Goal: Check status

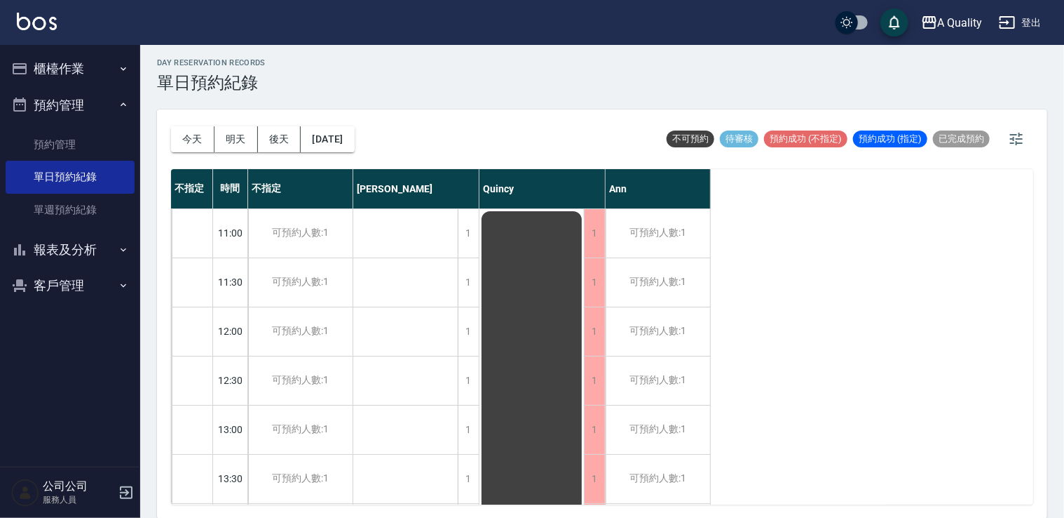
scroll to position [70, 0]
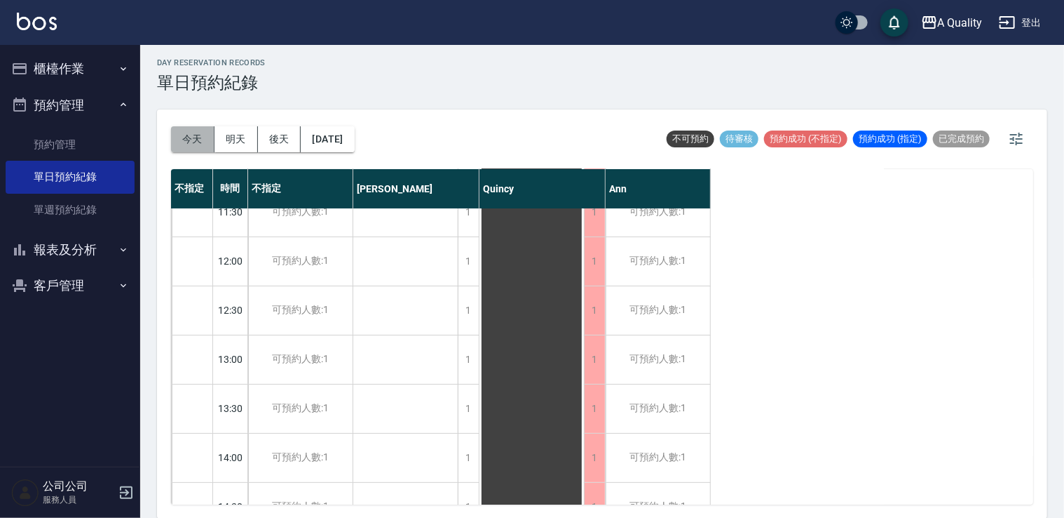
click at [207, 133] on button "今天" at bounding box center [192, 139] width 43 height 26
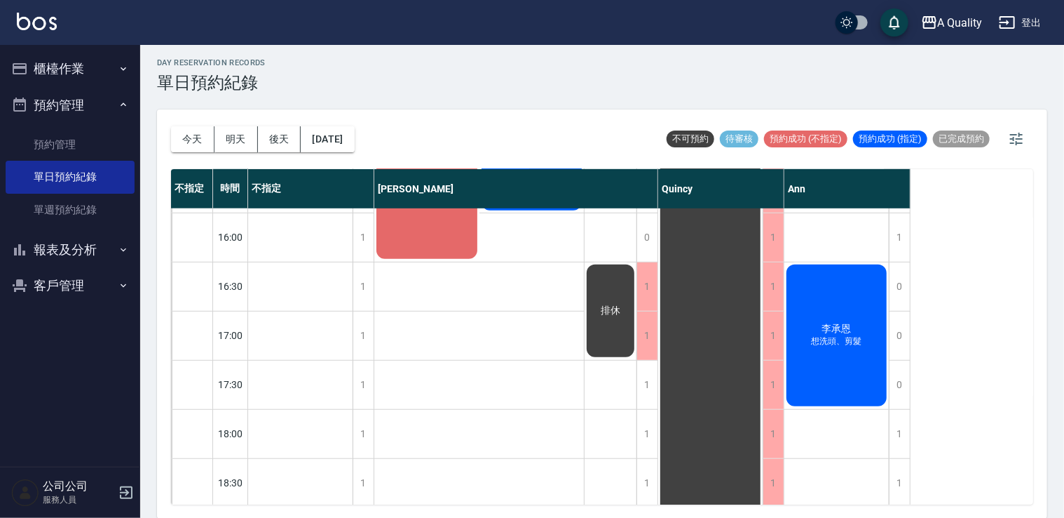
scroll to position [598, 0]
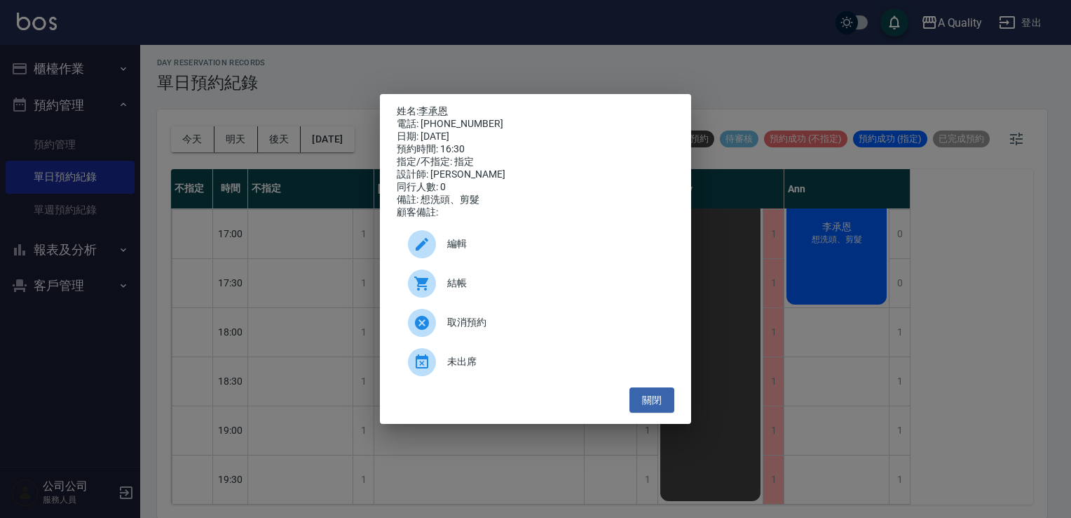
click at [433, 97] on div "姓名: 李承恩 電話: 0919545534 日期: 2025/08/10 預約時間: 16:30 指定/不指定: 指定 設計師: Ann 同行人數: 0 備…" at bounding box center [535, 259] width 311 height 330
click at [433, 105] on link "李承恩" at bounding box center [433, 110] width 29 height 11
click at [679, 421] on div "姓名: 李承恩 電話: 0919545534 日期: 2025/08/10 預約時間: 16:30 指定/不指定: 指定 設計師: Ann 同行人數: 0 備…" at bounding box center [535, 259] width 311 height 330
click at [674, 413] on button "關閉" at bounding box center [652, 400] width 45 height 26
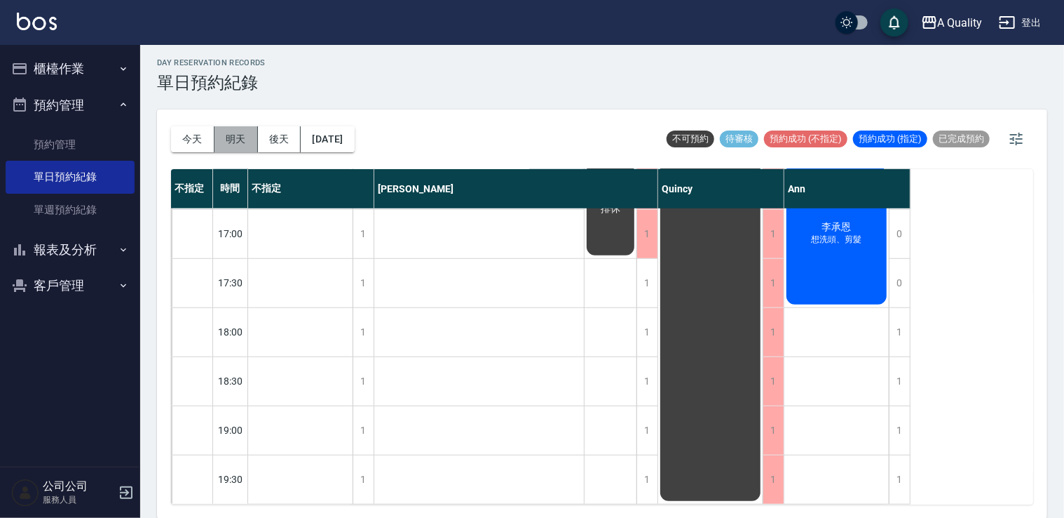
click at [233, 141] on button "明天" at bounding box center [236, 139] width 43 height 26
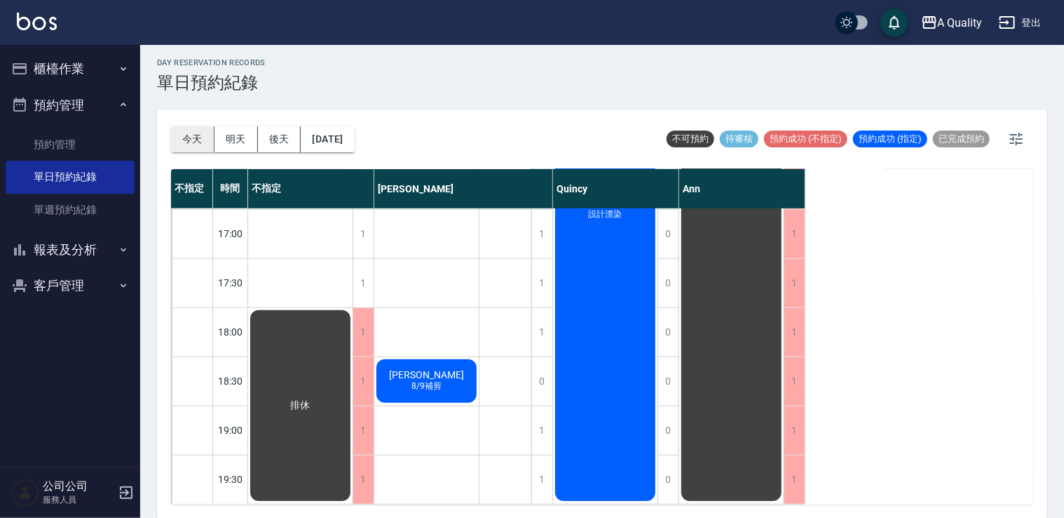
click at [200, 144] on button "今天" at bounding box center [192, 139] width 43 height 26
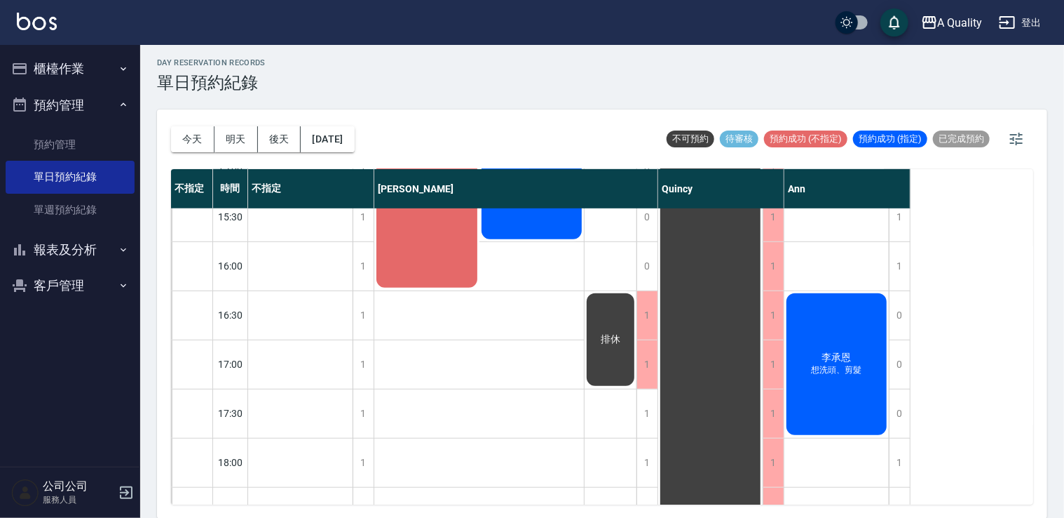
scroll to position [598, 0]
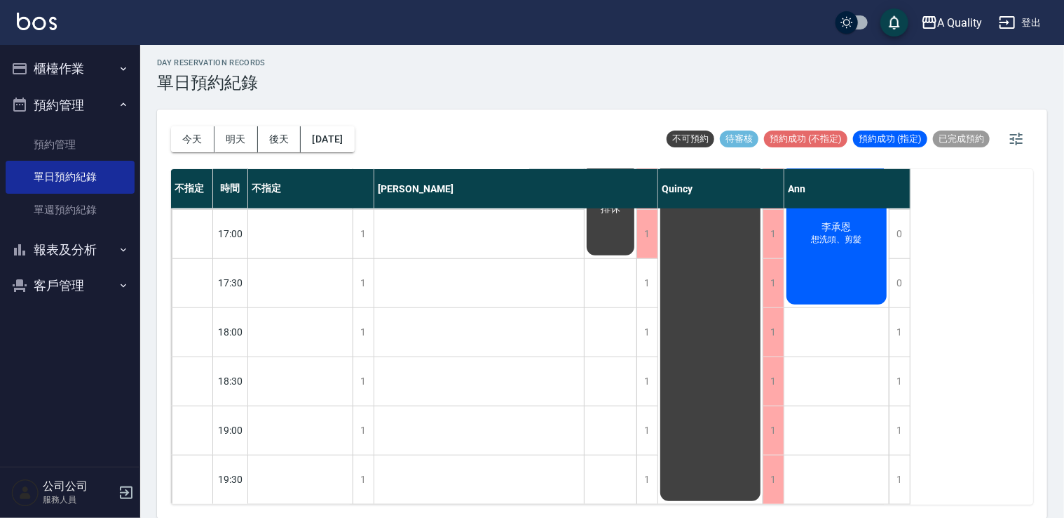
click at [62, 236] on button "報表及分析" at bounding box center [70, 249] width 129 height 36
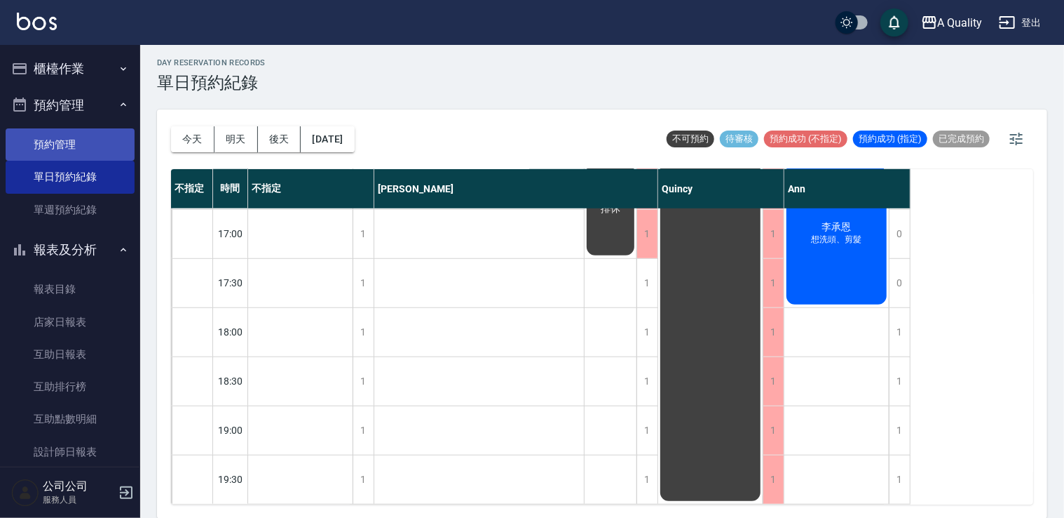
click at [79, 150] on link "預約管理" at bounding box center [70, 144] width 129 height 32
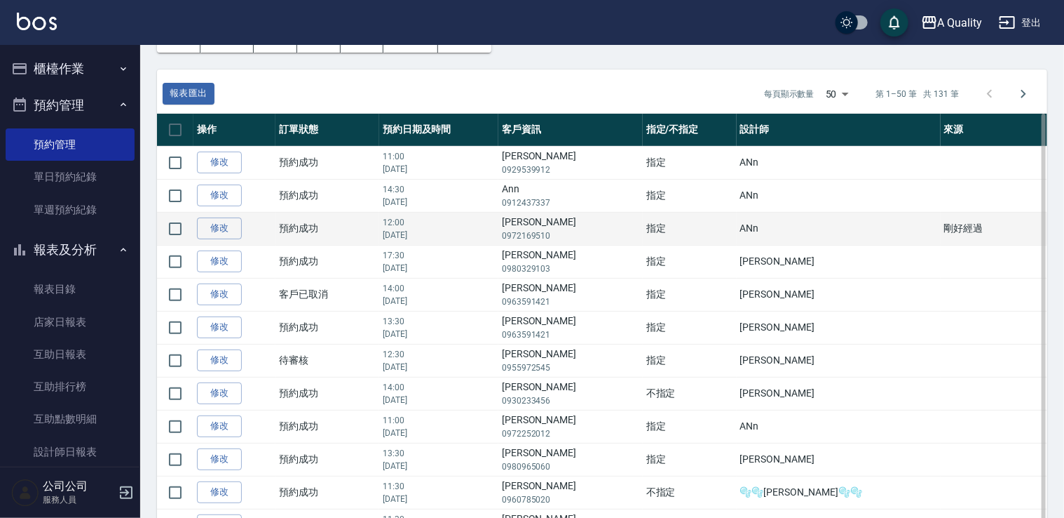
scroll to position [140, 0]
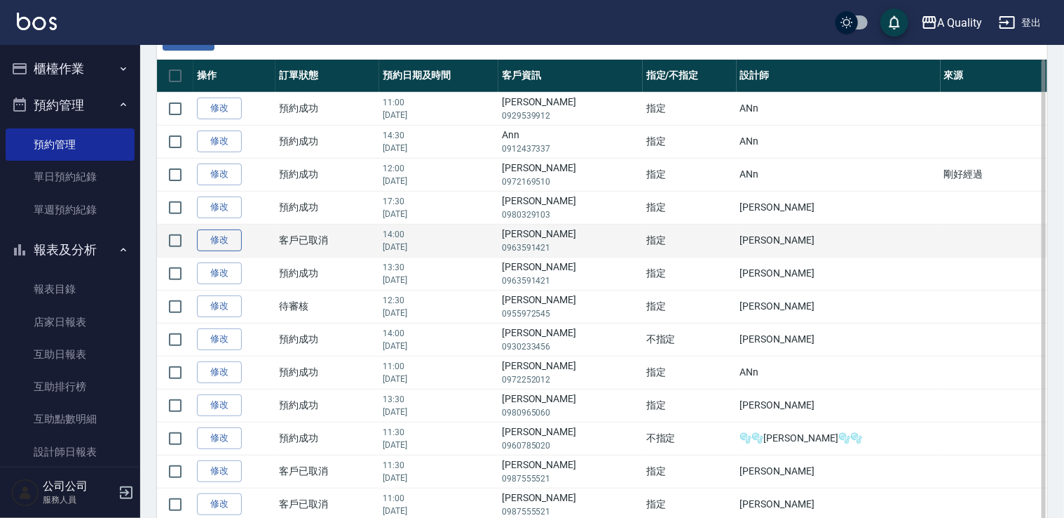
click at [235, 240] on link "修改" at bounding box center [219, 240] width 45 height 22
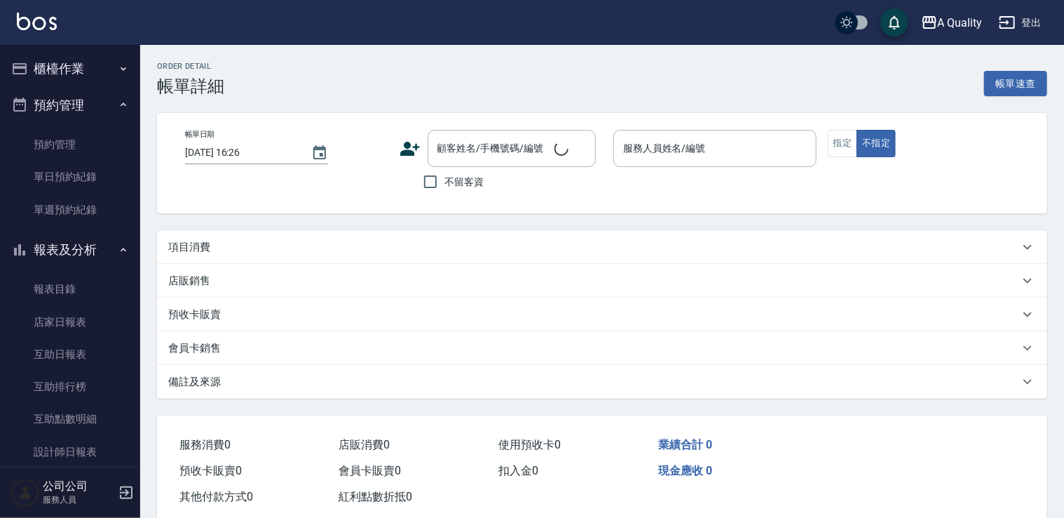
type input "2025/08/25 14:00"
type input "Quincy(無代號)"
type input "改時間了"
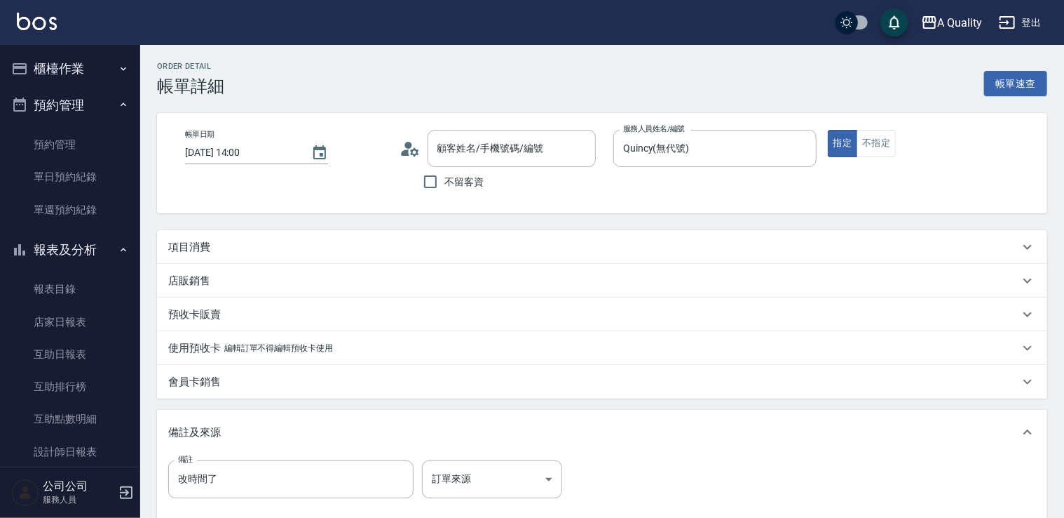
type input "游凱鈞/0963591421/null"
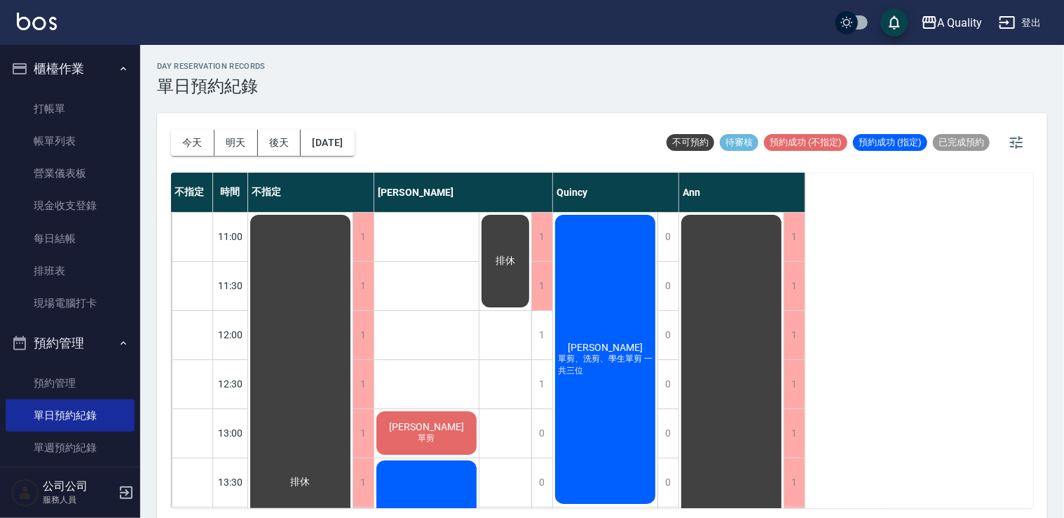
scroll to position [598, 0]
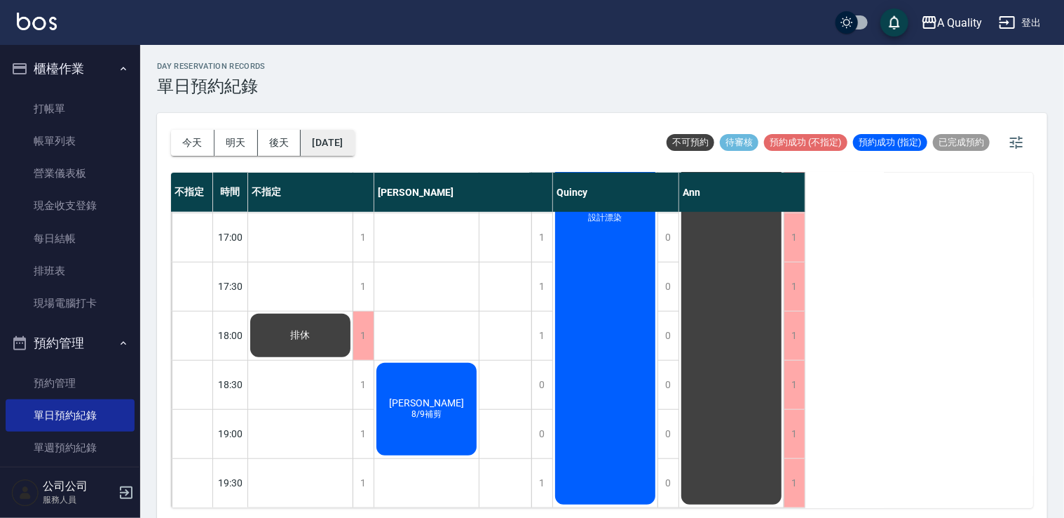
click at [339, 147] on button "[DATE]" at bounding box center [327, 143] width 53 height 26
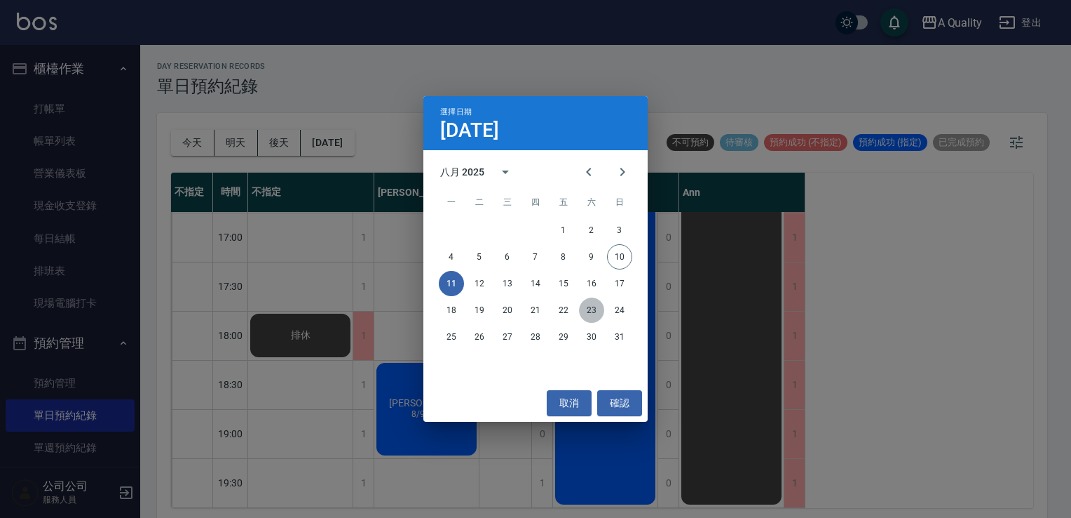
click at [592, 310] on button "23" at bounding box center [591, 309] width 25 height 25
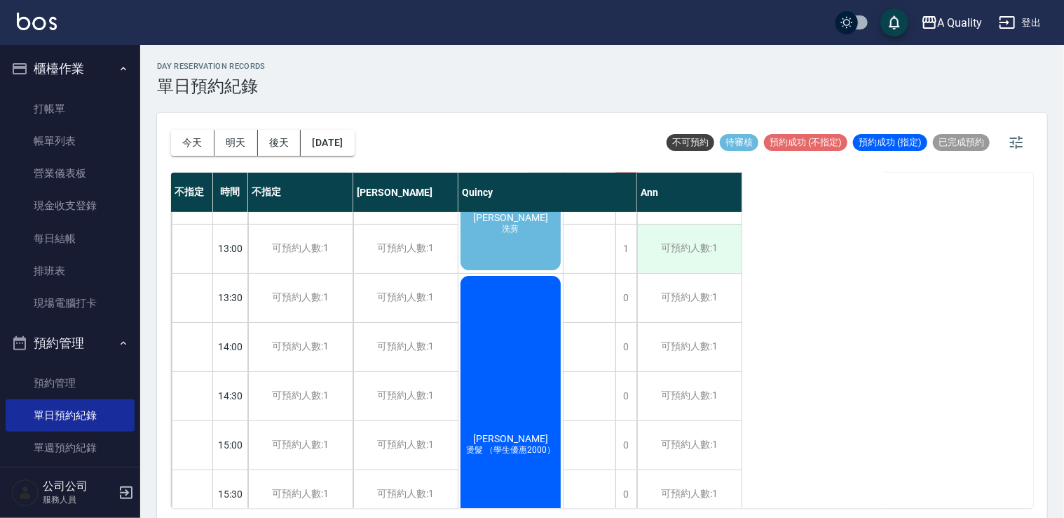
scroll to position [318, 0]
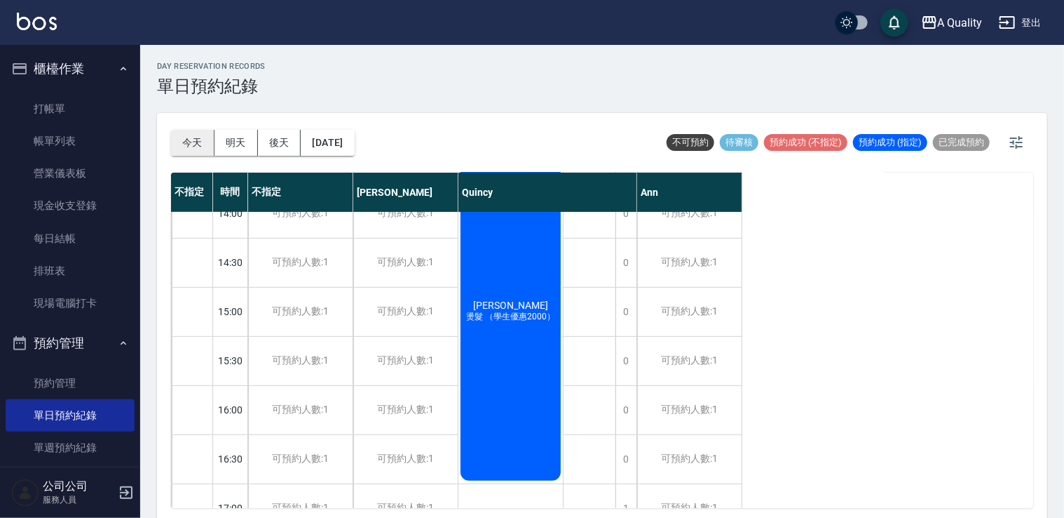
click at [189, 140] on button "今天" at bounding box center [192, 143] width 43 height 26
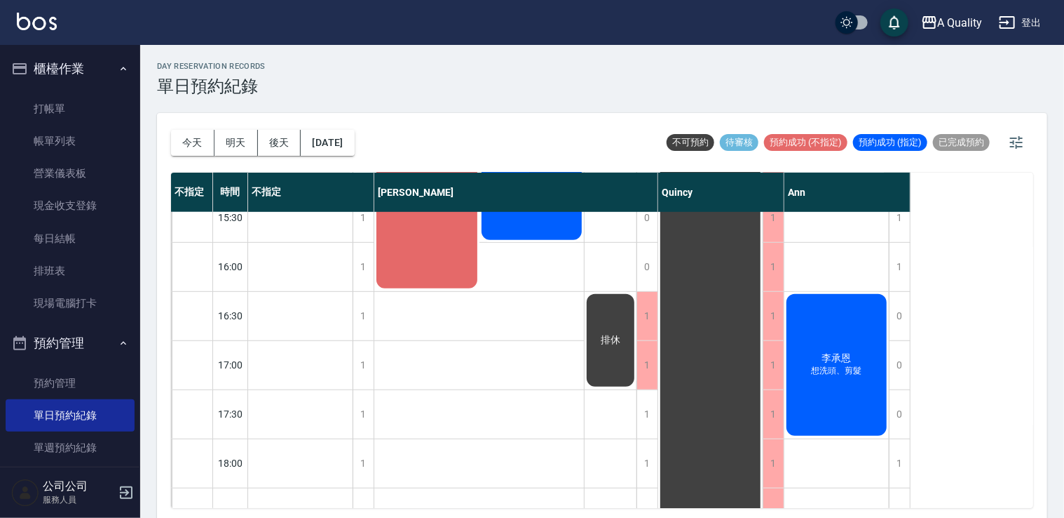
scroll to position [458, 0]
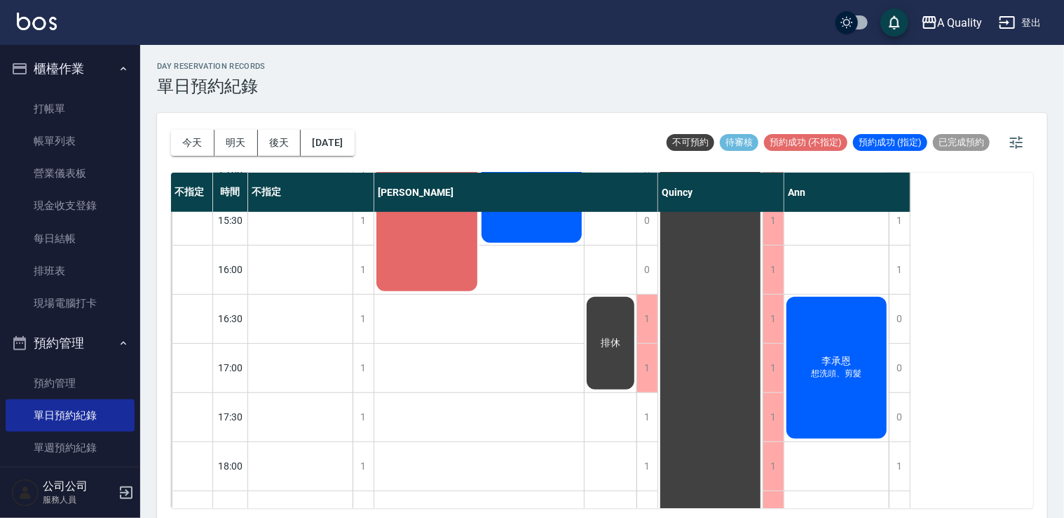
click at [353, 97] on div "[PERSON_NAME]洗頭、剪髮" at bounding box center [300, 48] width 104 height 97
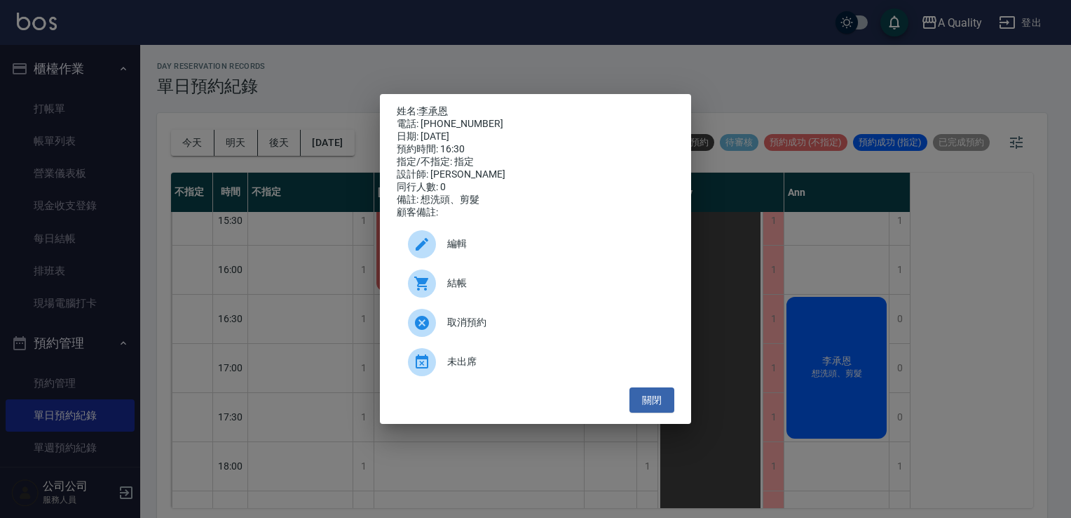
drag, startPoint x: 642, startPoint y: 395, endPoint x: 629, endPoint y: 393, distance: 13.6
click at [640, 396] on button "關閉" at bounding box center [652, 400] width 45 height 26
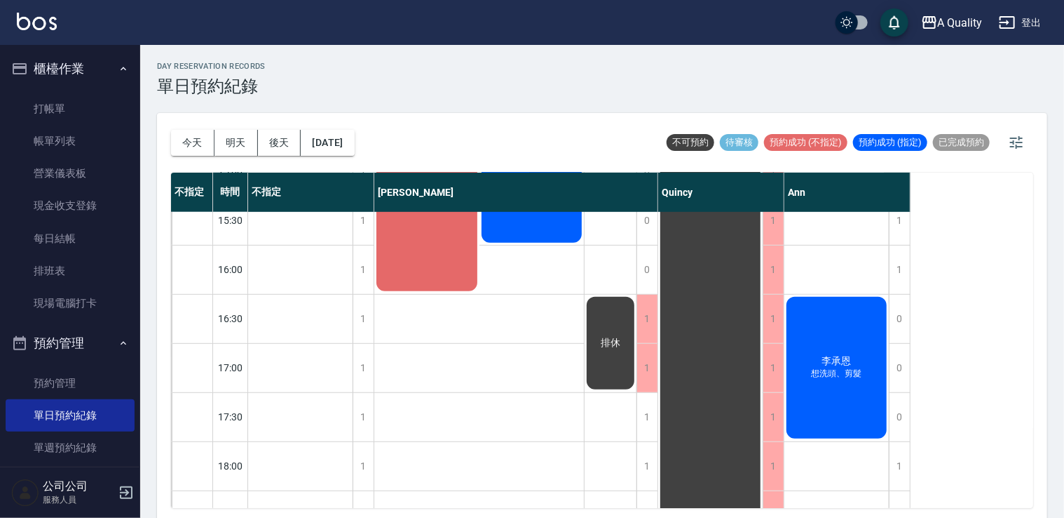
click at [245, 142] on button "明天" at bounding box center [236, 143] width 43 height 26
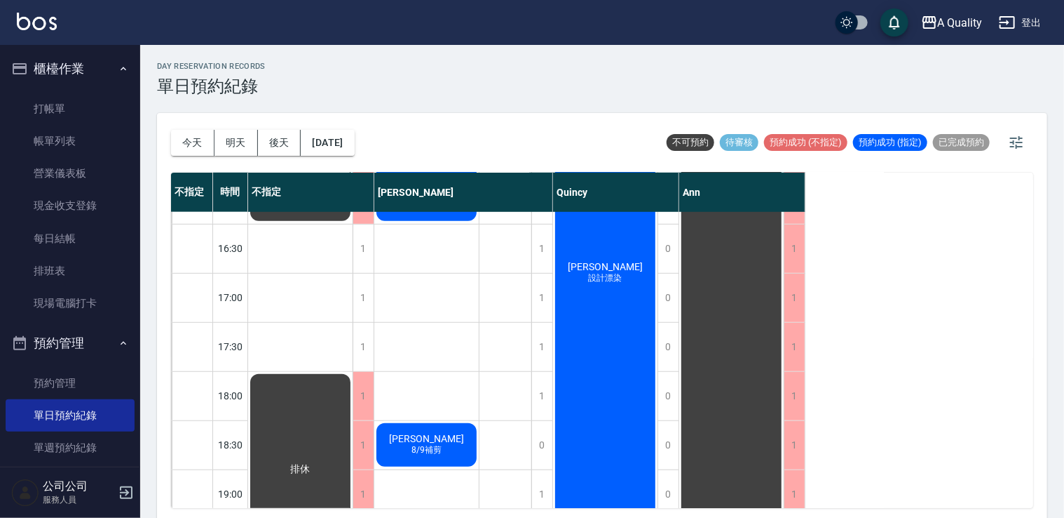
scroll to position [248, 0]
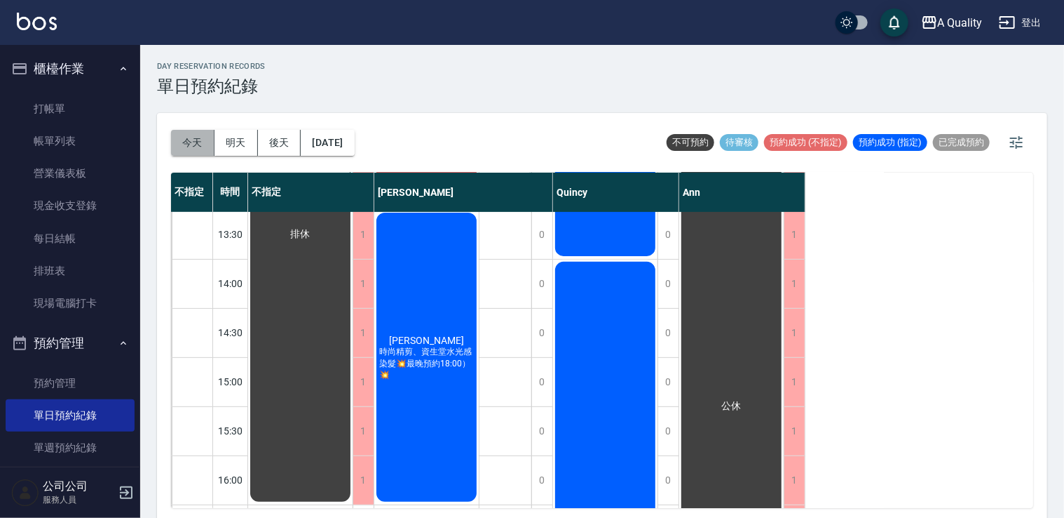
click at [177, 140] on button "今天" at bounding box center [192, 143] width 43 height 26
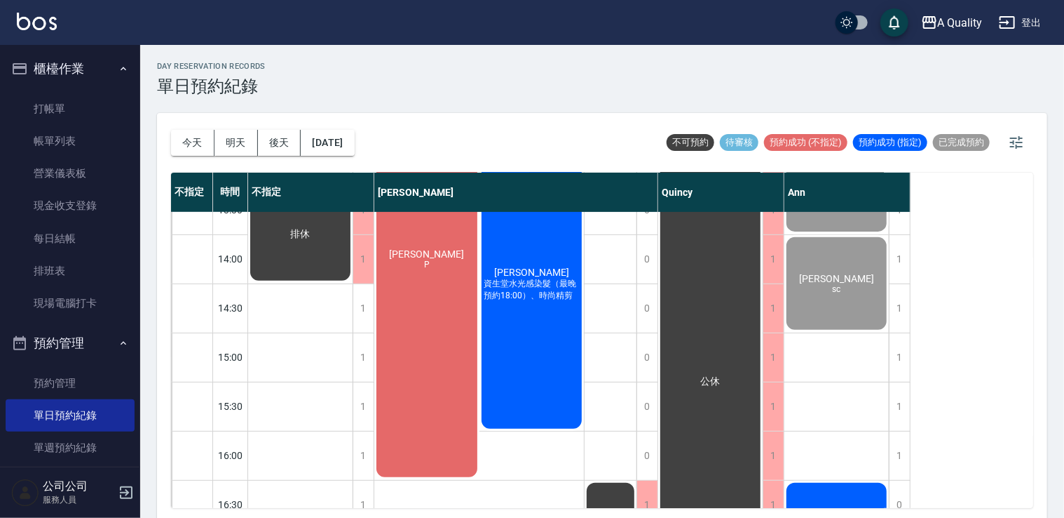
scroll to position [421, 0]
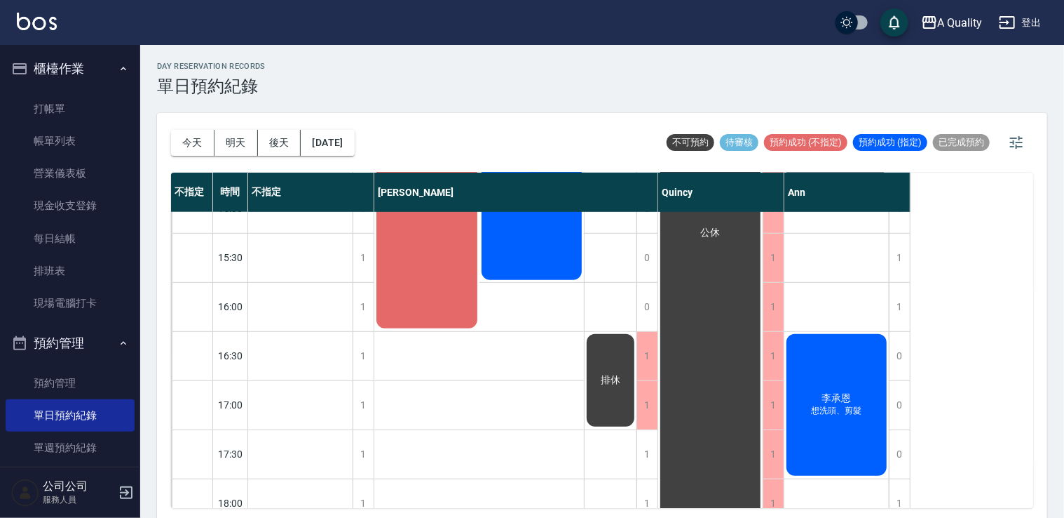
click at [353, 134] on div "李承恩 想洗頭、剪髮" at bounding box center [300, 85] width 104 height 97
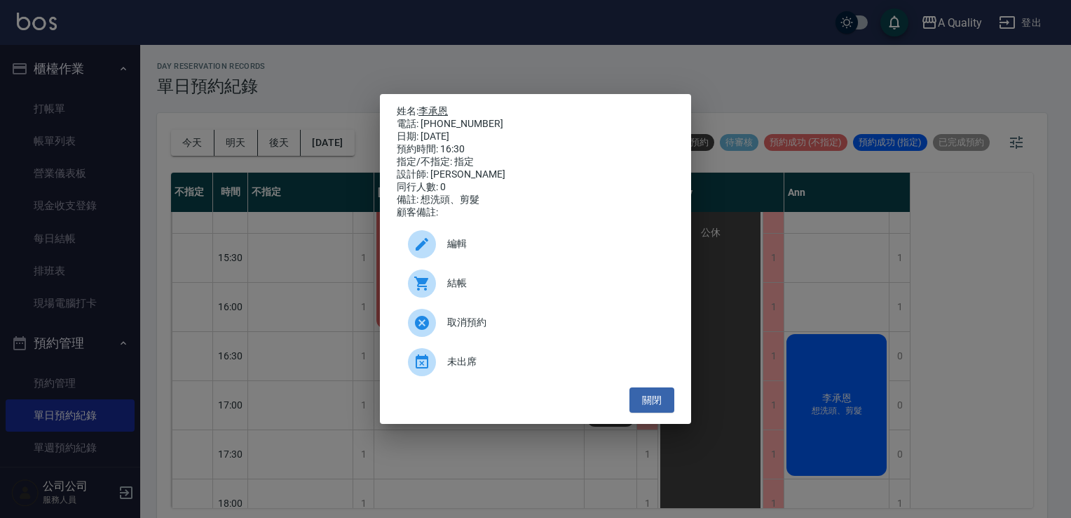
click at [428, 105] on p "姓名: 李承恩" at bounding box center [536, 111] width 278 height 13
click at [431, 109] on link "李承恩" at bounding box center [433, 110] width 29 height 11
drag, startPoint x: 662, startPoint y: 397, endPoint x: 602, endPoint y: 370, distance: 66.2
click at [660, 397] on button "關閉" at bounding box center [652, 400] width 45 height 26
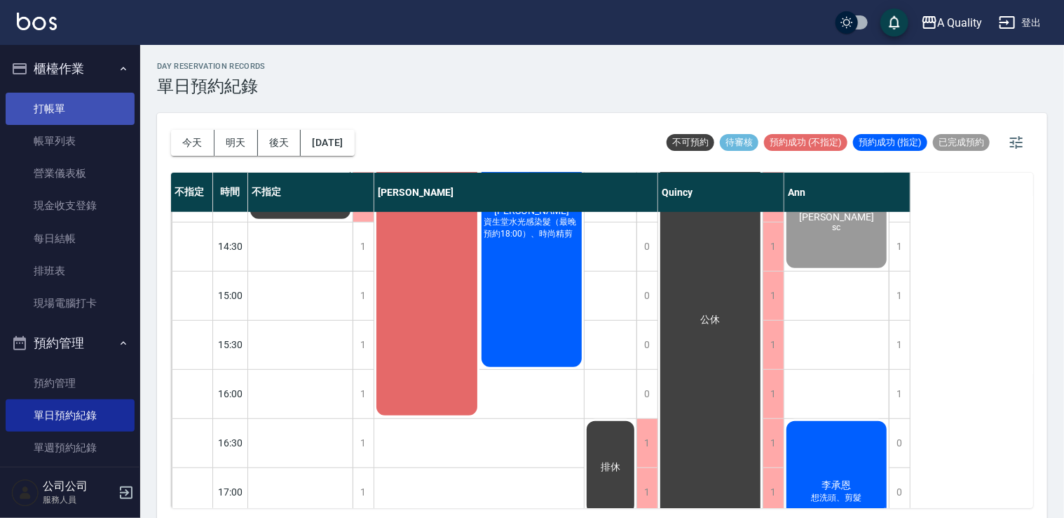
scroll to position [210, 0]
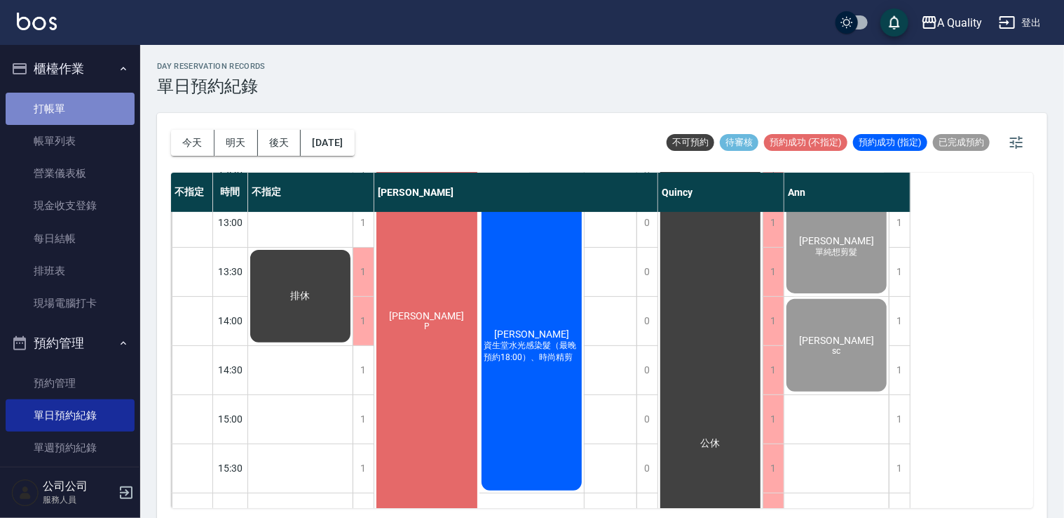
click at [70, 119] on link "打帳單" at bounding box center [70, 109] width 129 height 32
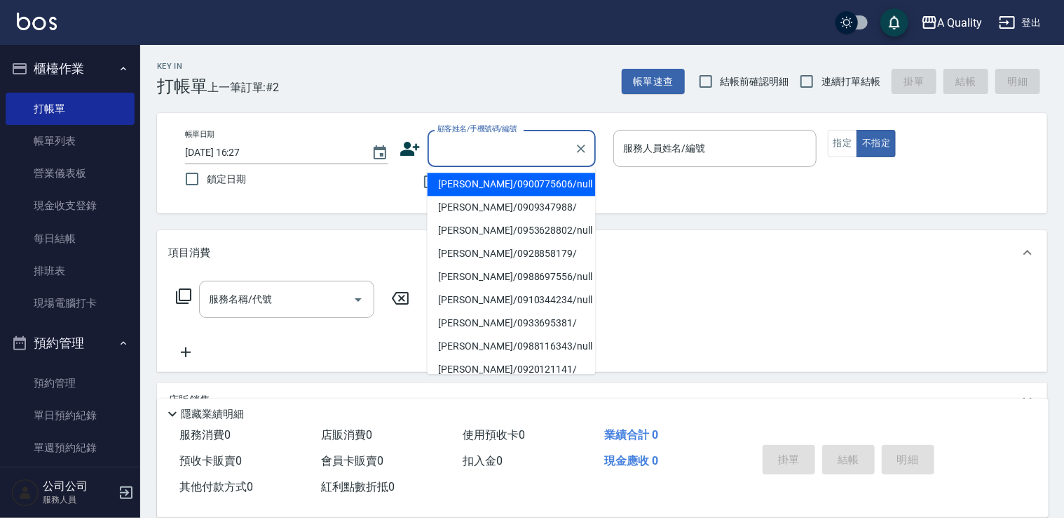
click at [471, 147] on input "顧客姓名/手機號碼/編號" at bounding box center [501, 148] width 135 height 25
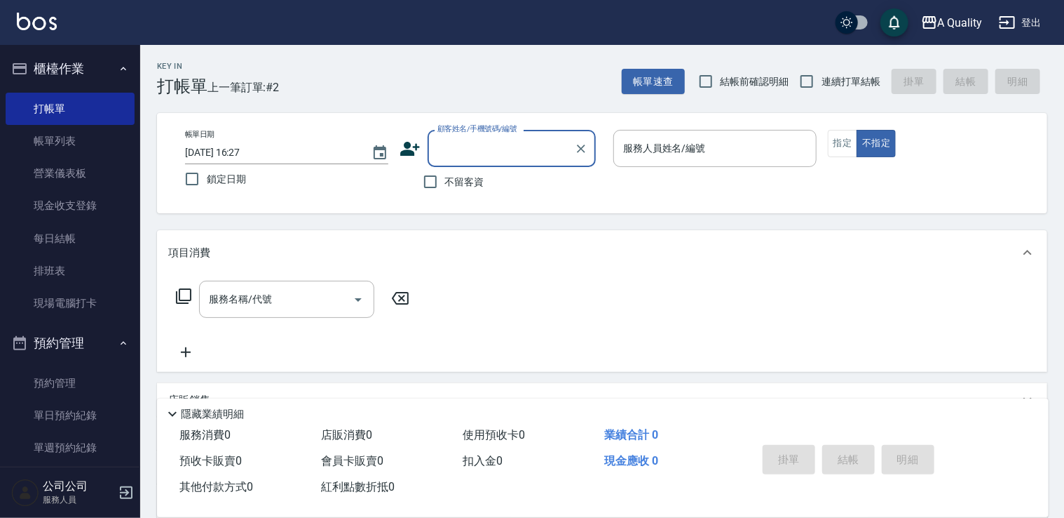
type input "0953608802"
click at [581, 144] on icon "Clear" at bounding box center [581, 149] width 14 height 14
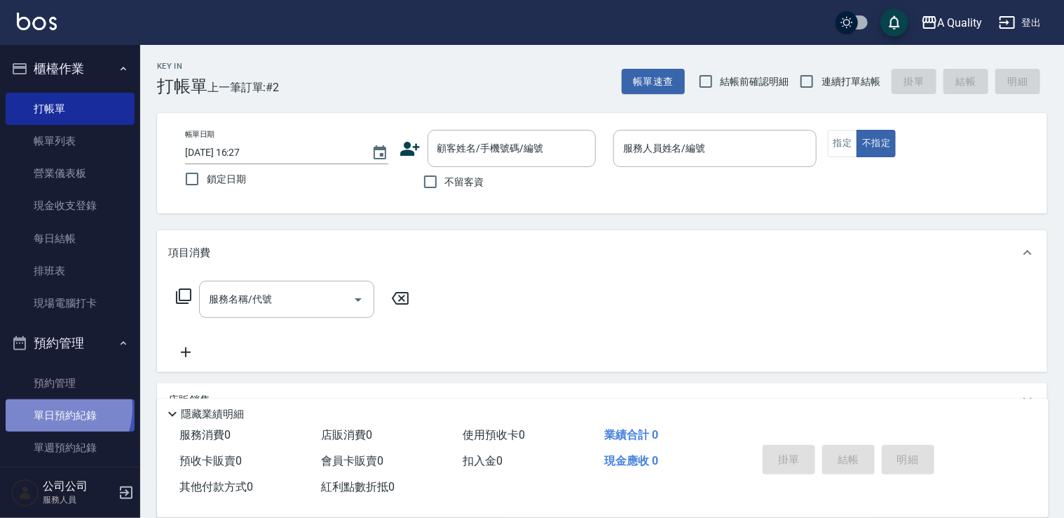
click at [57, 408] on link "單日預約紀錄" at bounding box center [70, 415] width 129 height 32
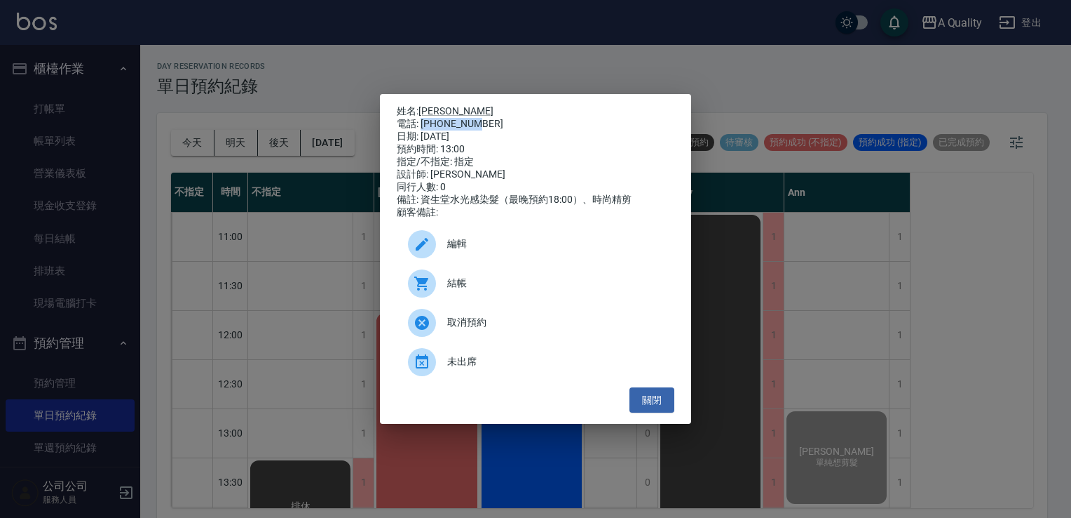
drag, startPoint x: 422, startPoint y: 121, endPoint x: 479, endPoint y: 123, distance: 56.9
click at [479, 123] on div "電話: 0921954600" at bounding box center [536, 124] width 278 height 13
copy div "0921954600"
click at [344, 94] on div "姓名: 林璟鈺 電話: 0921954600 日期: 2025/08/10 預約時間: 13:00 指定/不指定: 指定 設計師: Taylor 同行人數: …" at bounding box center [535, 259] width 1071 height 518
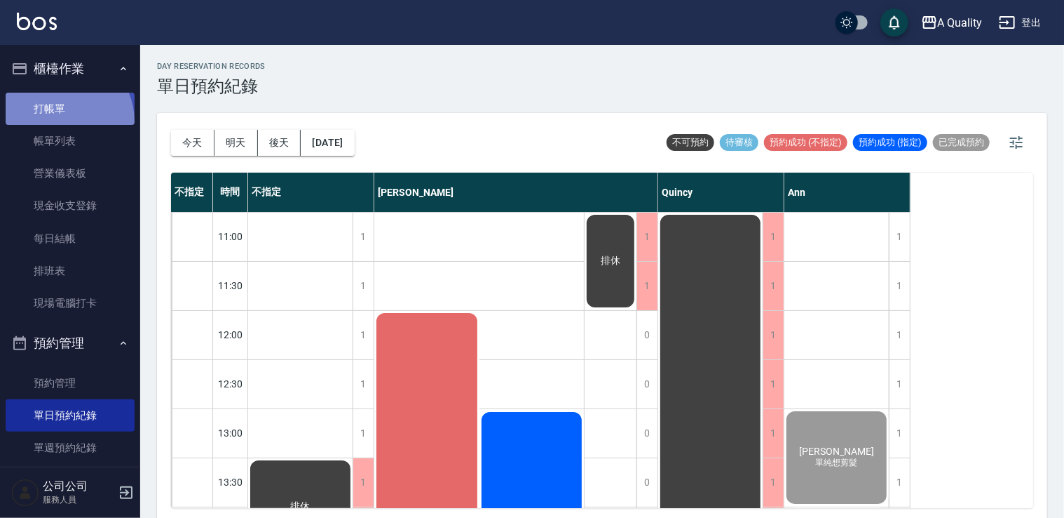
click at [60, 121] on link "打帳單" at bounding box center [70, 109] width 129 height 32
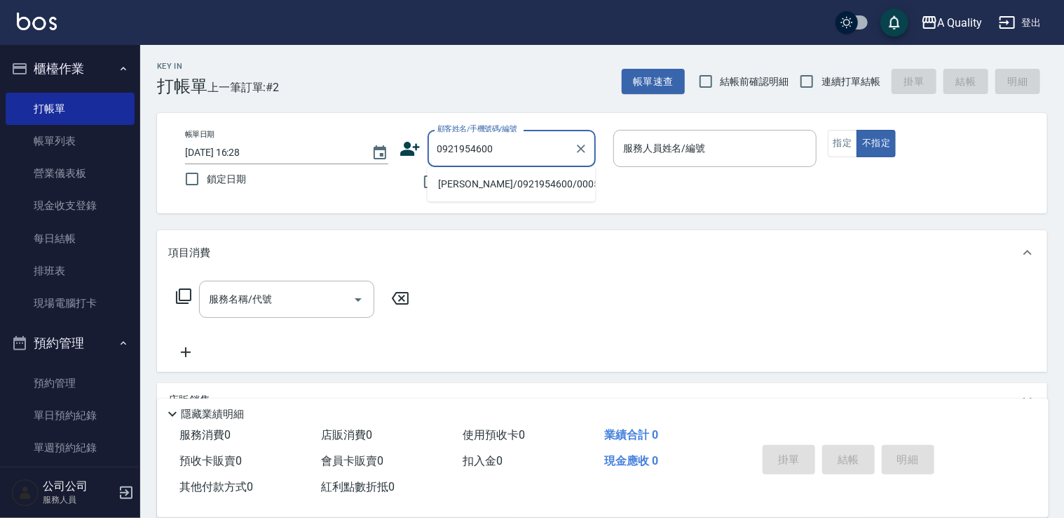
click at [500, 175] on li "林璟鈺/0921954600/000538" at bounding box center [512, 184] width 168 height 23
type input "林璟鈺/0921954600/000538"
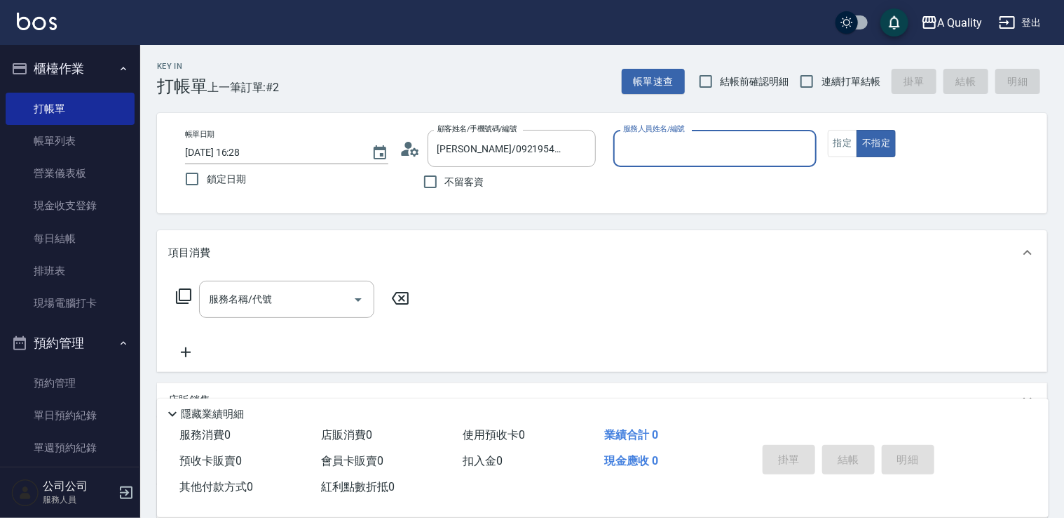
type input "Taylor(無代號)"
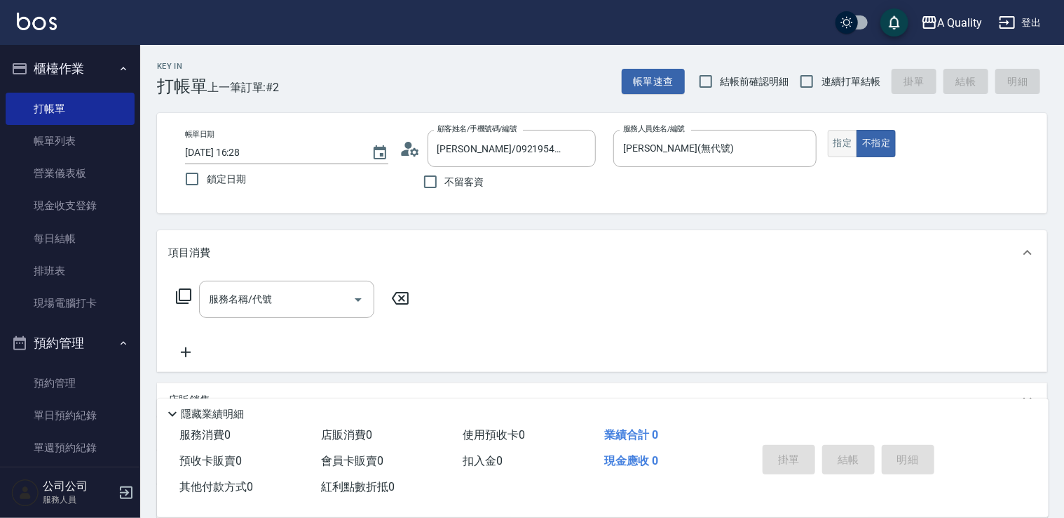
drag, startPoint x: 839, startPoint y: 127, endPoint x: 839, endPoint y: 136, distance: 9.1
click at [839, 130] on div "帳單日期 2025/08/10 16:28 鎖定日期 顧客姓名/手機號碼/編號 林璟鈺/0921954600/000538 顧客姓名/手機號碼/編號 不留客資…" at bounding box center [602, 163] width 891 height 100
click at [839, 136] on button "指定" at bounding box center [843, 143] width 30 height 27
click at [262, 302] on input "服務名稱/代號" at bounding box center [276, 299] width 142 height 25
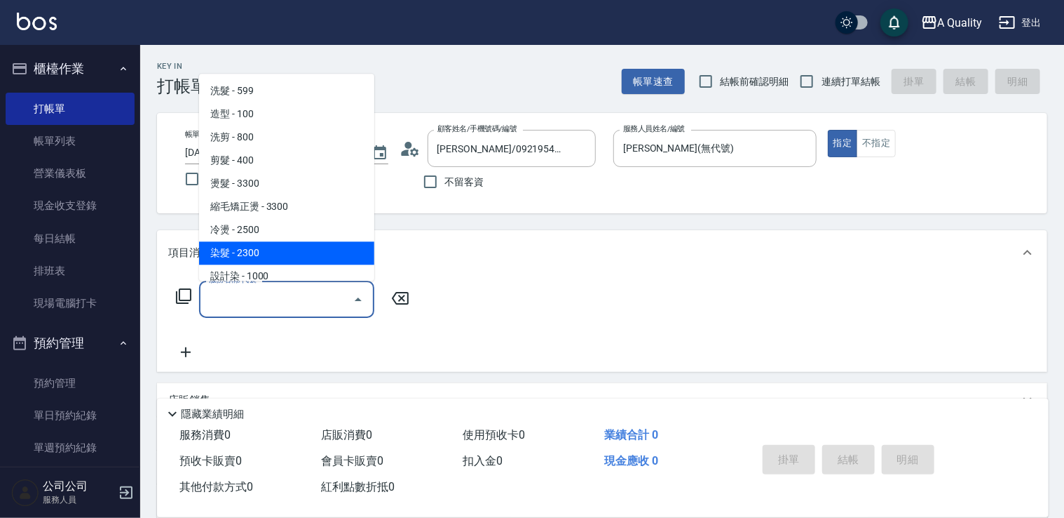
drag, startPoint x: 247, startPoint y: 245, endPoint x: 306, endPoint y: 262, distance: 61.3
click at [250, 248] on span "染髮 - 2300" at bounding box center [286, 252] width 175 height 23
type input "染髮(401)"
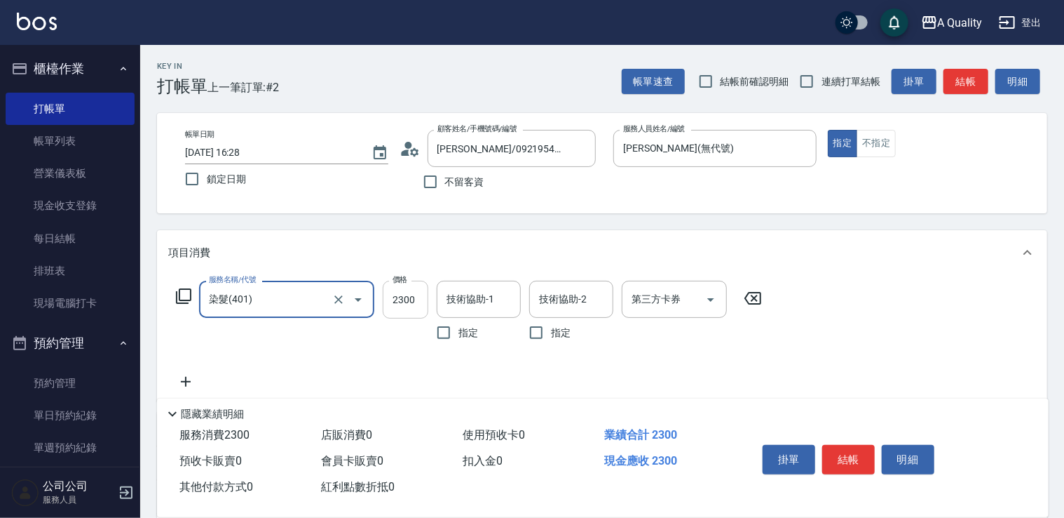
click at [399, 296] on input "2300" at bounding box center [406, 299] width 46 height 38
type input "1000"
drag, startPoint x: 195, startPoint y: 386, endPoint x: 253, endPoint y: 382, distance: 58.4
click at [207, 386] on div "服務名稱/代號 染髮(401) 服務名稱/代號 價格 1000 價格 技術協助-1 技術協助-1 指定 技術協助-2 技術協助-2 指定 第三方卡券 第三方卡券" at bounding box center [469, 334] width 602 height 109
drag, startPoint x: 260, startPoint y: 374, endPoint x: 208, endPoint y: 378, distance: 52.8
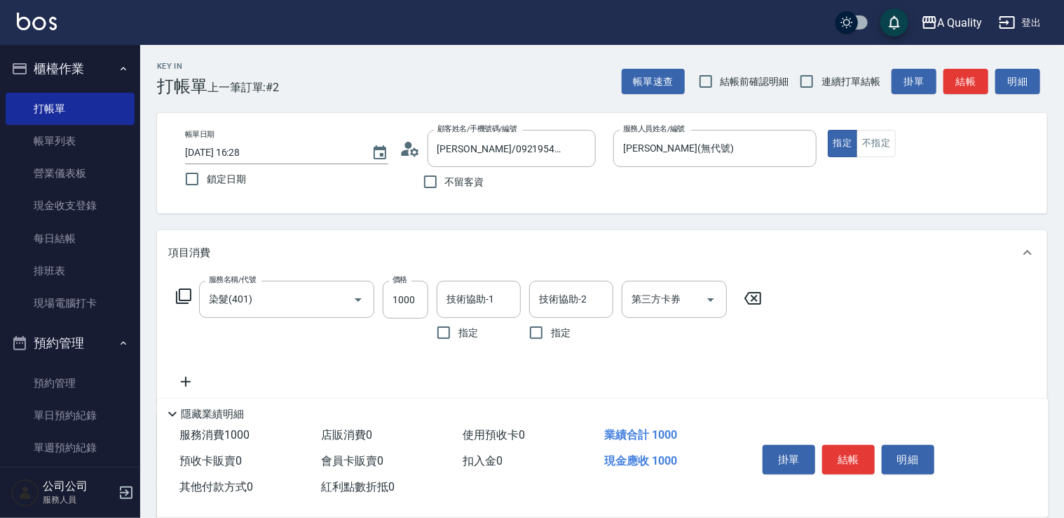
click at [252, 374] on div "服務名稱/代號 染髮(401) 服務名稱/代號 價格 1000 價格 技術協助-1 技術協助-1 指定 技術協助-2 技術協助-2 指定 第三方卡券 第三方卡券" at bounding box center [469, 334] width 602 height 109
click at [183, 380] on icon at bounding box center [185, 381] width 35 height 17
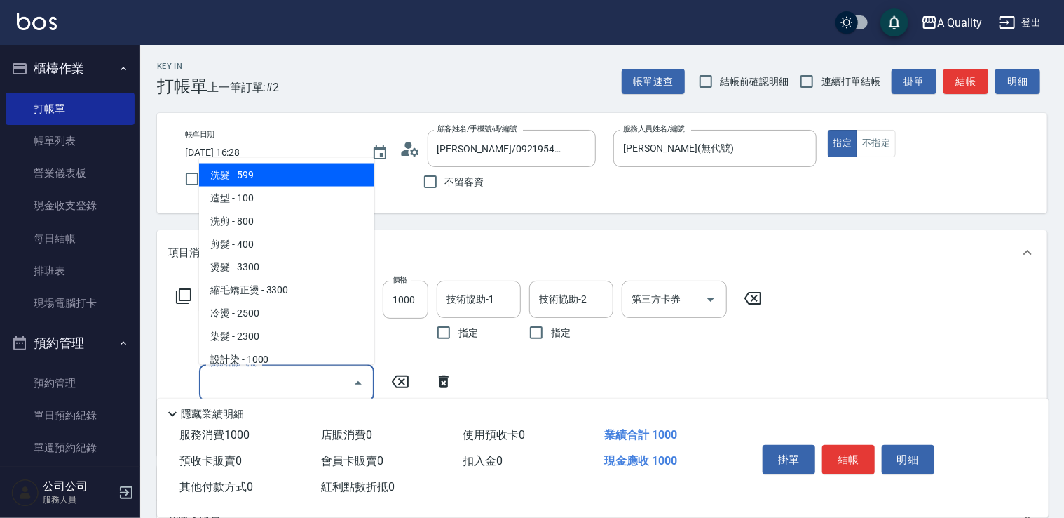
drag, startPoint x: 248, startPoint y: 374, endPoint x: 238, endPoint y: 288, distance: 87.4
click at [248, 374] on input "服務名稱/代號" at bounding box center [276, 382] width 142 height 25
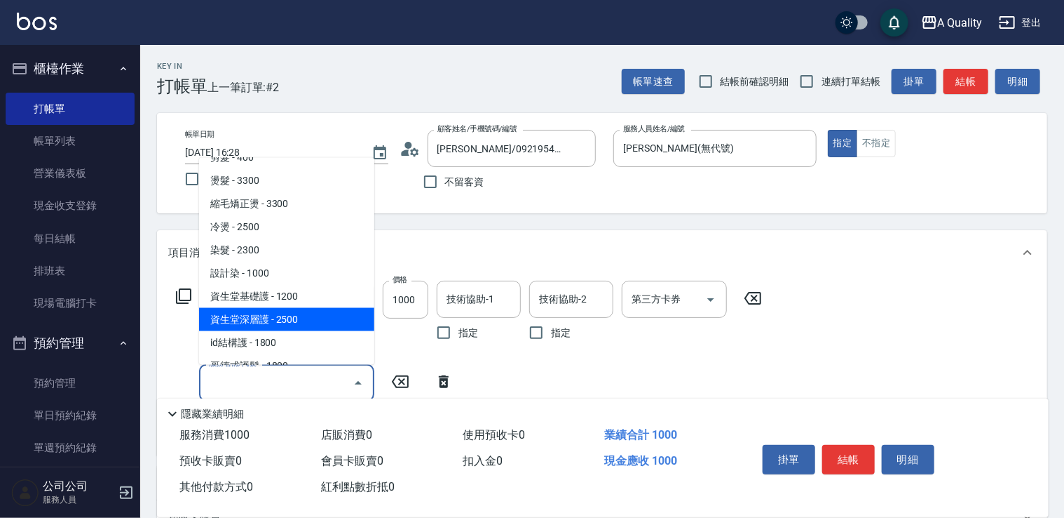
scroll to position [140, 0]
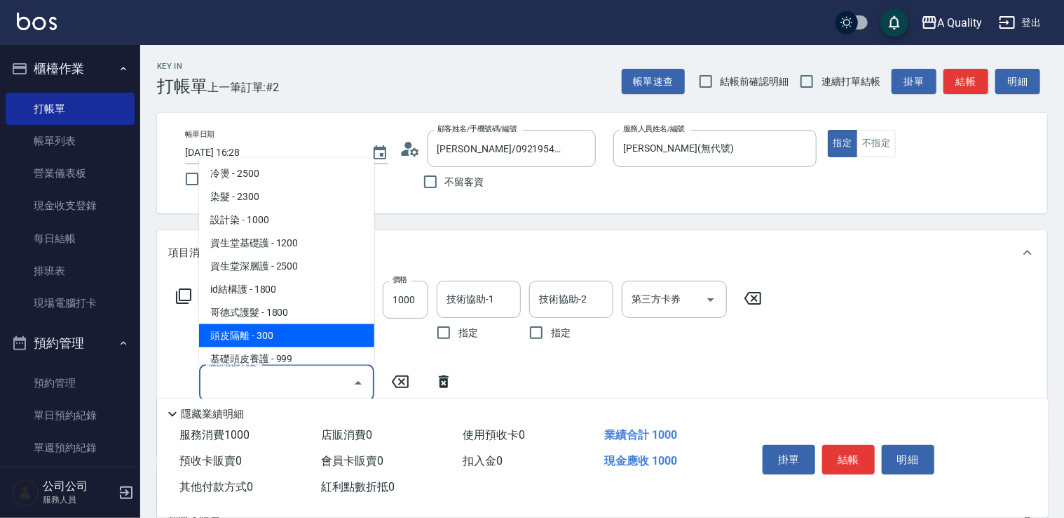
drag, startPoint x: 275, startPoint y: 332, endPoint x: 429, endPoint y: 344, distance: 154.7
click at [285, 332] on span "頭皮隔離 - 300" at bounding box center [286, 334] width 175 height 23
type input "頭皮隔離(600)"
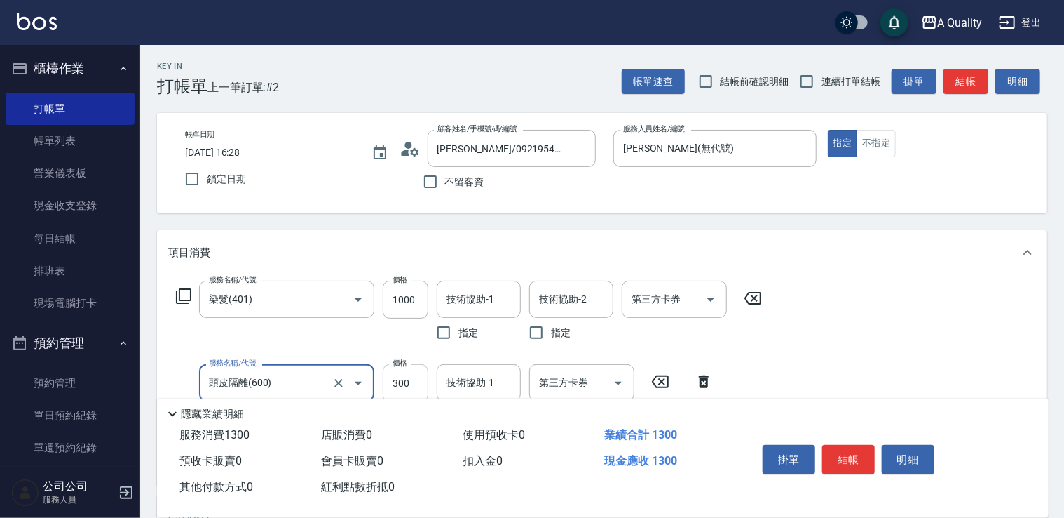
click at [419, 374] on input "300" at bounding box center [406, 383] width 46 height 38
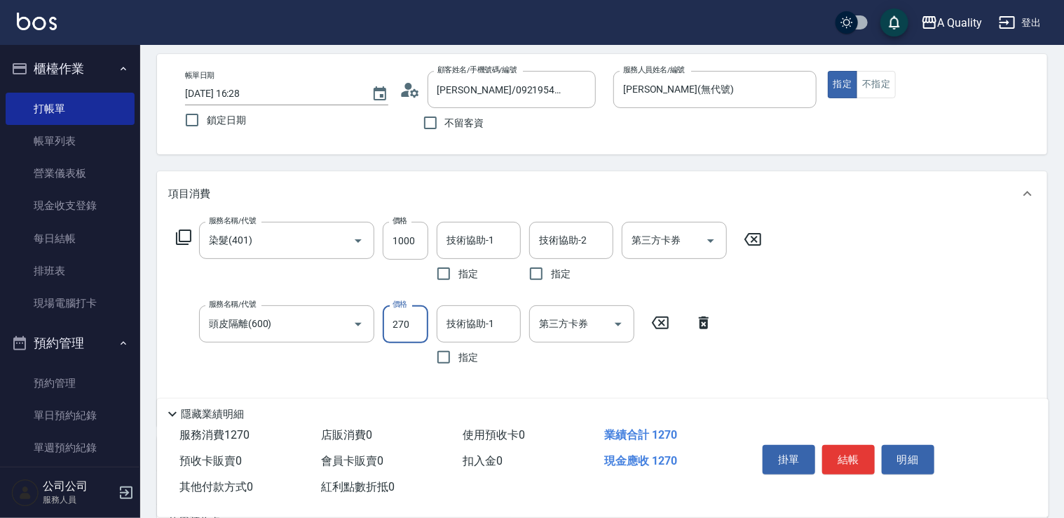
scroll to position [280, 0]
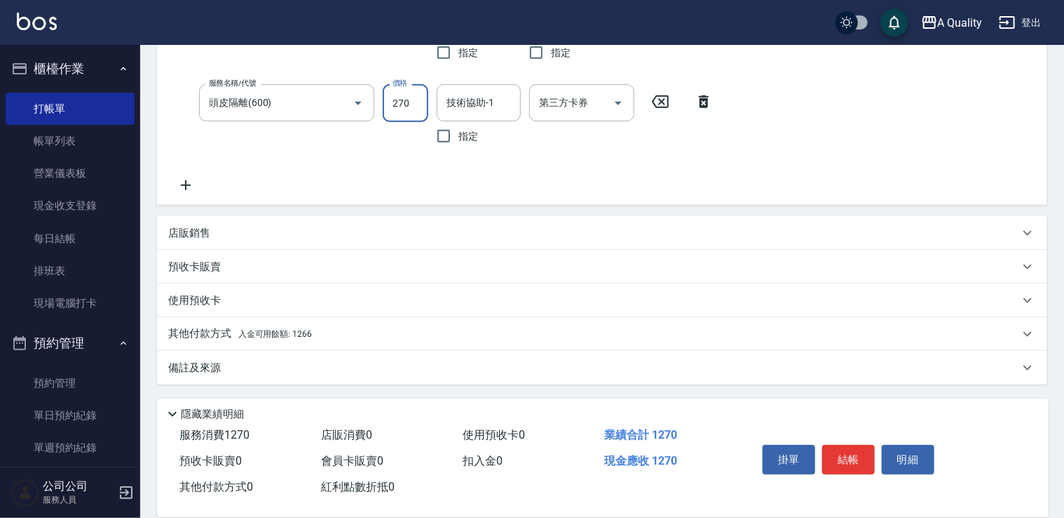
type input "270"
click at [181, 184] on icon at bounding box center [185, 185] width 35 height 17
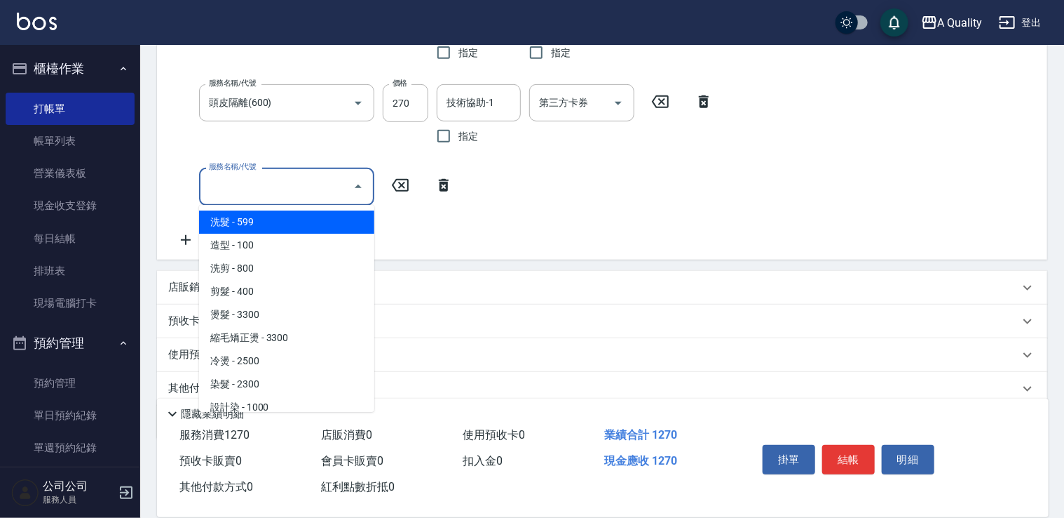
click at [247, 185] on input "服務名稱/代號" at bounding box center [276, 186] width 142 height 25
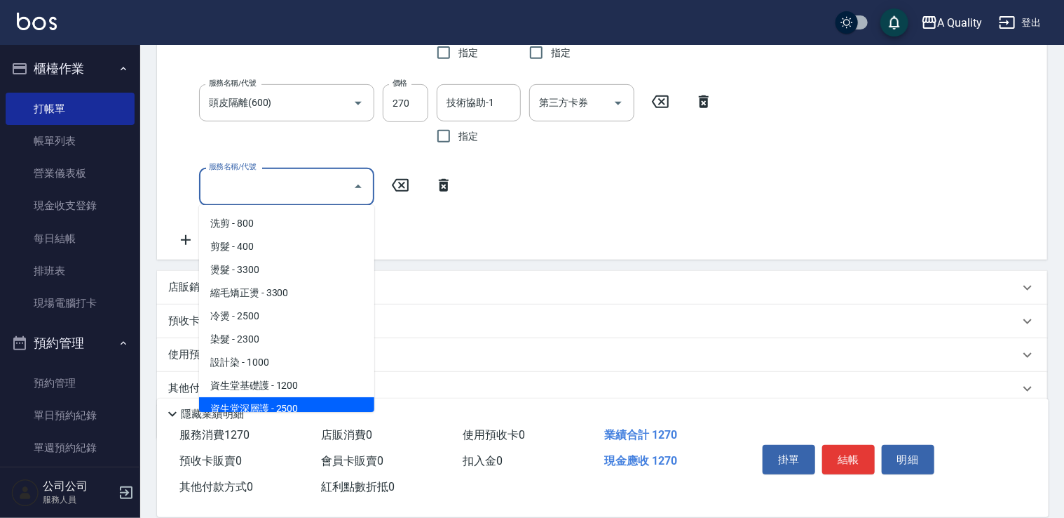
scroll to position [0, 0]
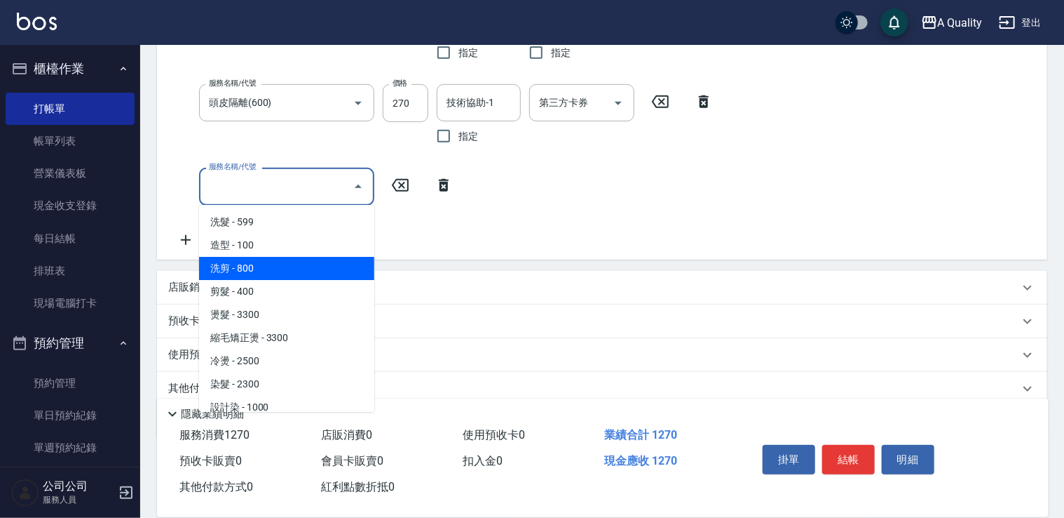
drag, startPoint x: 258, startPoint y: 269, endPoint x: 340, endPoint y: 273, distance: 82.1
click at [264, 269] on span "洗剪 - 800" at bounding box center [286, 268] width 175 height 23
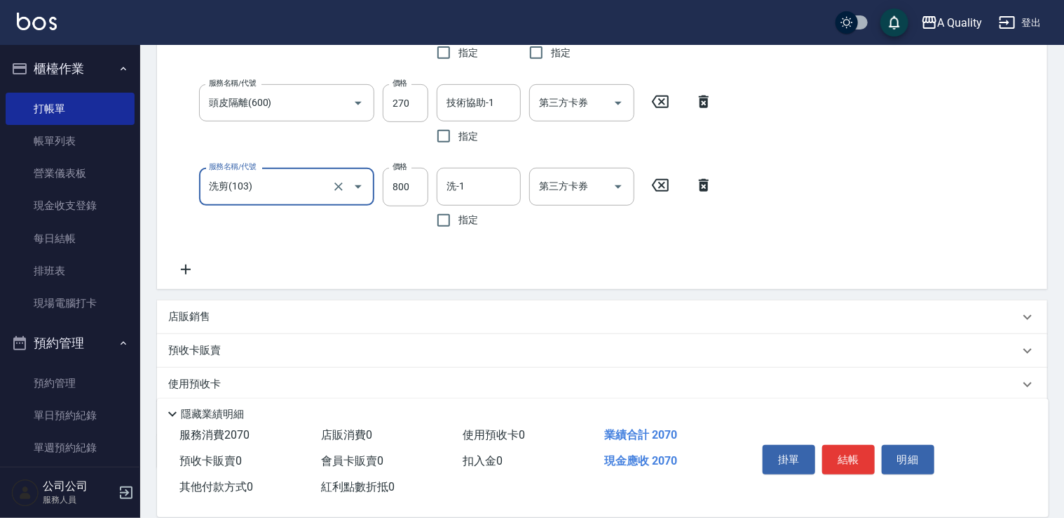
click at [285, 200] on div "洗剪(103) 服務名稱/代號" at bounding box center [286, 186] width 175 height 37
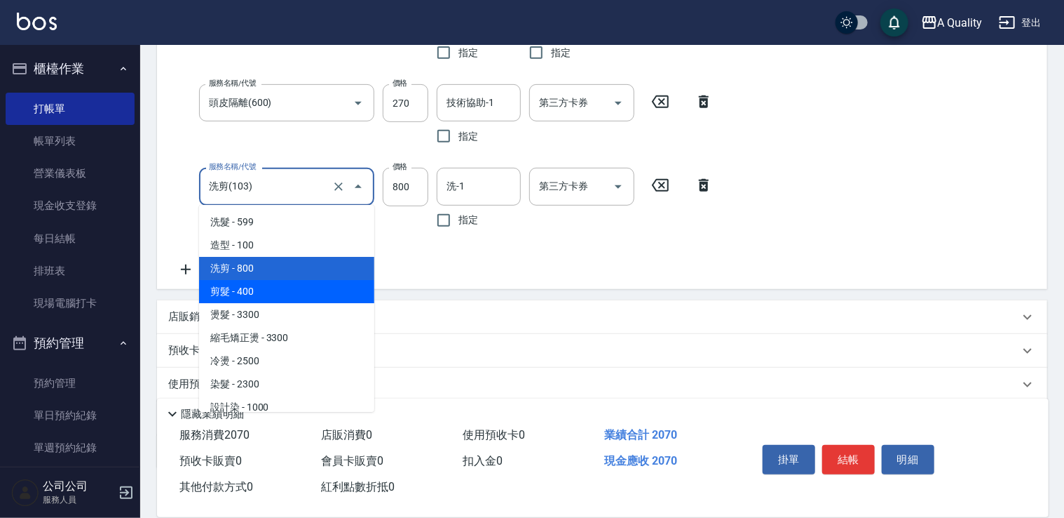
drag, startPoint x: 256, startPoint y: 292, endPoint x: 297, endPoint y: 271, distance: 46.4
click at [261, 290] on span "剪髮 - 400" at bounding box center [286, 291] width 175 height 23
type input "剪髮(201)"
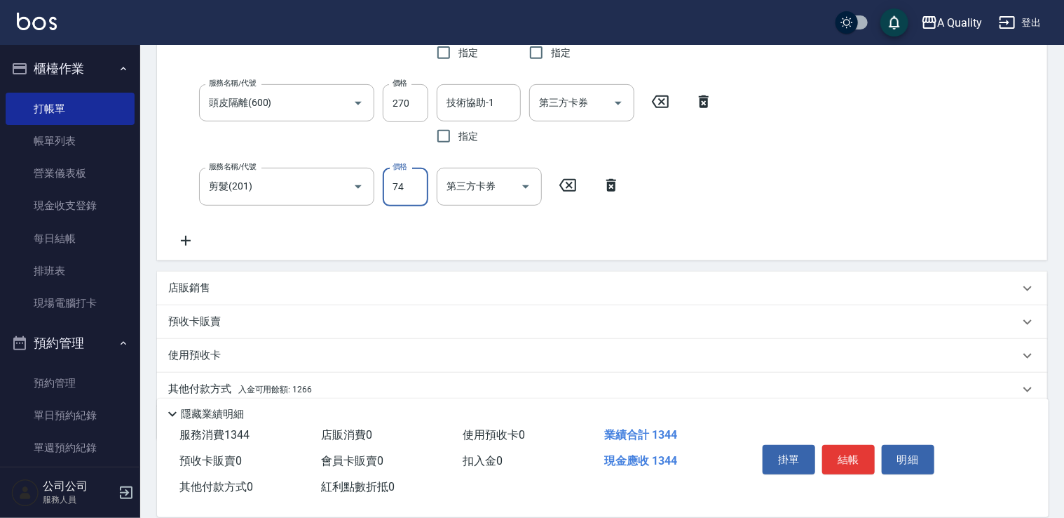
drag, startPoint x: 400, startPoint y: 187, endPoint x: 389, endPoint y: 188, distance: 10.5
click at [389, 188] on input "74" at bounding box center [406, 187] width 46 height 38
drag, startPoint x: 406, startPoint y: 188, endPoint x: 343, endPoint y: 195, distance: 63.5
click at [343, 195] on div "服務名稱/代號 剪髮(201) 服務名稱/代號 價格 74 價格 第三方卡券 第三方卡券" at bounding box center [398, 187] width 461 height 38
type input "450"
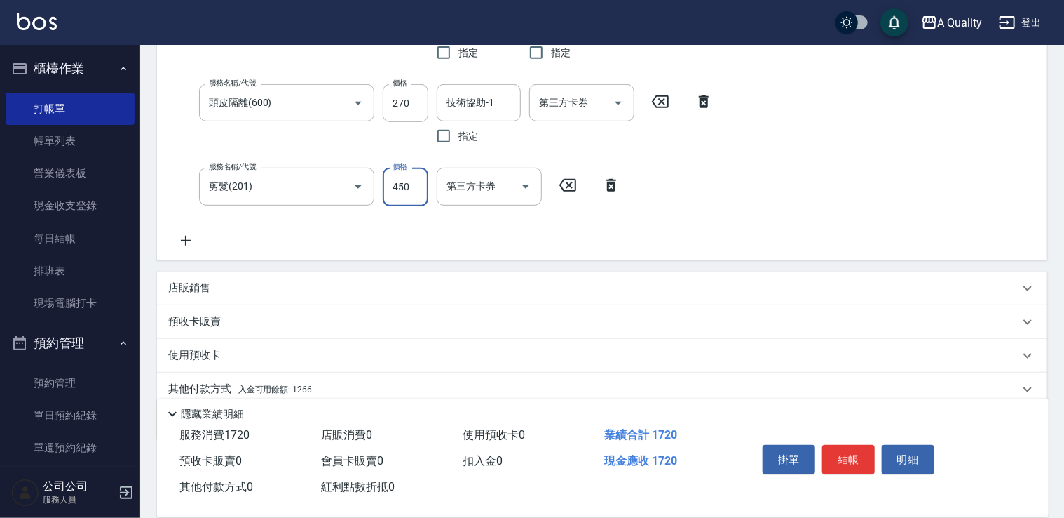
click at [188, 243] on icon at bounding box center [185, 240] width 35 height 17
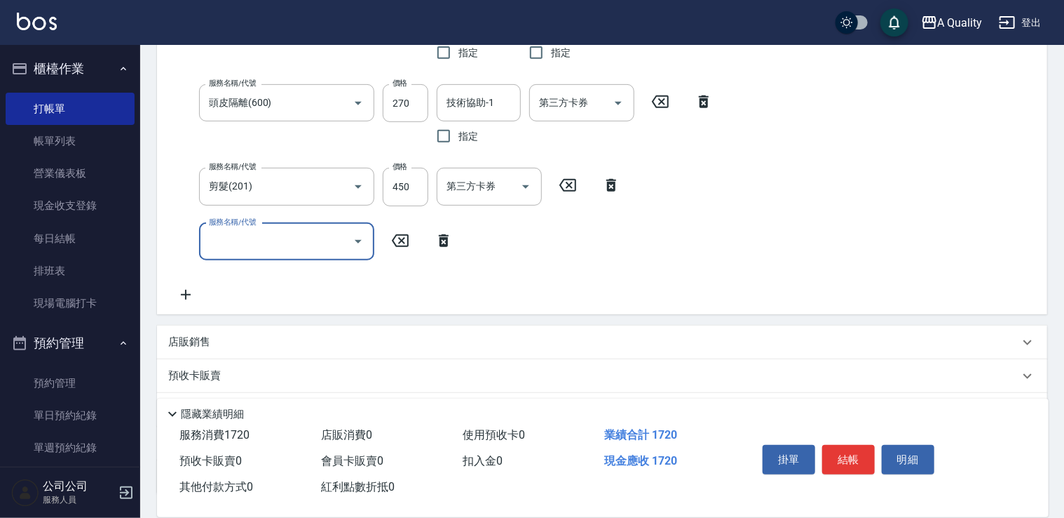
drag, startPoint x: 238, startPoint y: 243, endPoint x: 240, endPoint y: 236, distance: 7.8
click at [238, 243] on input "服務名稱/代號" at bounding box center [276, 241] width 142 height 25
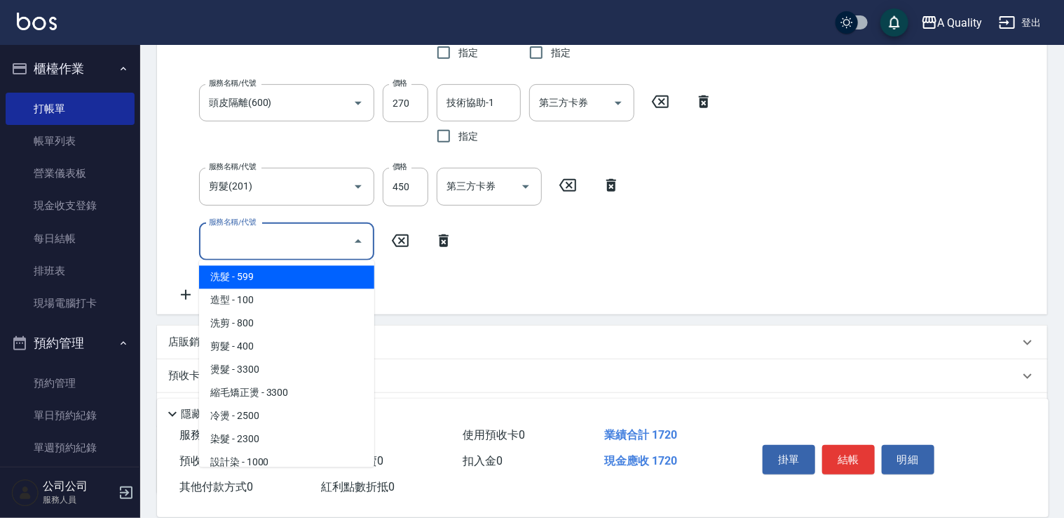
drag, startPoint x: 252, startPoint y: 281, endPoint x: 279, endPoint y: 284, distance: 26.8
click at [255, 282] on span "洗髮 - 599" at bounding box center [286, 277] width 175 height 23
type input "洗髮(101)"
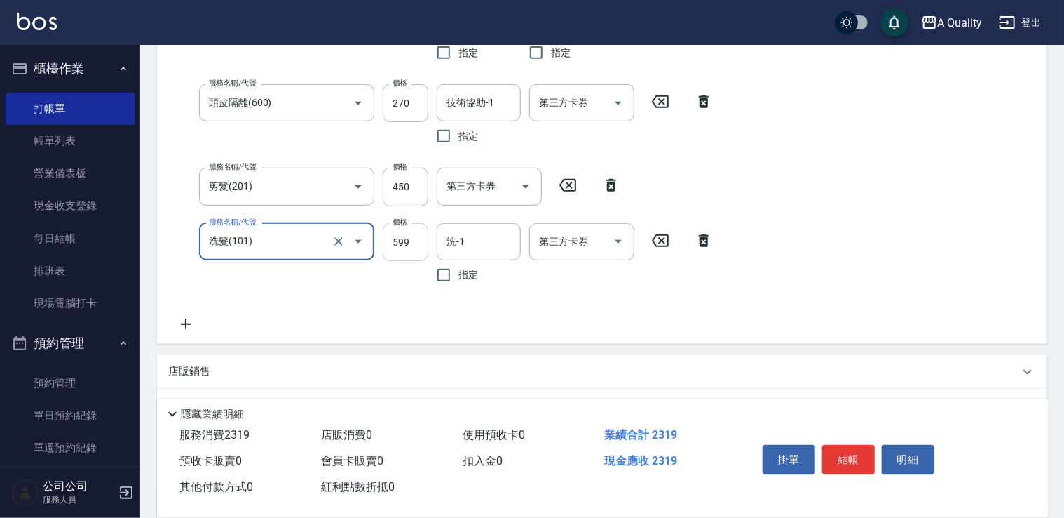
click at [413, 249] on input "599" at bounding box center [406, 242] width 46 height 38
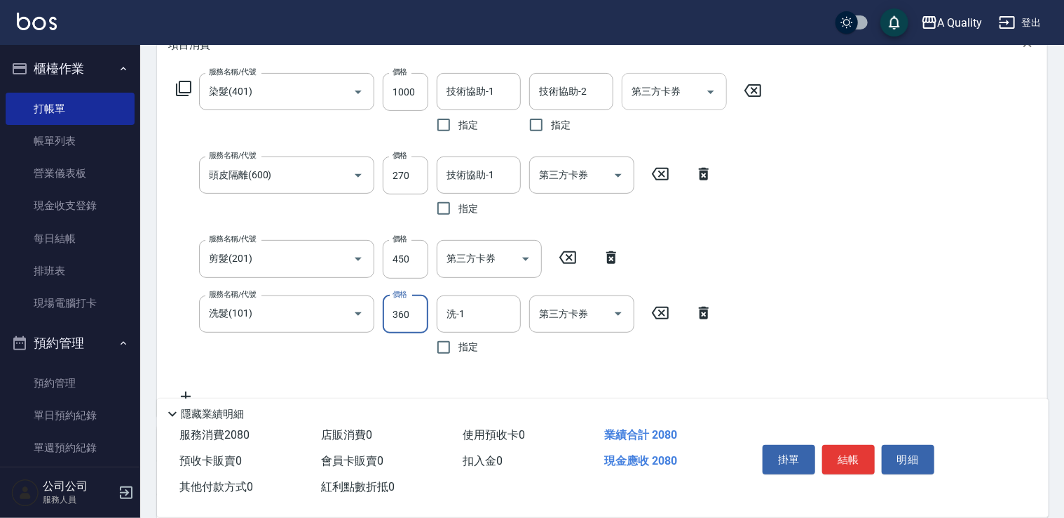
scroll to position [210, 0]
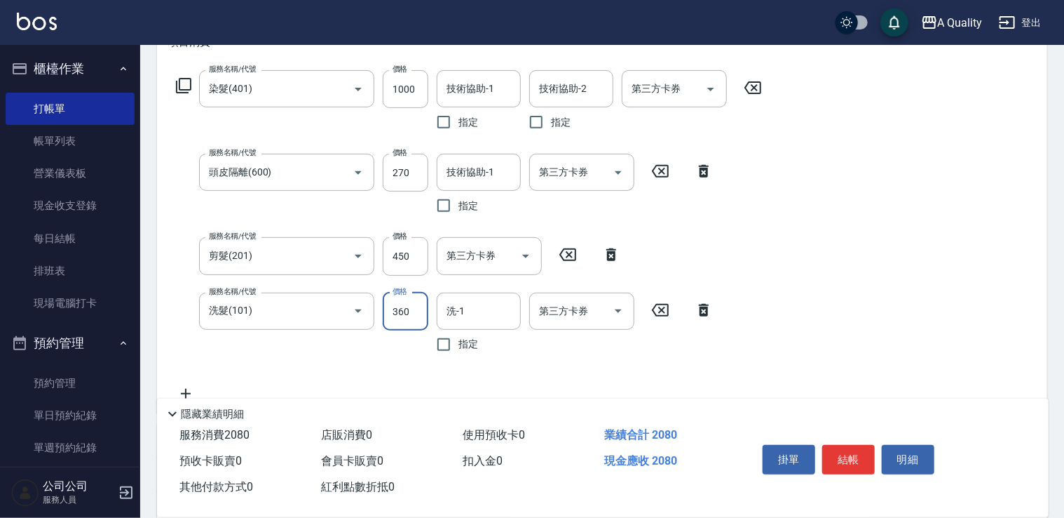
type input "360"
click at [188, 392] on icon at bounding box center [185, 393] width 35 height 17
click at [240, 388] on input "服務名稱/代號" at bounding box center [276, 394] width 142 height 25
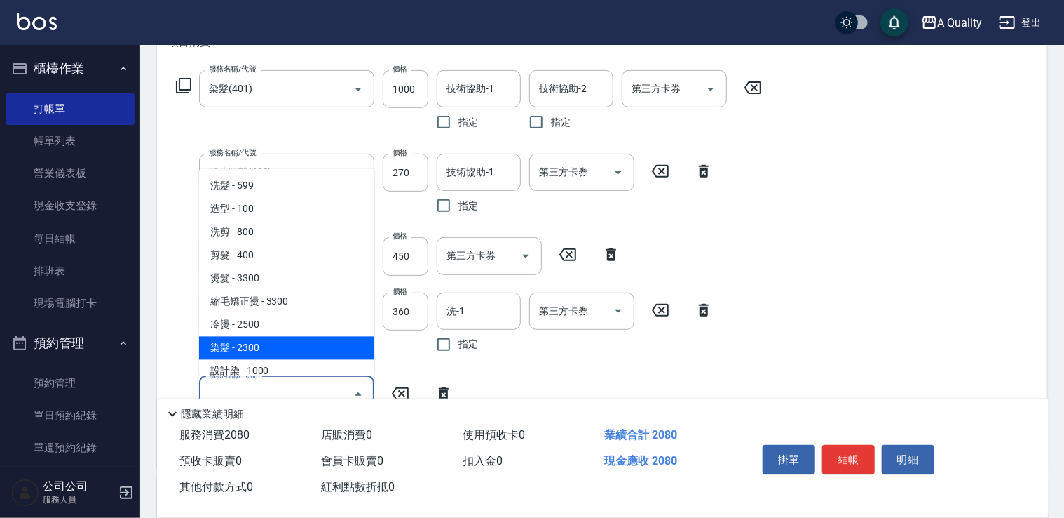
scroll to position [140, 0]
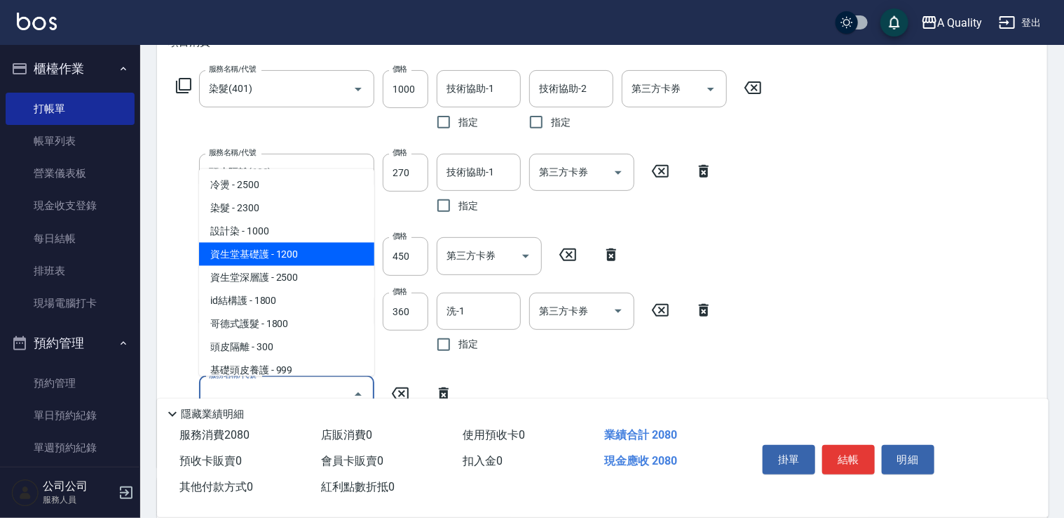
drag, startPoint x: 290, startPoint y: 255, endPoint x: 433, endPoint y: 269, distance: 143.0
click at [292, 255] on span "資生堂基礎護 - 1200" at bounding box center [286, 253] width 175 height 23
type input "資生堂基礎護(501)"
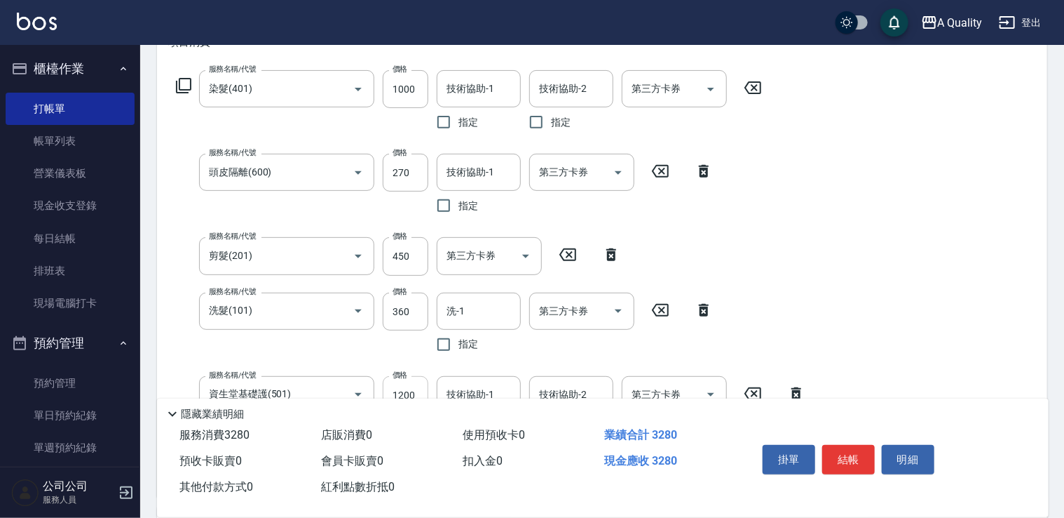
drag, startPoint x: 415, startPoint y: 396, endPoint x: 419, endPoint y: 386, distance: 10.7
click at [417, 398] on div "隱藏業績明細" at bounding box center [603, 410] width 892 height 24
click at [419, 386] on input "1200" at bounding box center [406, 395] width 46 height 38
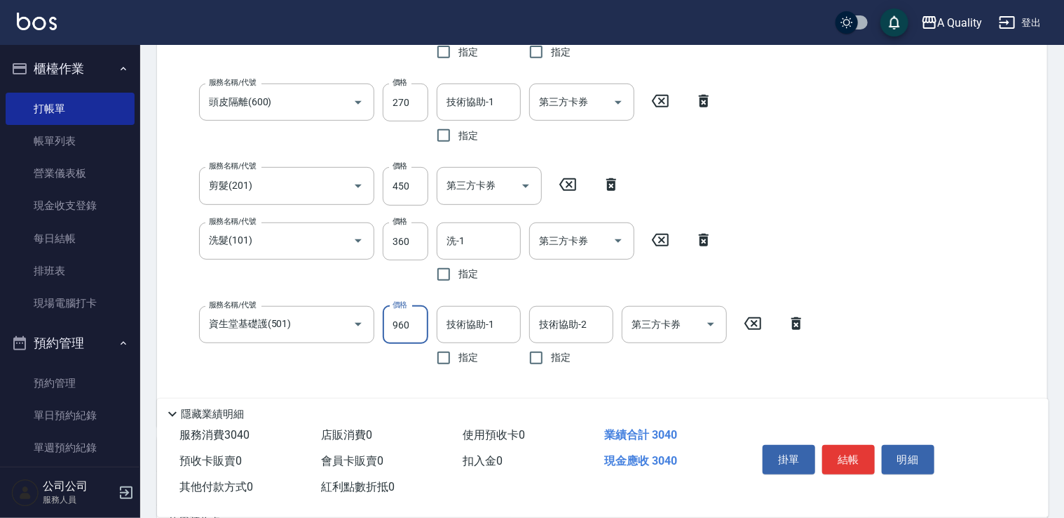
scroll to position [210, 0]
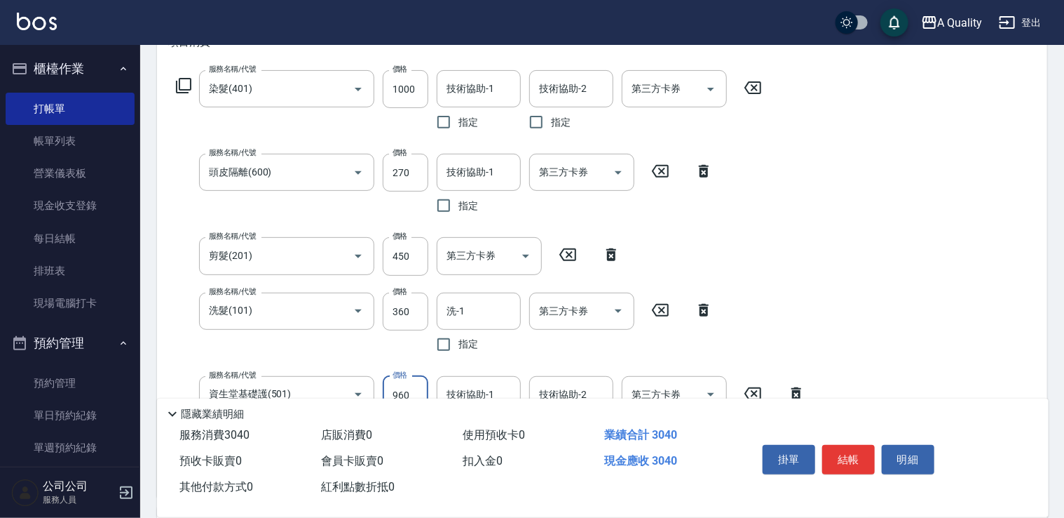
type input "960"
click at [715, 311] on icon at bounding box center [704, 310] width 35 height 17
type input "資生堂基礎護(501)"
type input "960"
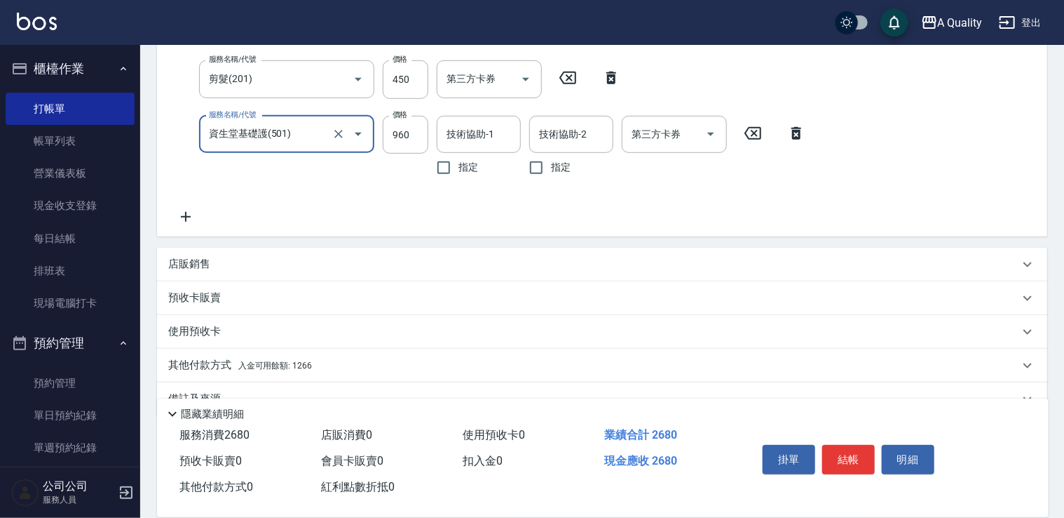
scroll to position [418, 0]
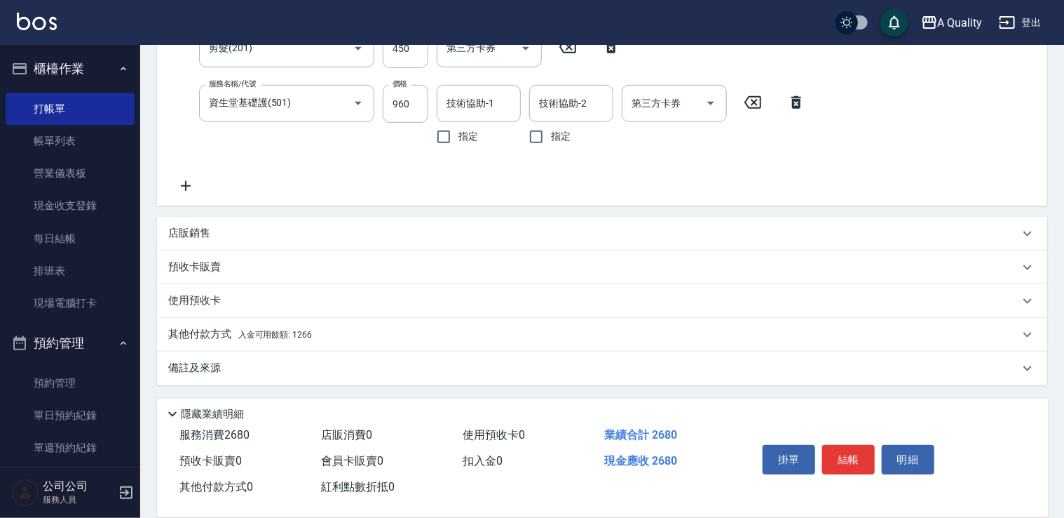
click at [242, 336] on span "入金可用餘額: 1266" at bounding box center [275, 335] width 74 height 10
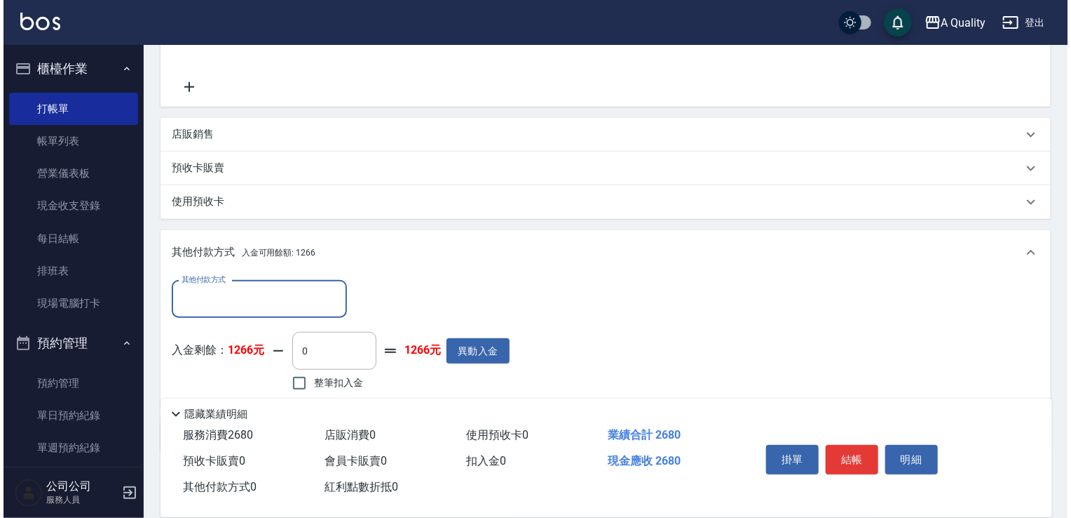
scroll to position [583, 0]
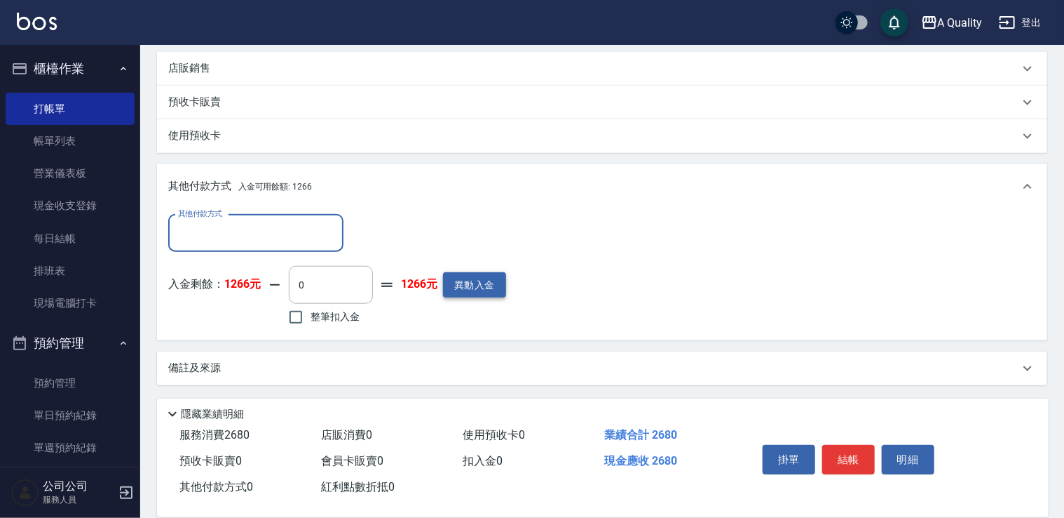
click at [480, 279] on button "異動入金" at bounding box center [474, 285] width 63 height 26
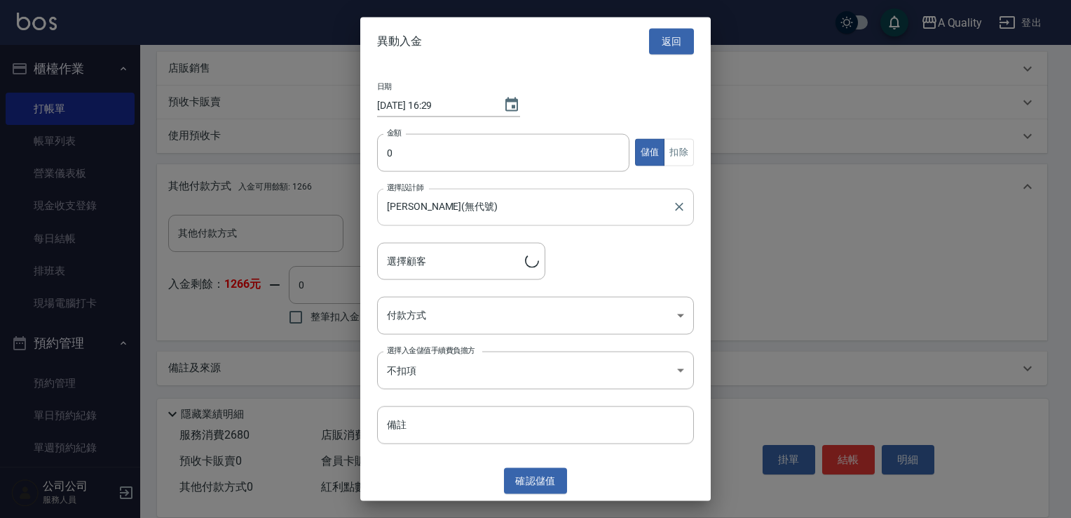
type input "林璟鈺/0921954600/000538"
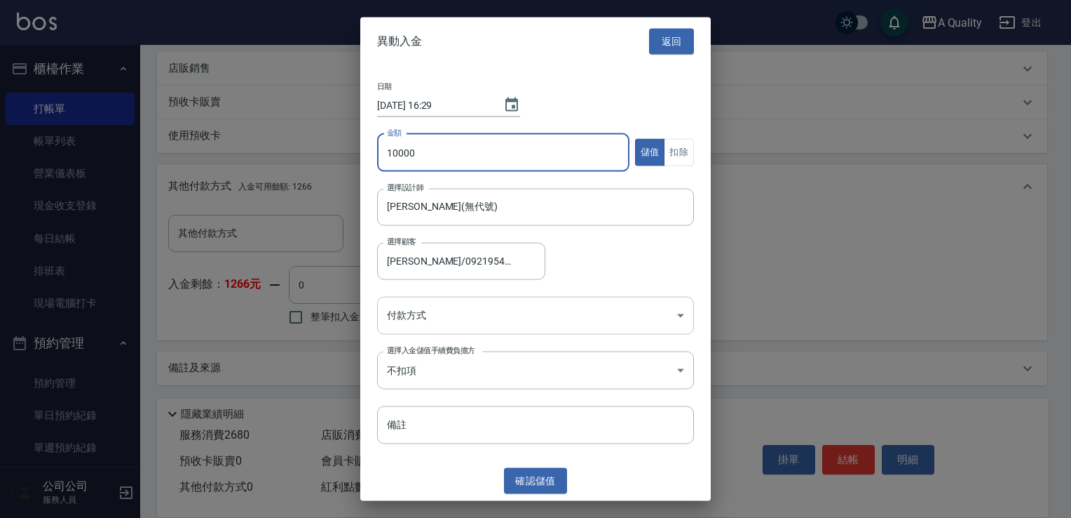
type input "10000"
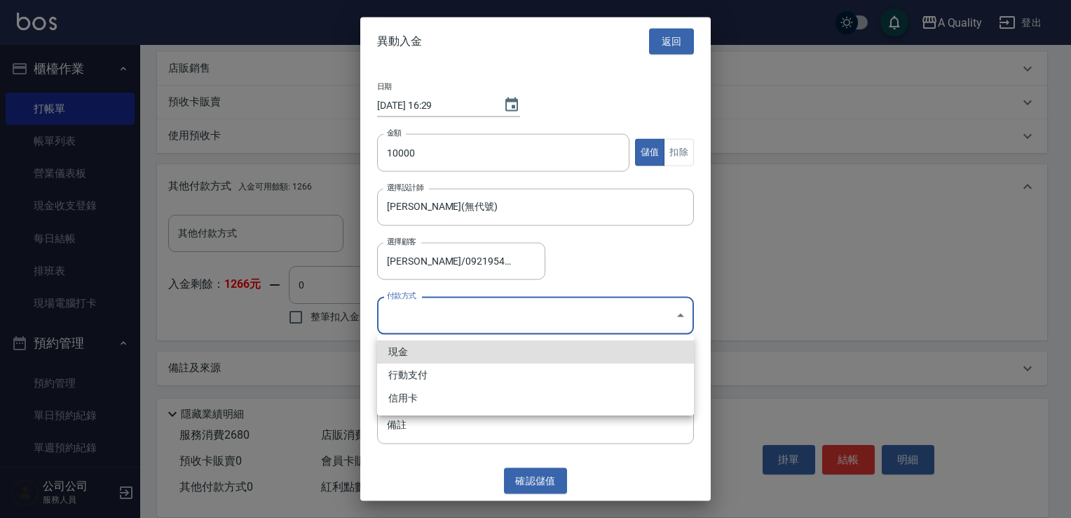
drag, startPoint x: 433, startPoint y: 318, endPoint x: 424, endPoint y: 328, distance: 13.9
click at [413, 400] on li "信用卡" at bounding box center [535, 397] width 317 height 23
type input "信用卡"
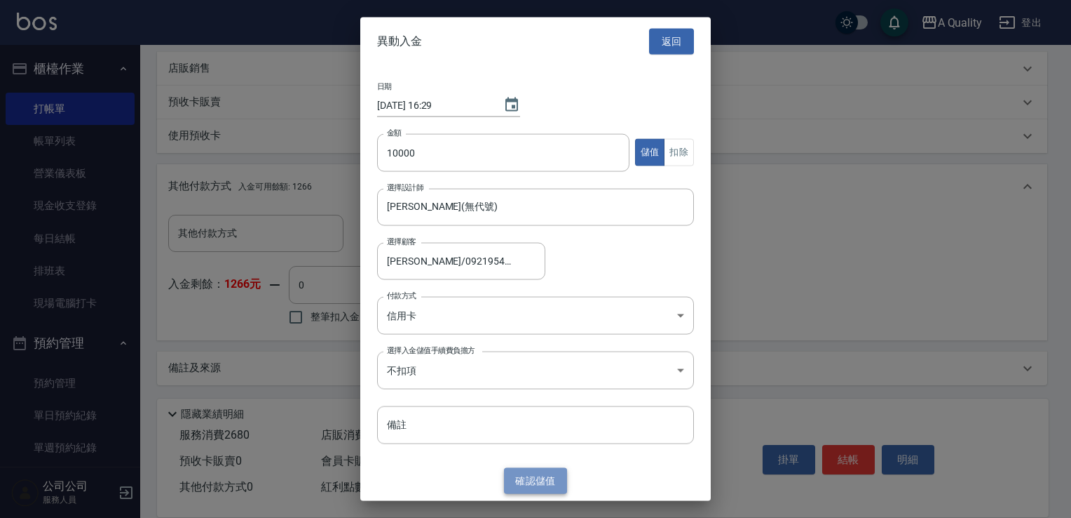
click at [526, 481] on button "確認 儲值" at bounding box center [535, 481] width 63 height 26
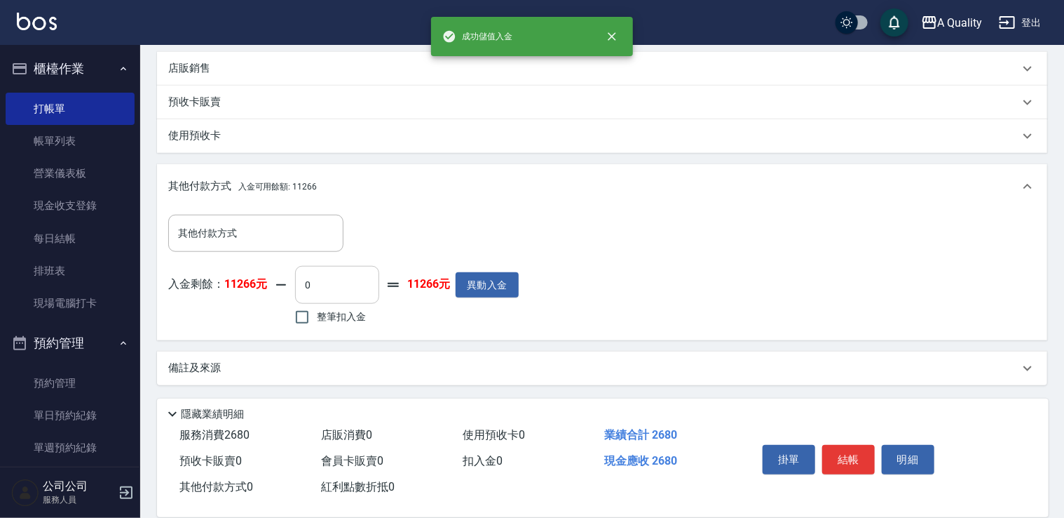
click at [368, 290] on input "0" at bounding box center [337, 285] width 84 height 38
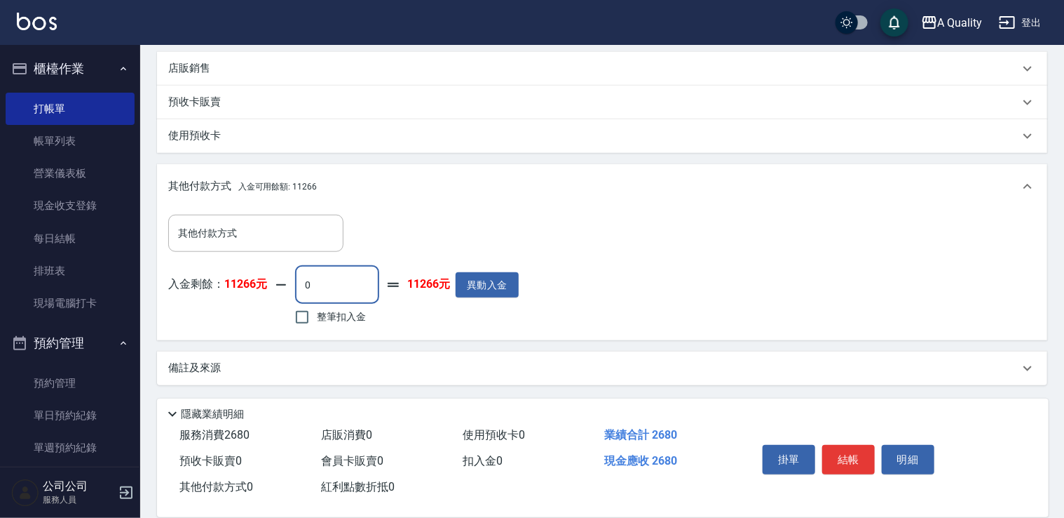
click at [323, 315] on span "整筆扣入金" at bounding box center [341, 316] width 49 height 15
drag, startPoint x: 299, startPoint y: 317, endPoint x: 350, endPoint y: 317, distance: 50.5
click at [304, 317] on input "整筆扣入金" at bounding box center [302, 316] width 29 height 29
checkbox input "true"
type input "2680"
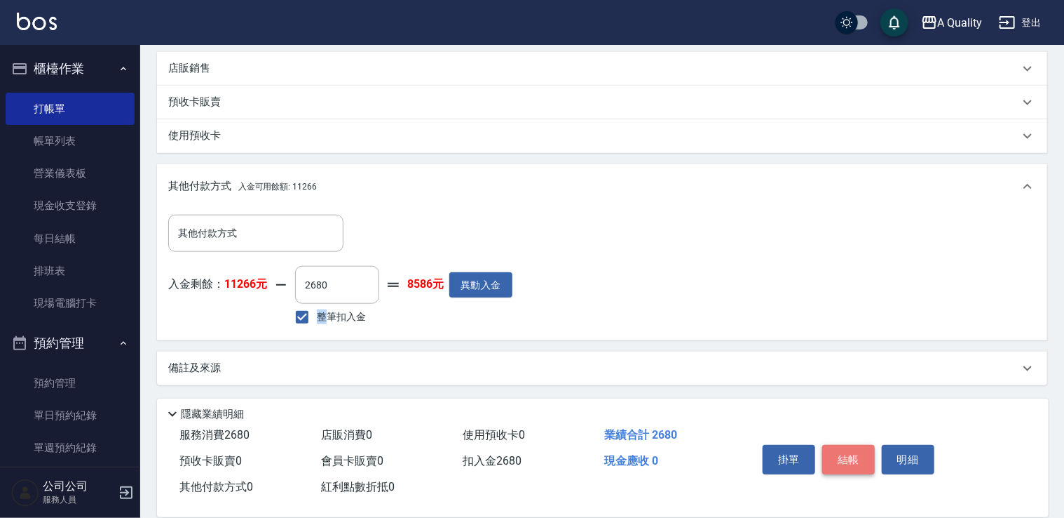
click at [856, 459] on button "結帳" at bounding box center [849, 459] width 53 height 29
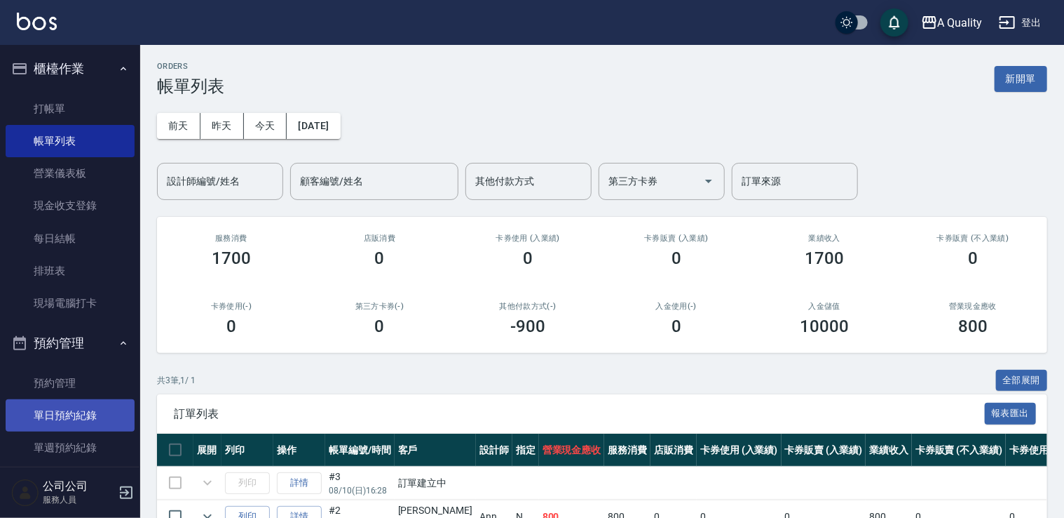
click at [69, 401] on link "單日預約紀錄" at bounding box center [70, 415] width 129 height 32
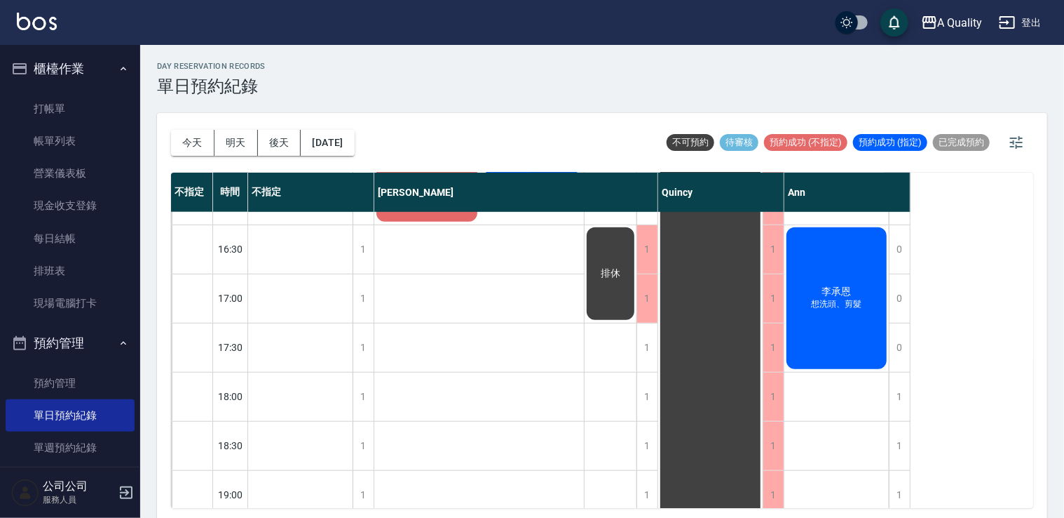
scroll to position [561, 0]
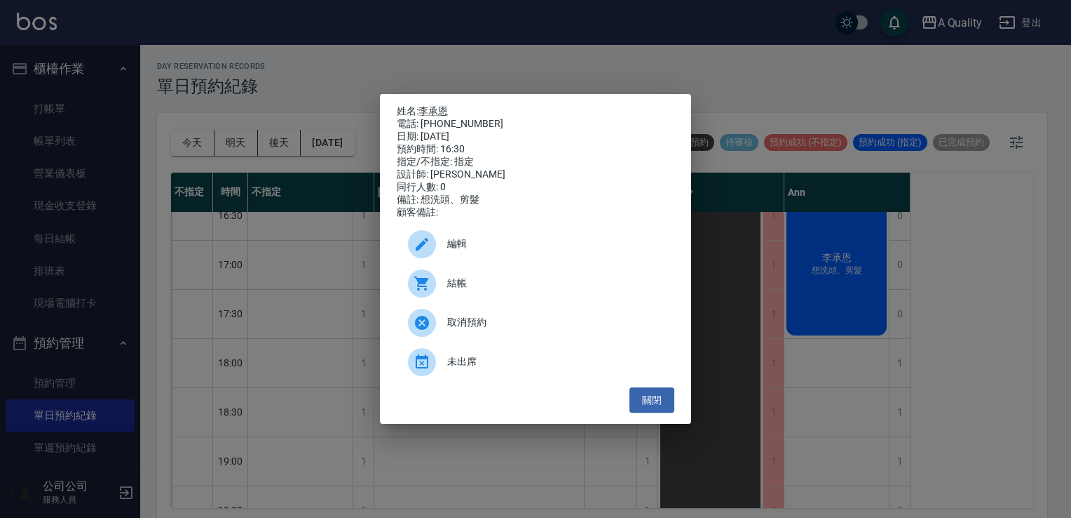
click at [478, 297] on div "結帳" at bounding box center [536, 283] width 278 height 39
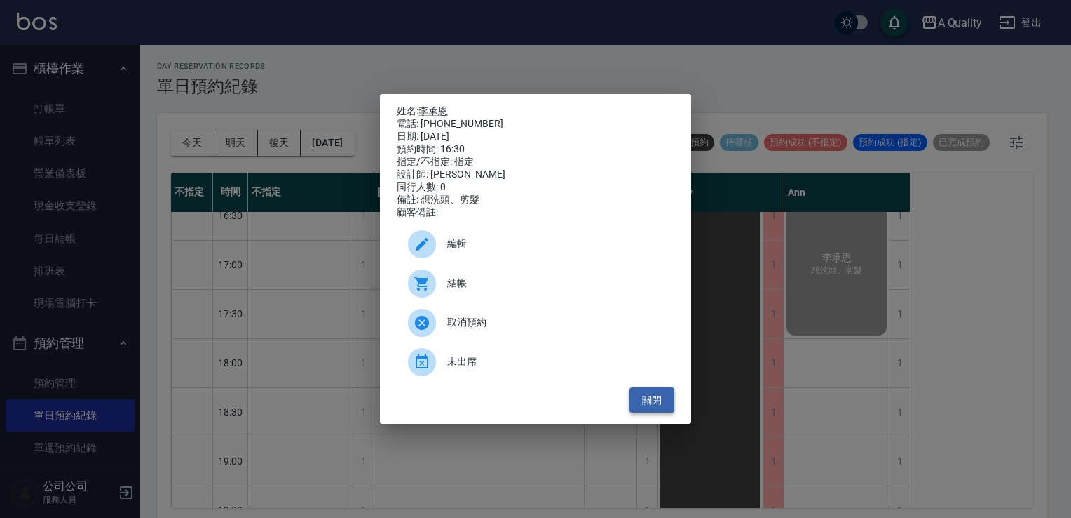
click at [647, 412] on button "關閉" at bounding box center [652, 400] width 45 height 26
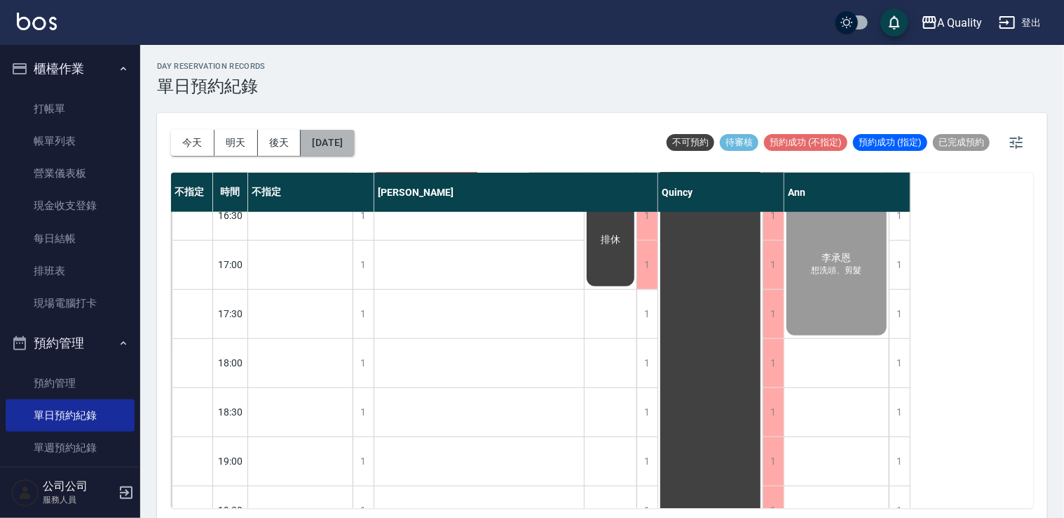
click at [353, 140] on button "[DATE]" at bounding box center [327, 143] width 53 height 26
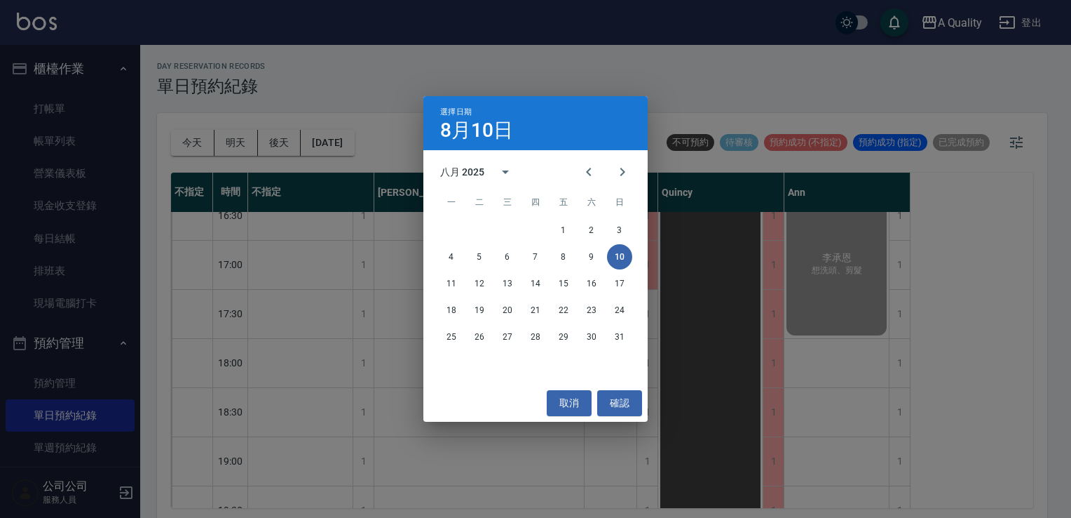
click at [491, 271] on div "11 12 13 14 15 16 17" at bounding box center [536, 283] width 224 height 25
drag, startPoint x: 485, startPoint y: 282, endPoint x: 478, endPoint y: 278, distance: 8.2
click at [485, 282] on button "12" at bounding box center [479, 283] width 25 height 25
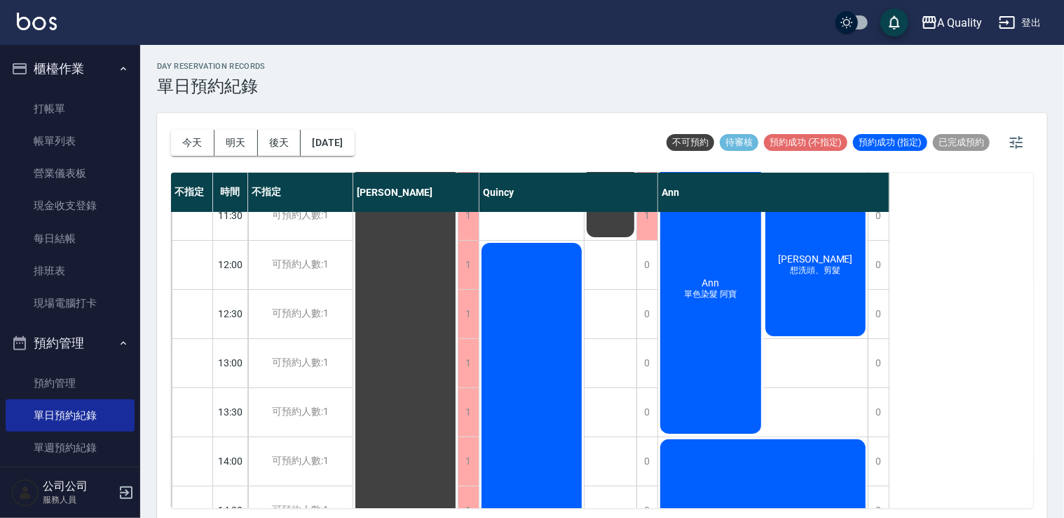
scroll to position [210, 0]
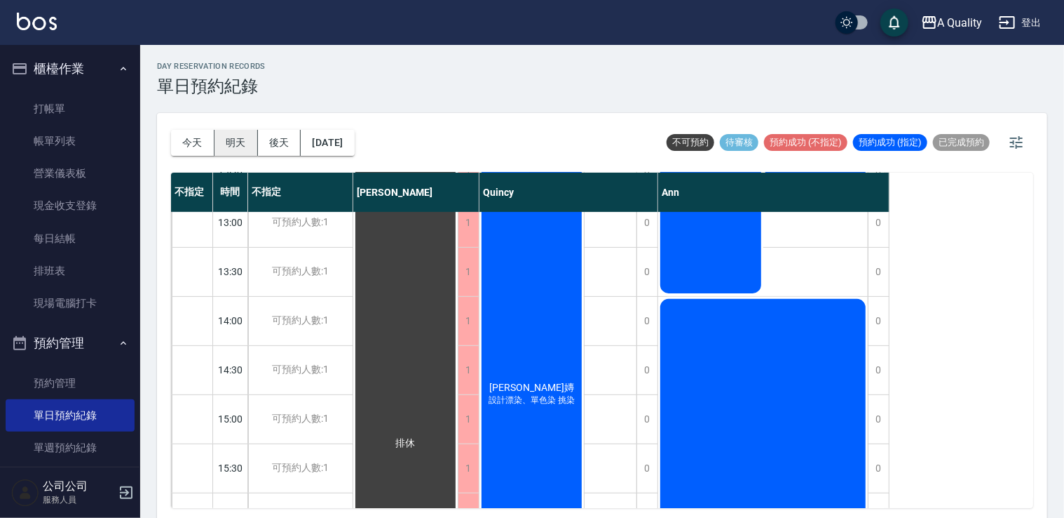
click at [219, 130] on button "明天" at bounding box center [236, 143] width 43 height 26
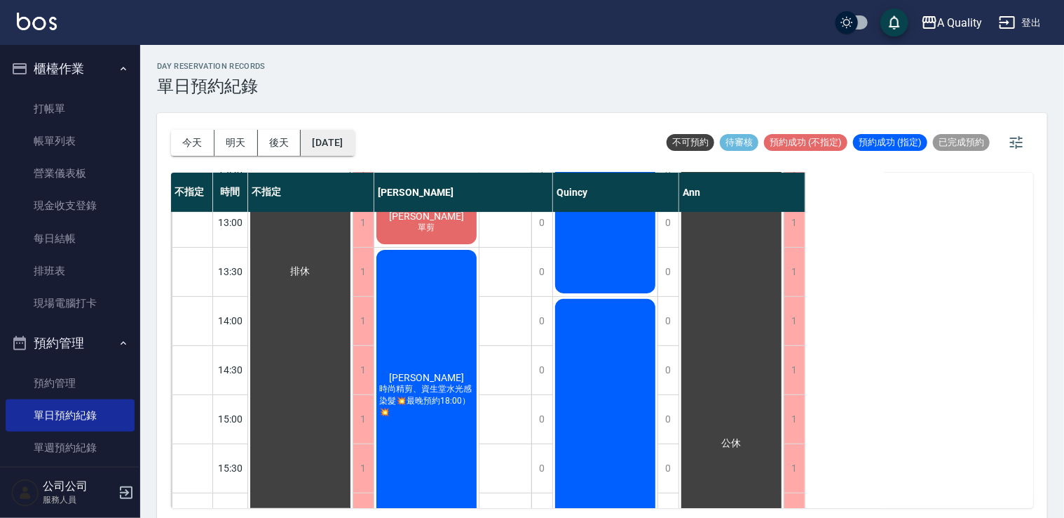
click at [344, 136] on button "2025/08/11" at bounding box center [327, 143] width 53 height 26
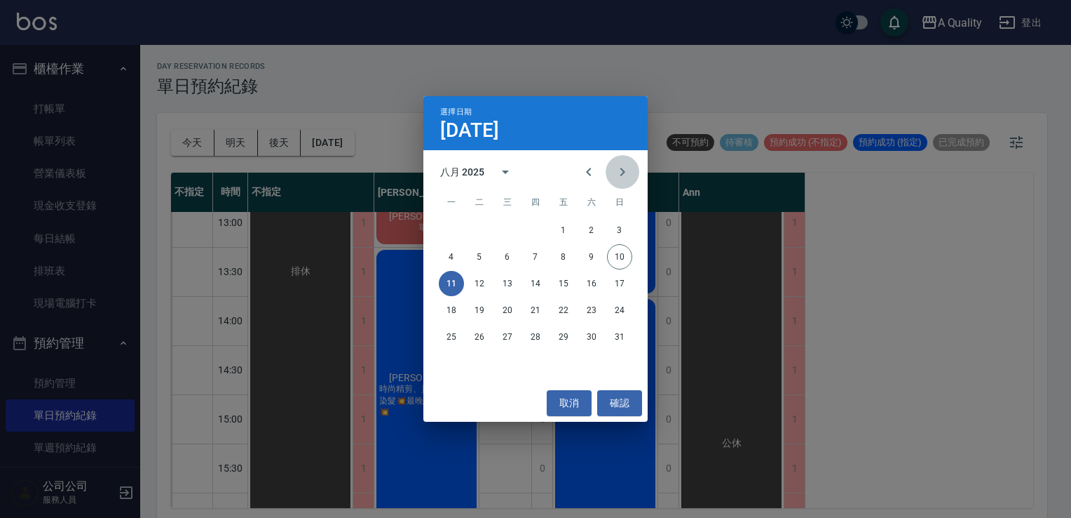
click at [626, 171] on icon "Next month" at bounding box center [622, 171] width 17 height 17
click at [453, 224] on button "1" at bounding box center [451, 229] width 25 height 25
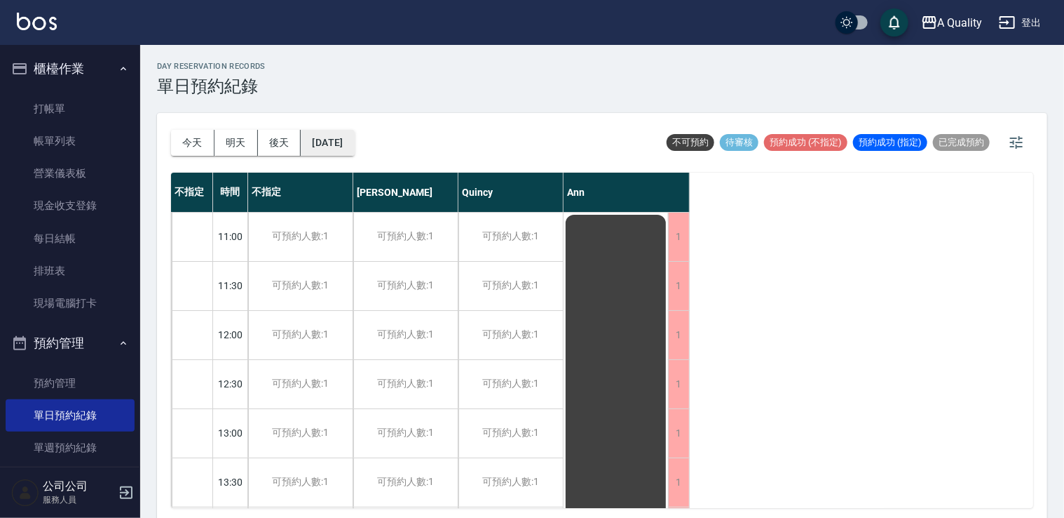
click at [354, 142] on button "2025/09/01" at bounding box center [327, 143] width 53 height 26
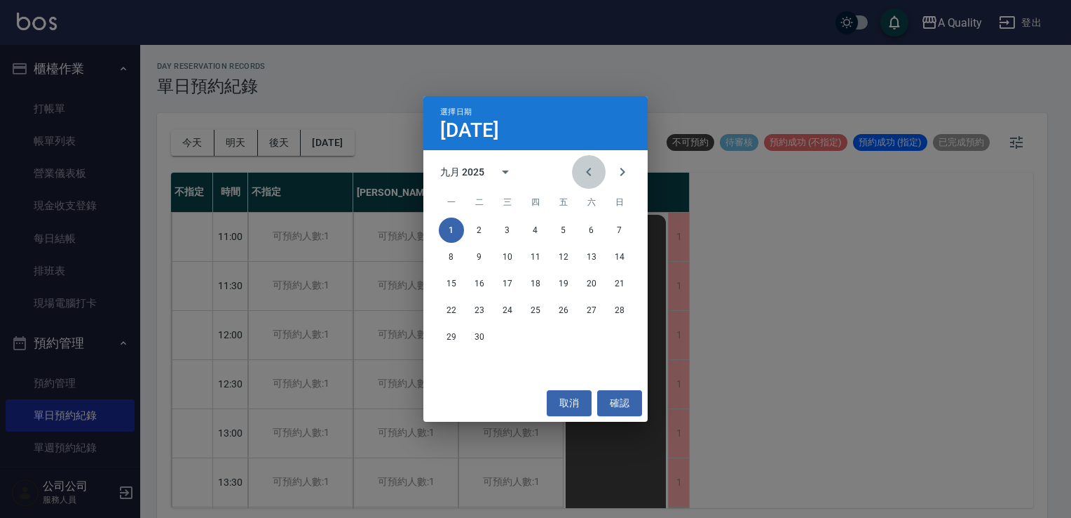
click at [591, 171] on icon "Previous month" at bounding box center [589, 171] width 17 height 17
click at [623, 255] on button "10" at bounding box center [619, 256] width 25 height 25
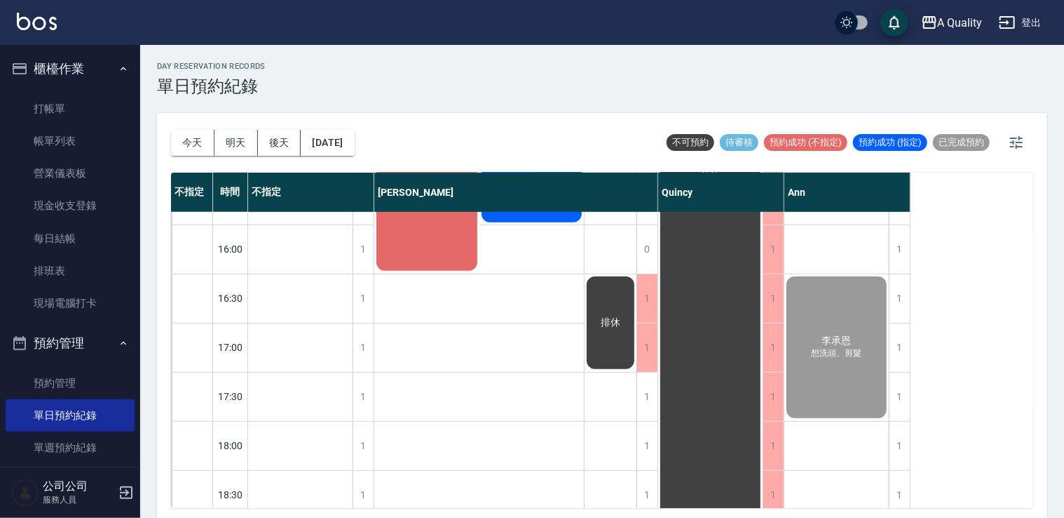
scroll to position [491, 0]
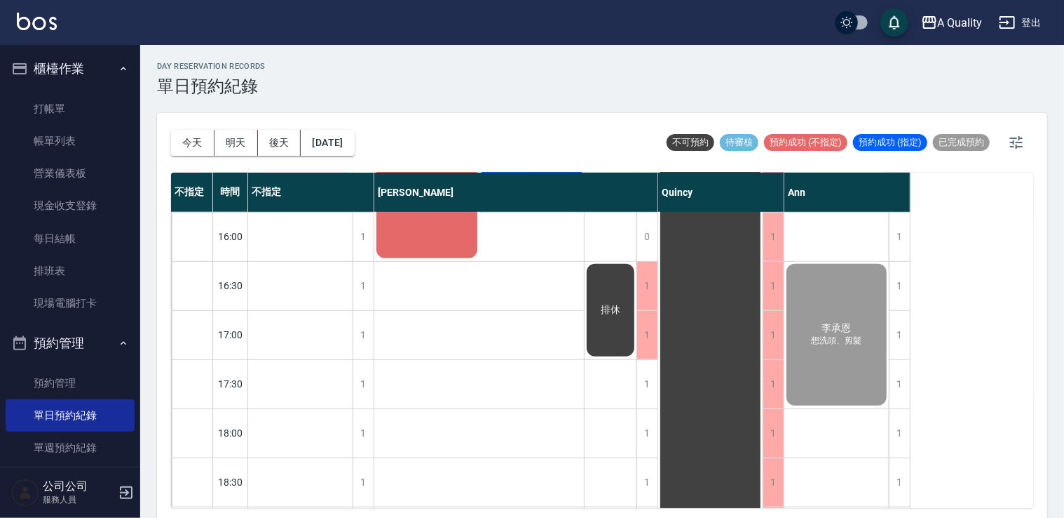
click at [353, 64] on div "排休" at bounding box center [300, 15] width 104 height 97
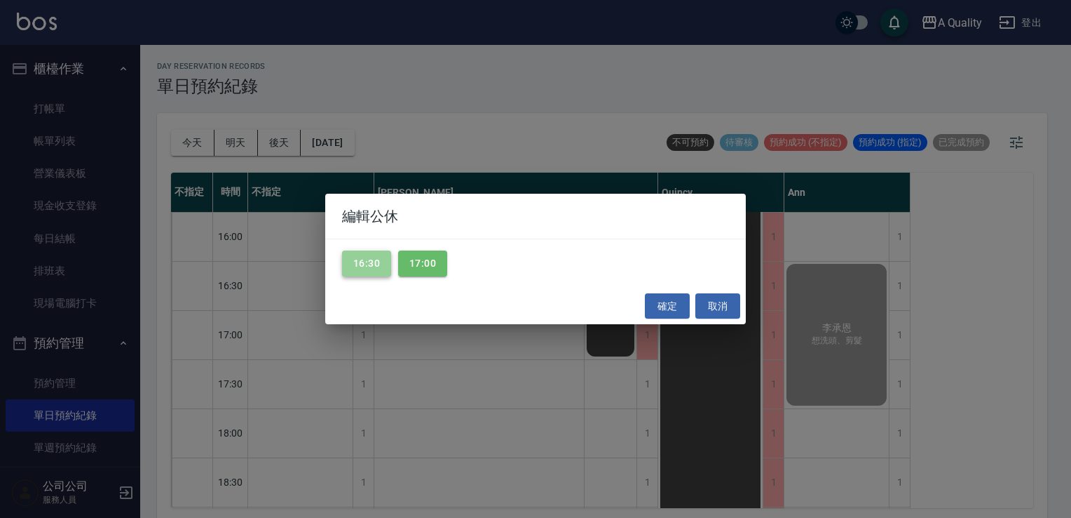
click at [379, 271] on button "16:30" at bounding box center [366, 263] width 49 height 26
drag, startPoint x: 417, startPoint y: 268, endPoint x: 496, endPoint y: 297, distance: 84.5
click at [419, 271] on button "17:00" at bounding box center [422, 263] width 49 height 26
click at [656, 309] on button "確定" at bounding box center [667, 306] width 45 height 26
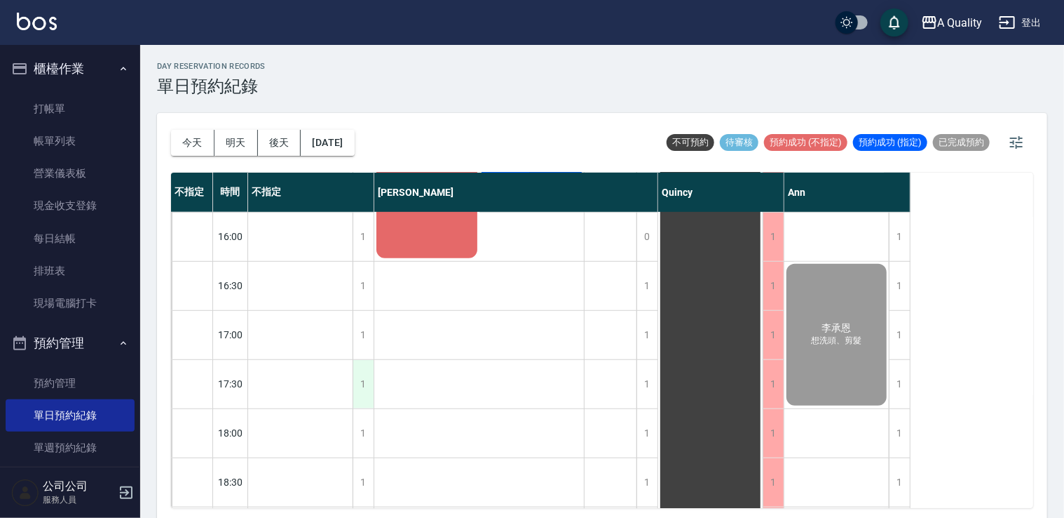
click at [363, 386] on div "1" at bounding box center [363, 384] width 21 height 48
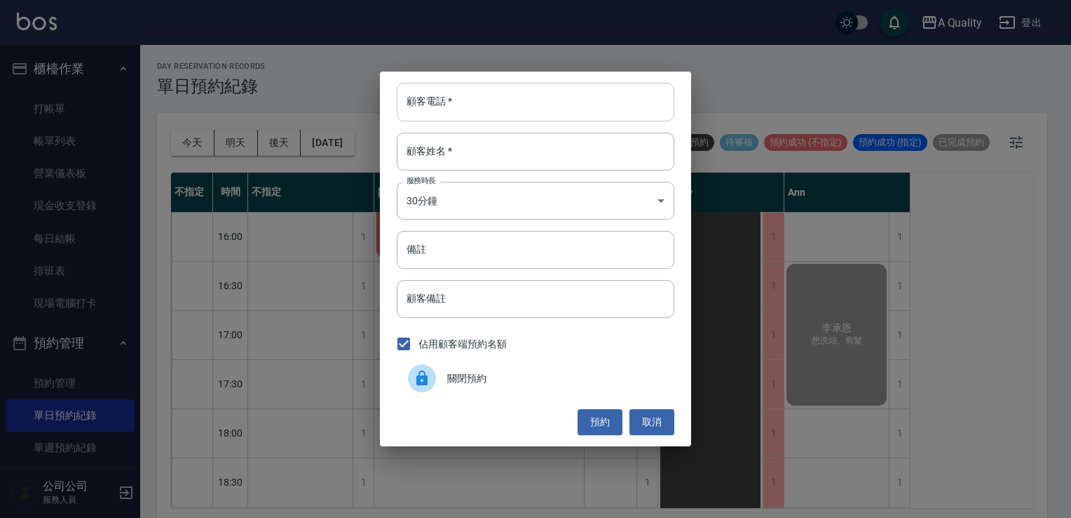
click at [488, 105] on input "顧客電話   *" at bounding box center [536, 102] width 278 height 38
type input "0987343712"
click at [477, 149] on input "顧客姓名   *" at bounding box center [536, 152] width 278 height 38
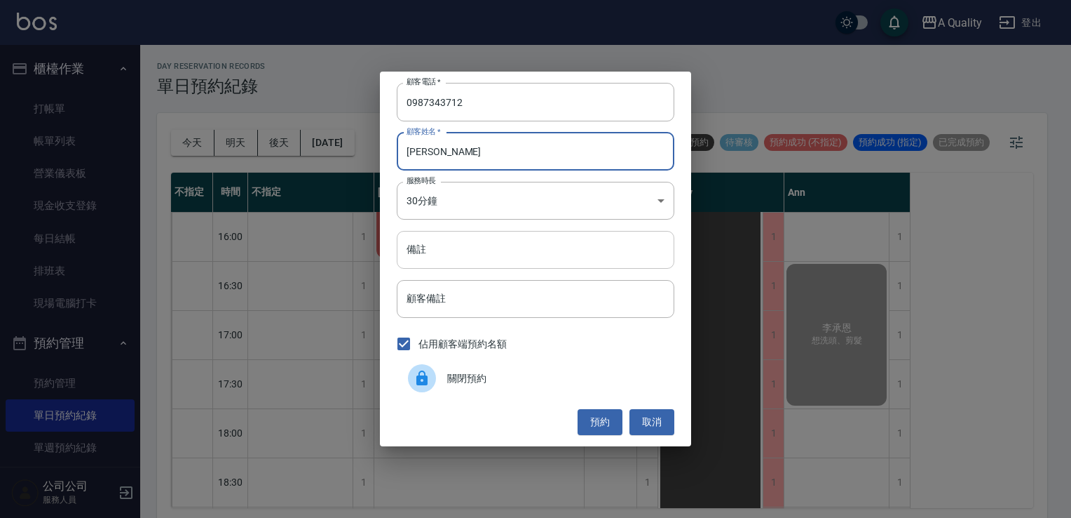
type input "楊RRR"
click at [456, 237] on input "備註" at bounding box center [536, 250] width 278 height 38
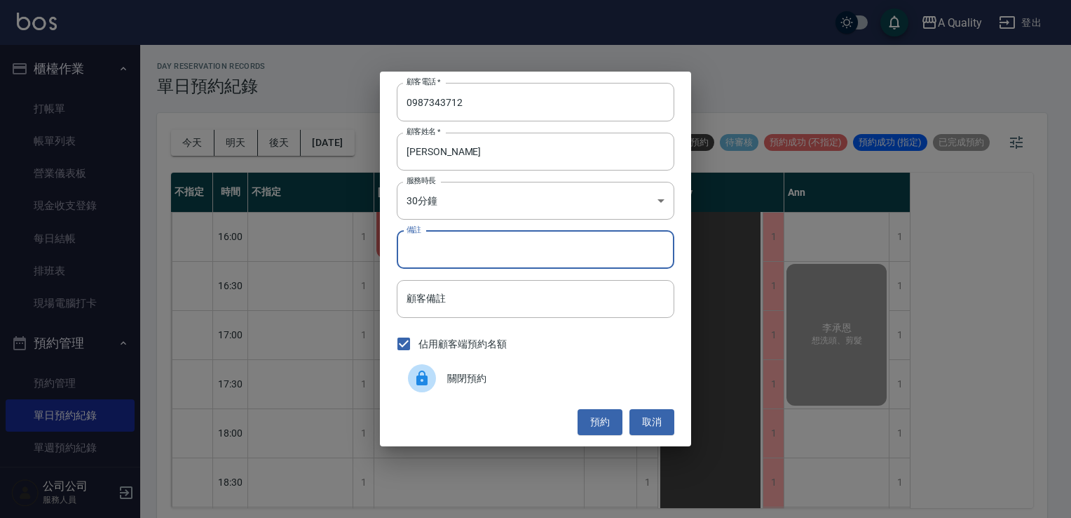
type input "D"
click at [469, 231] on input "備註" at bounding box center [536, 250] width 278 height 38
type input "SC"
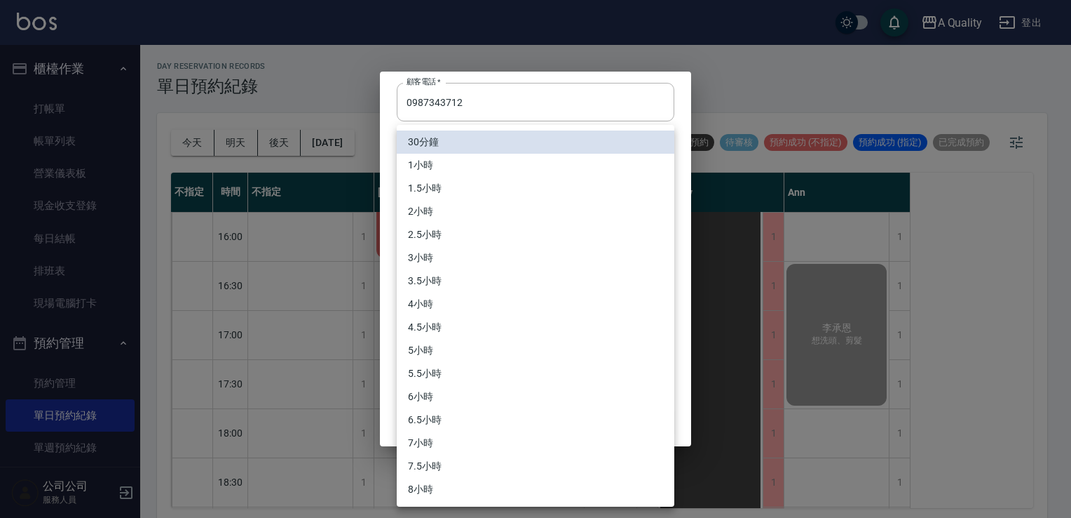
click at [471, 182] on body "A Quality 登出 櫃檯作業 打帳單 帳單列表 營業儀表板 現金收支登錄 每日結帳 排班表 現場電腦打卡 預約管理 預約管理 單日預約紀錄 單週預約紀錄…" at bounding box center [535, 261] width 1071 height 522
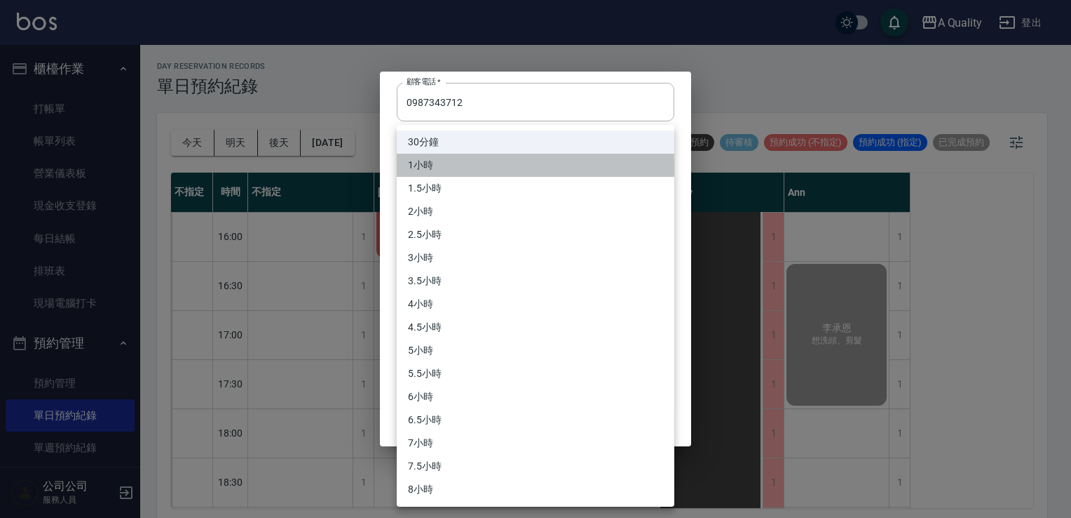
click at [440, 163] on li "1小時" at bounding box center [536, 165] width 278 height 23
type input "2"
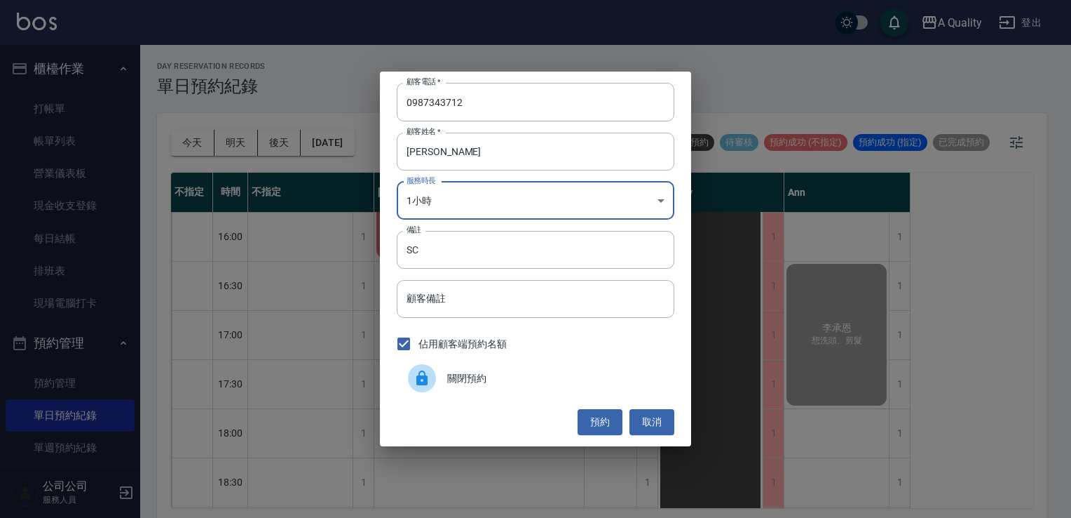
click at [604, 437] on div "顧客電話   * 0987343712 顧客電話   * 顧客姓名   * 楊RRR 顧客姓名   * 服務時長 1小時 2 服務時長 備註 SC 備註 顧客…" at bounding box center [535, 259] width 311 height 374
click at [598, 425] on button "預約" at bounding box center [600, 422] width 45 height 26
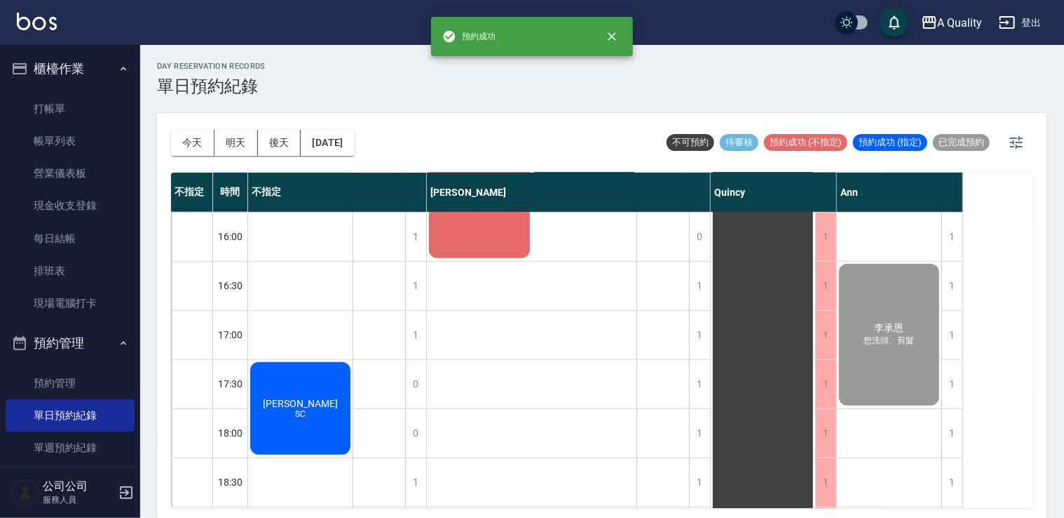
click at [298, 422] on div "楊RRR SC" at bounding box center [300, 408] width 104 height 97
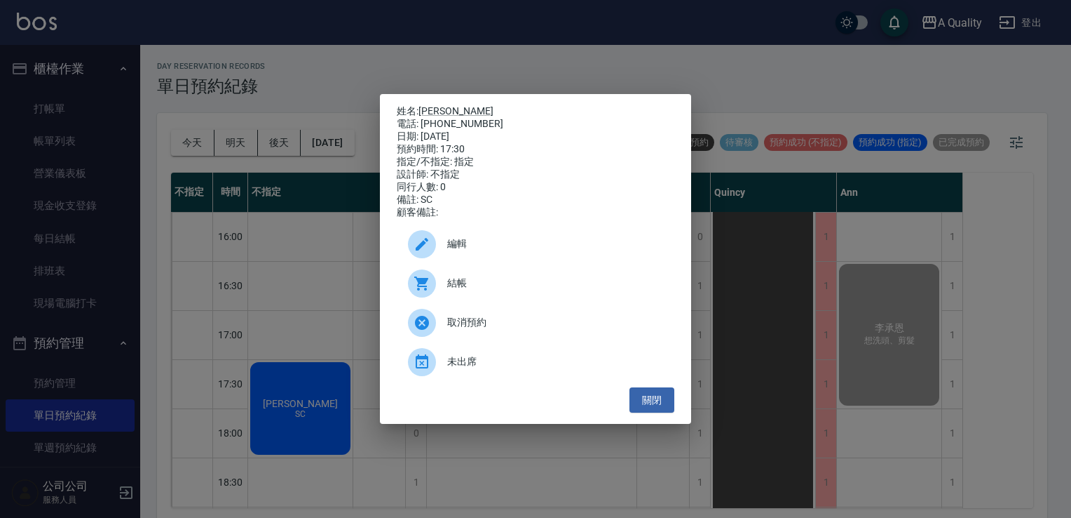
click at [519, 243] on span "編輯" at bounding box center [555, 243] width 216 height 15
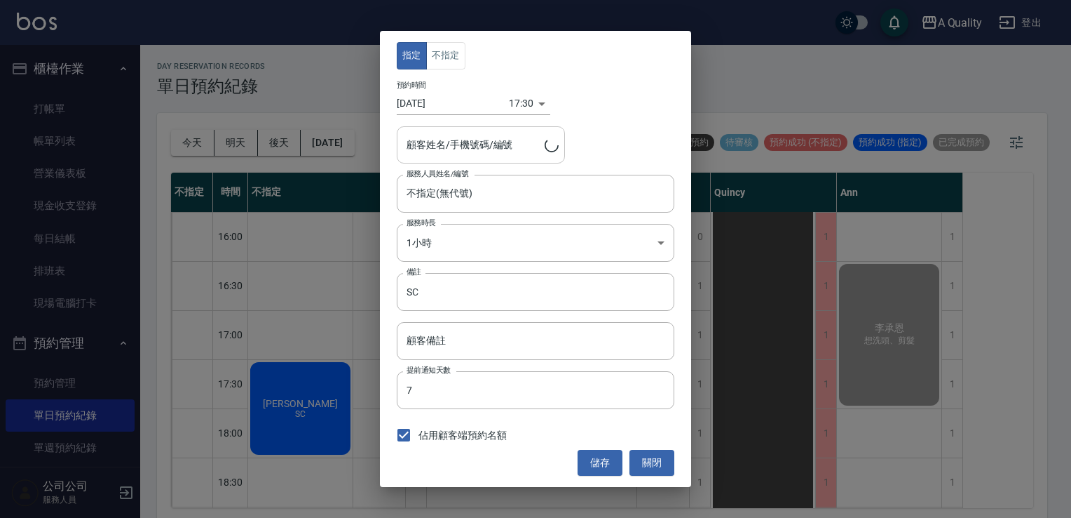
type input "楊RRR/0987343712"
click at [461, 66] on button "不指定" at bounding box center [445, 55] width 39 height 27
click at [607, 454] on button "儲存" at bounding box center [600, 462] width 45 height 26
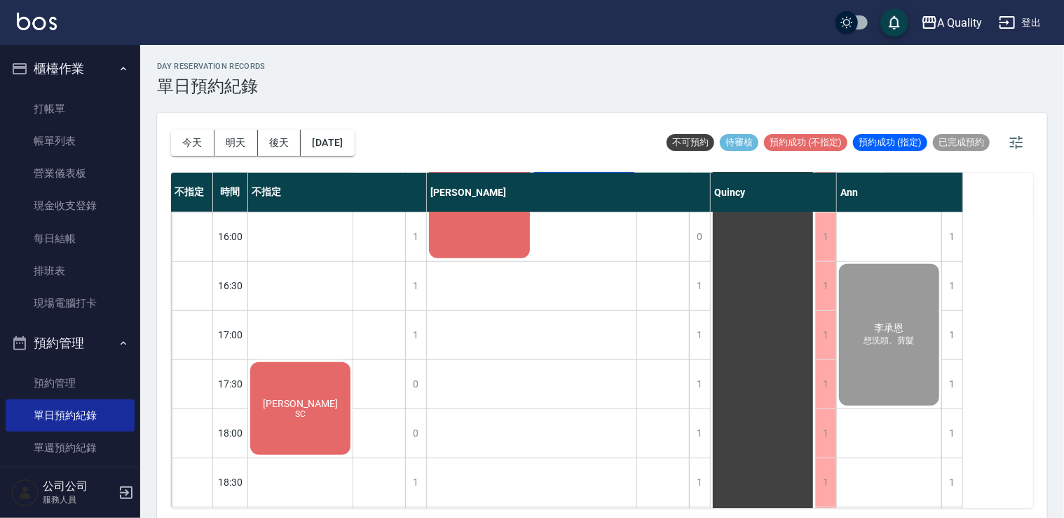
click at [309, 419] on div "楊RRR SC" at bounding box center [300, 408] width 104 height 97
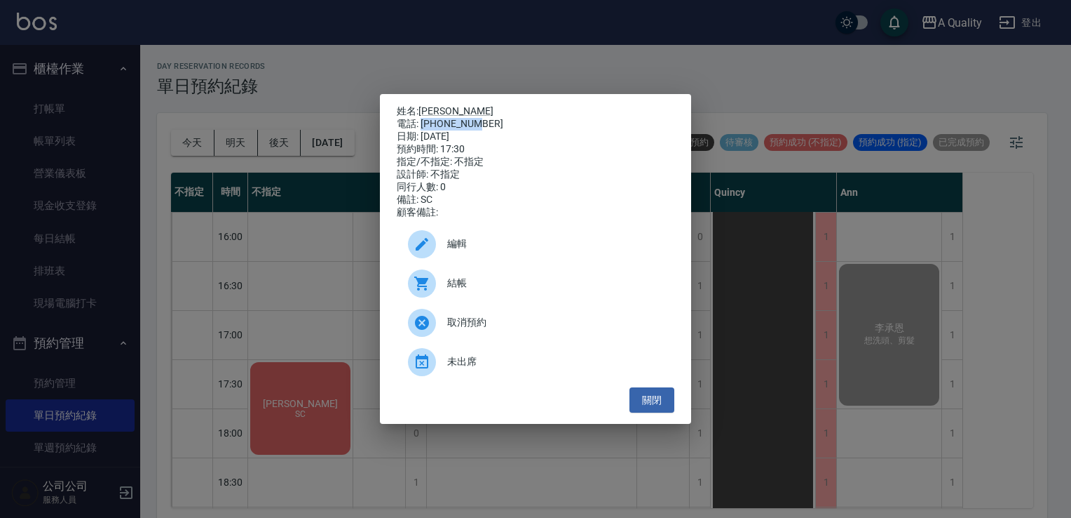
drag, startPoint x: 421, startPoint y: 119, endPoint x: 486, endPoint y: 123, distance: 65.3
click at [486, 123] on div "電話: 0987343712" at bounding box center [536, 124] width 278 height 13
copy div "0987343712"
click at [654, 395] on button "關閉" at bounding box center [652, 400] width 45 height 26
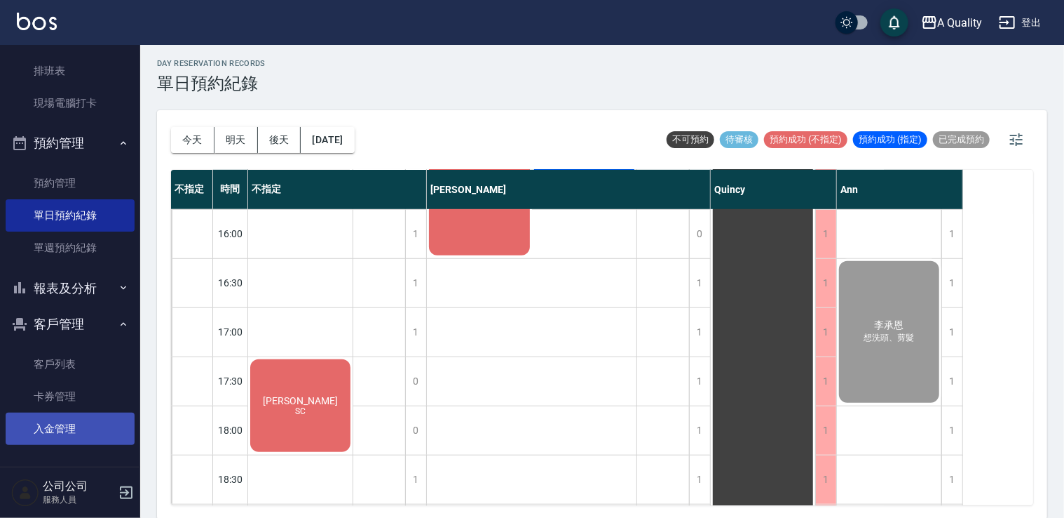
scroll to position [4, 0]
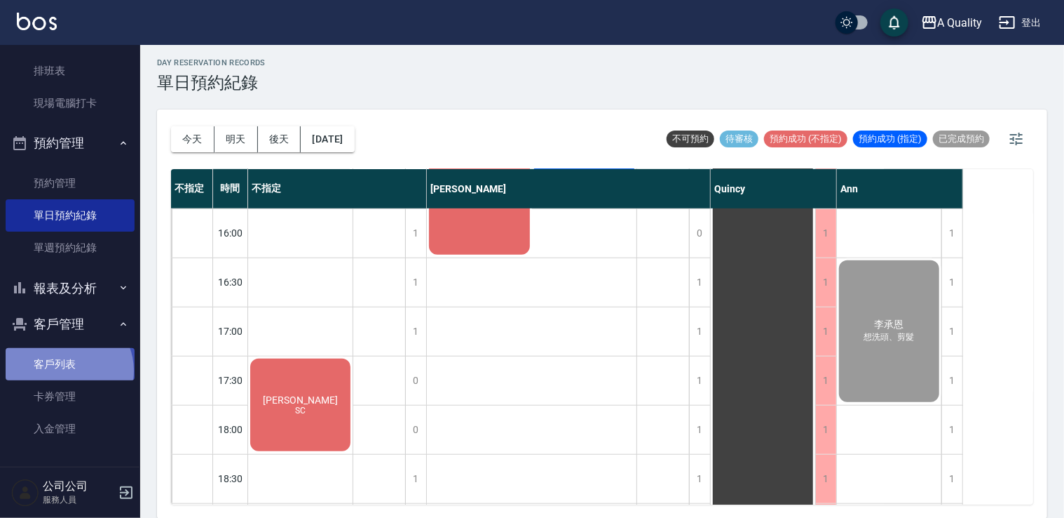
click at [67, 370] on link "客戶列表" at bounding box center [70, 364] width 129 height 32
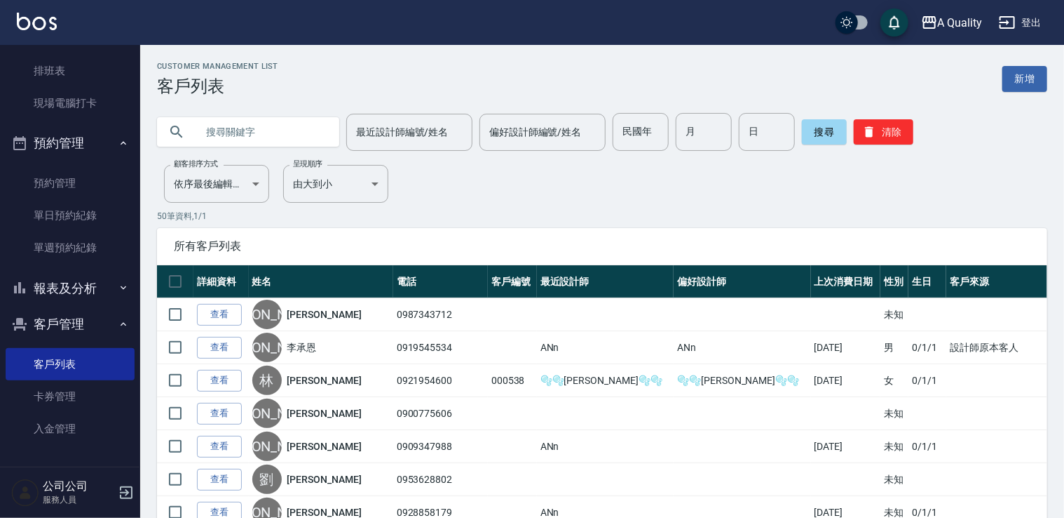
click at [272, 133] on input "text" at bounding box center [262, 132] width 132 height 38
paste input "0987343712"
type input "0987343712"
click at [820, 128] on button "搜尋" at bounding box center [824, 131] width 45 height 25
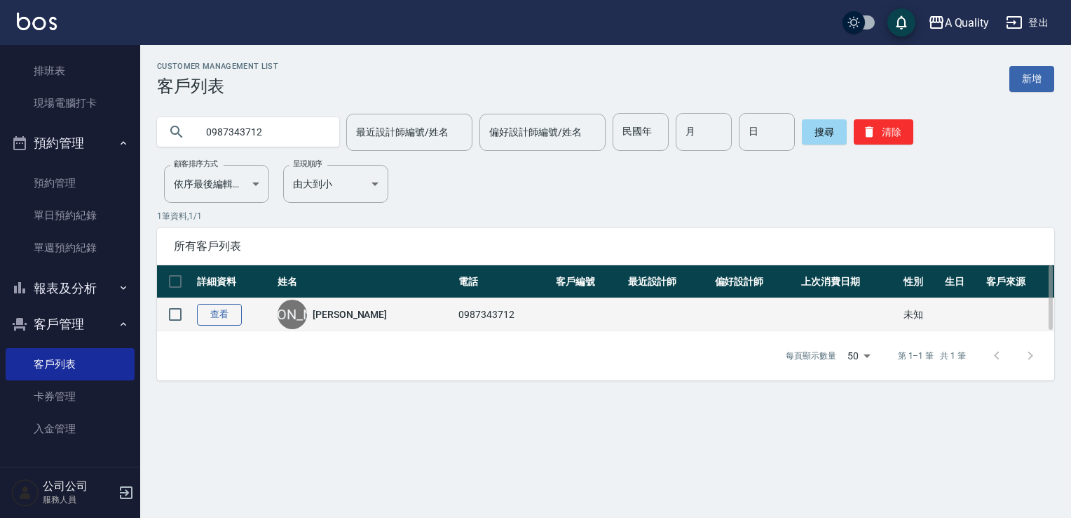
click at [229, 310] on link "查看" at bounding box center [219, 315] width 45 height 22
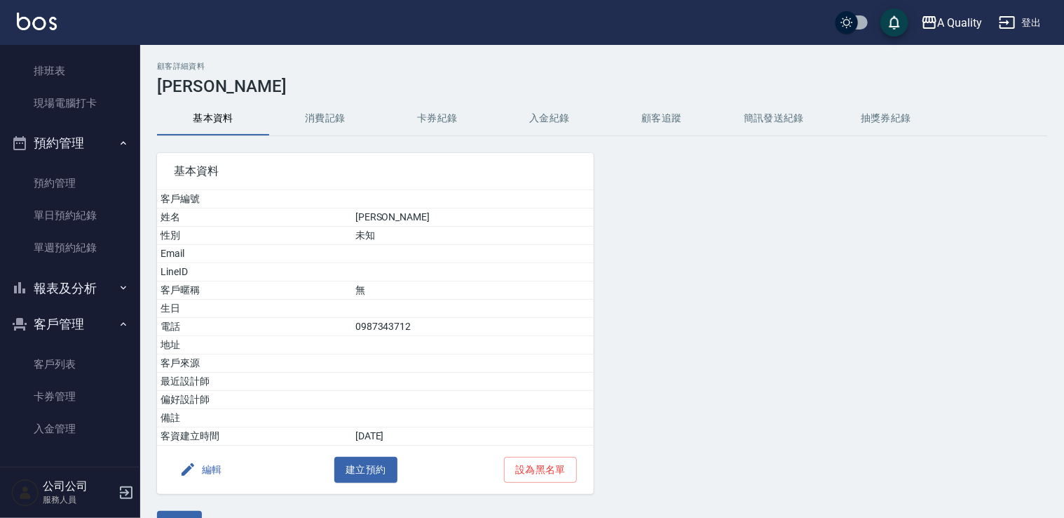
click at [314, 122] on button "消費記錄" at bounding box center [325, 119] width 112 height 34
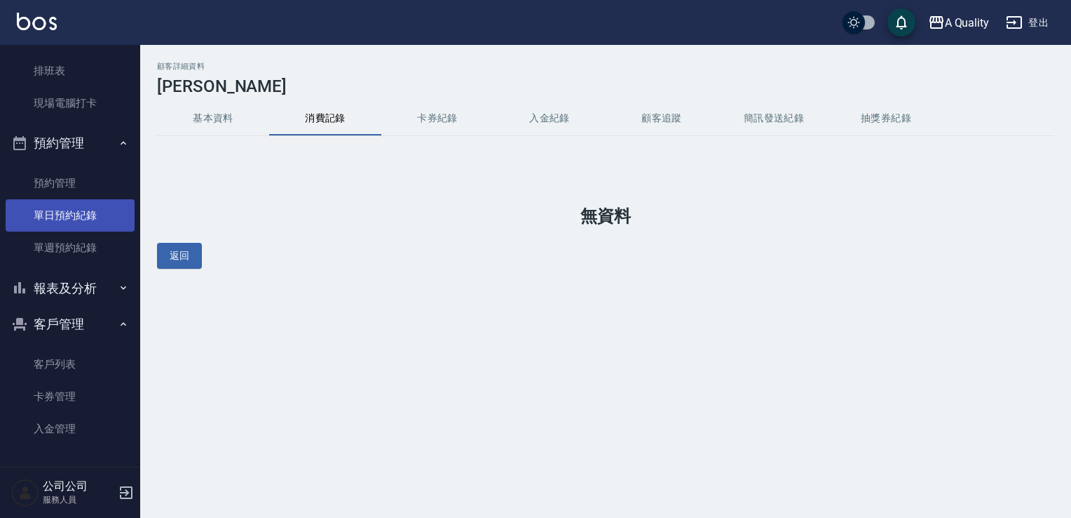
click at [73, 214] on link "單日預約紀錄" at bounding box center [70, 215] width 129 height 32
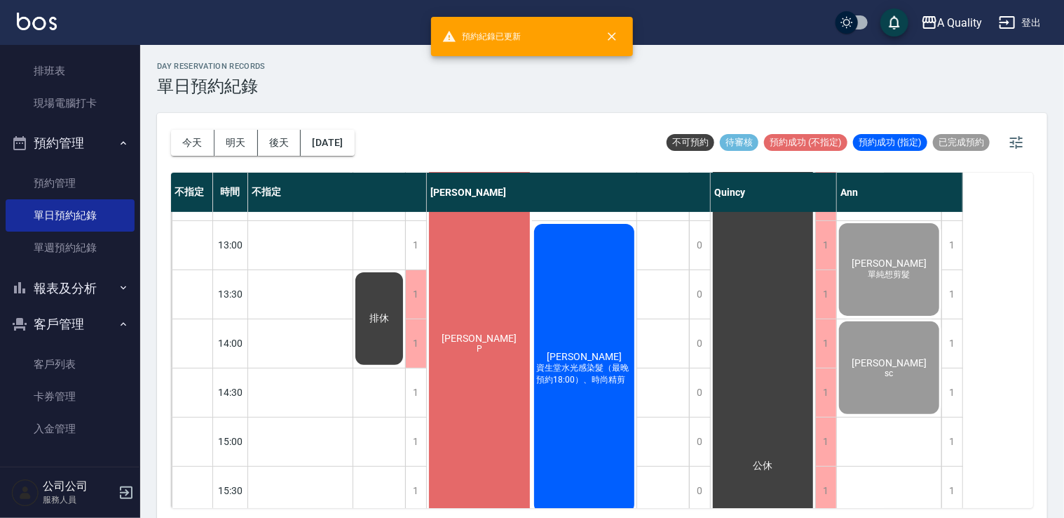
scroll to position [491, 0]
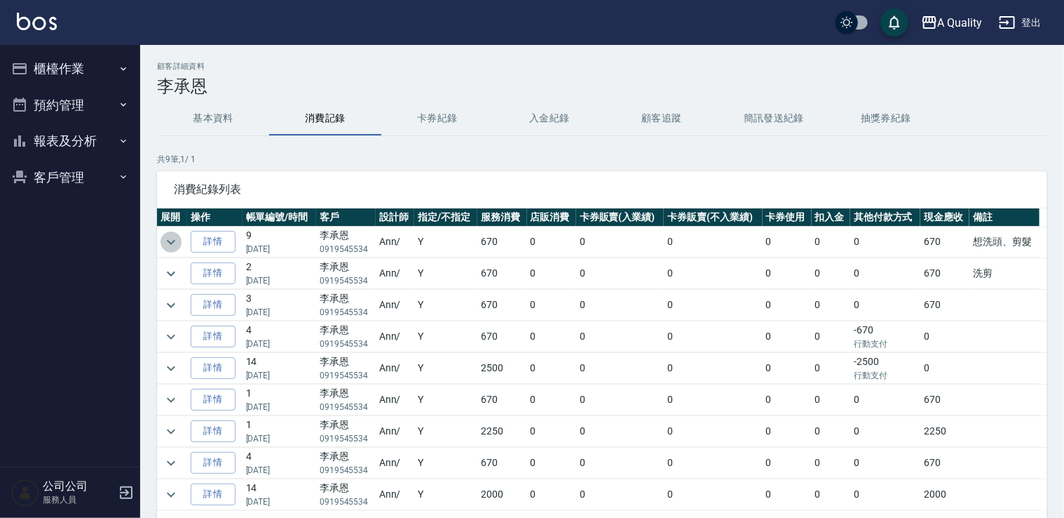
click at [179, 237] on icon "expand row" at bounding box center [171, 242] width 17 height 17
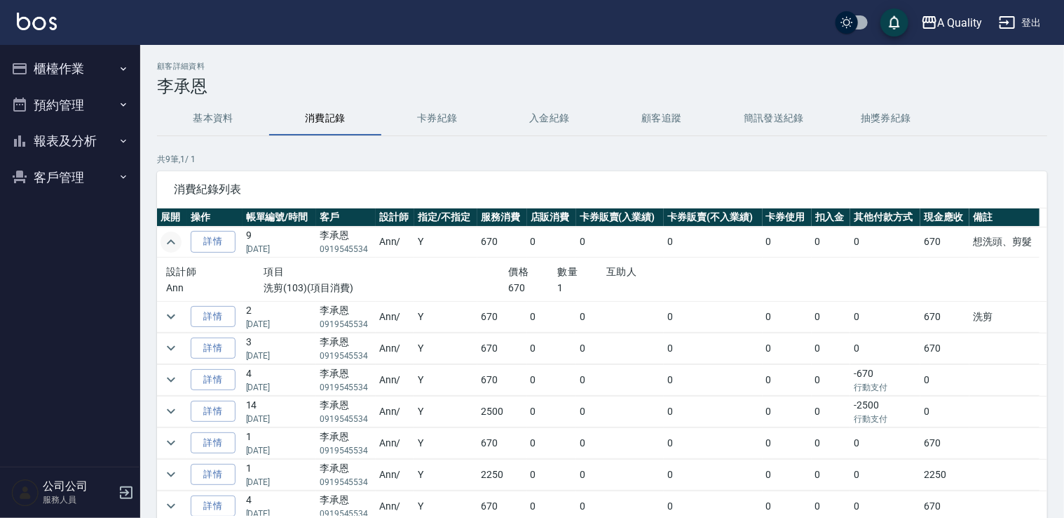
click at [179, 247] on icon "expand row" at bounding box center [171, 242] width 17 height 17
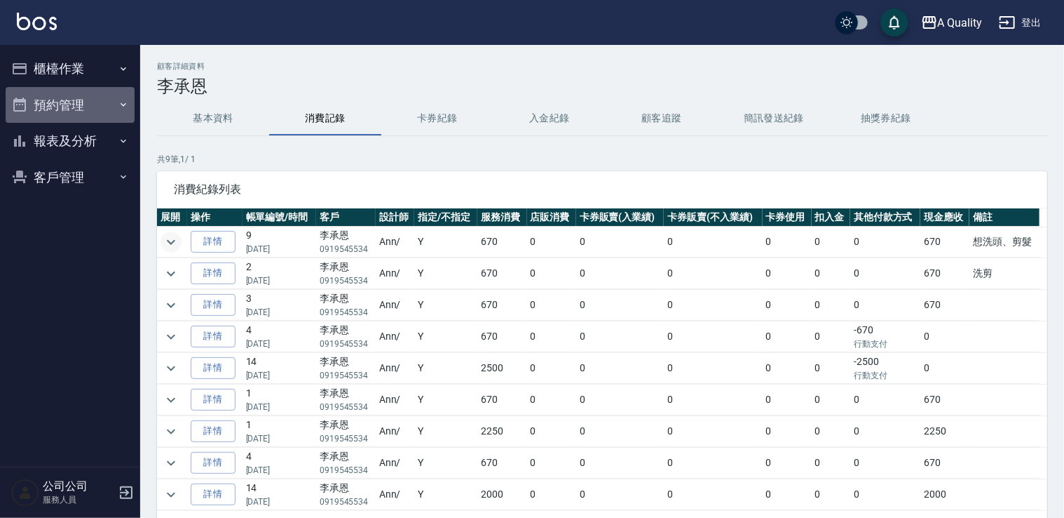
click at [67, 100] on button "預約管理" at bounding box center [70, 105] width 129 height 36
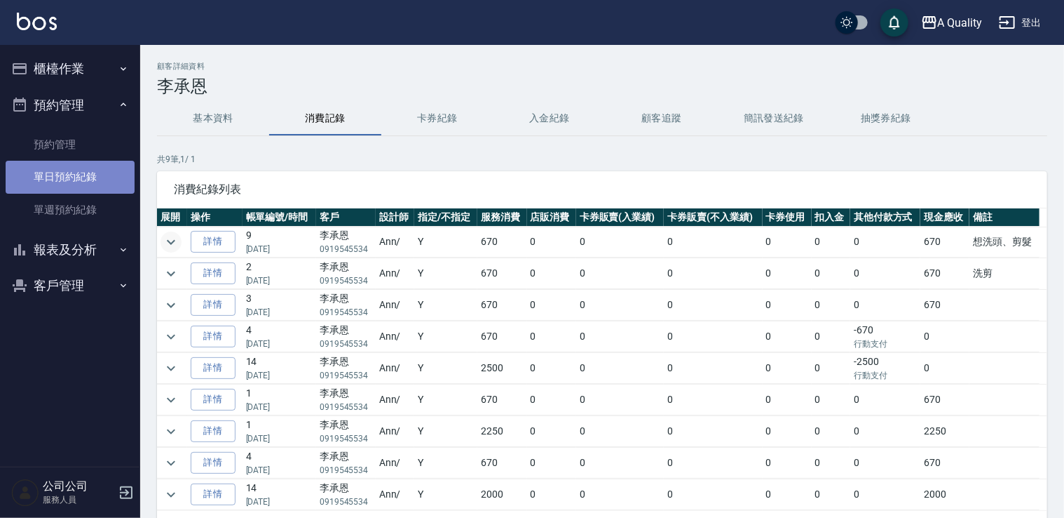
click at [68, 170] on link "單日預約紀錄" at bounding box center [70, 177] width 129 height 32
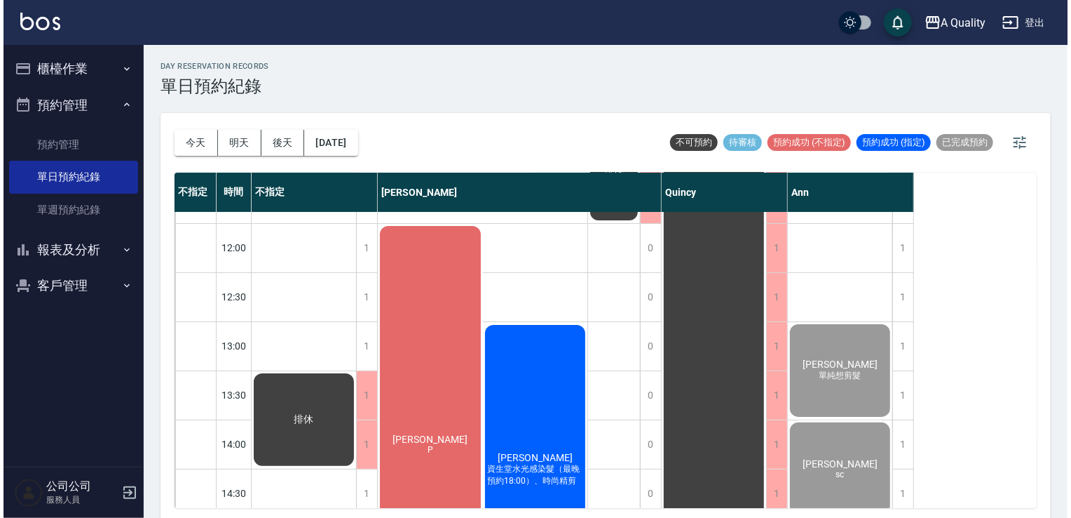
scroll to position [210, 0]
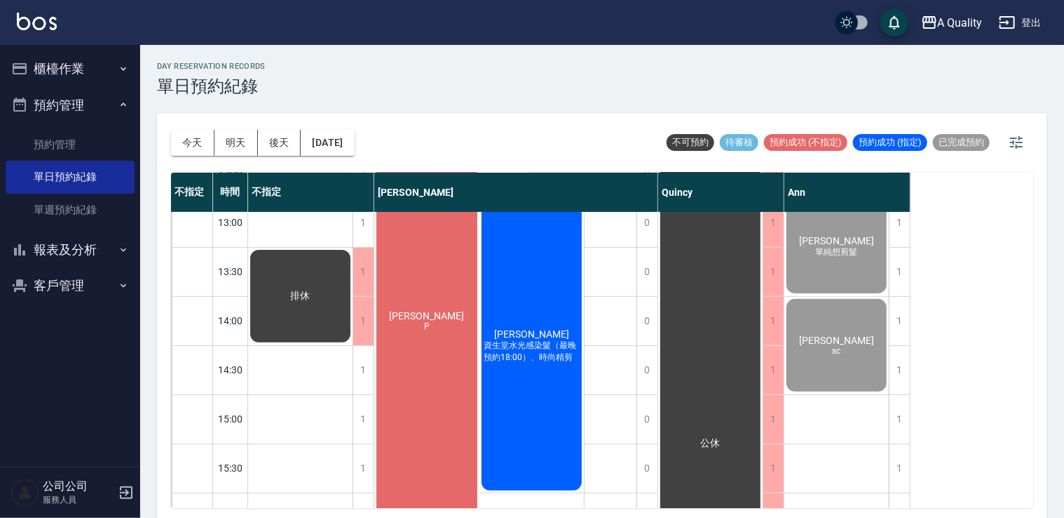
click at [543, 298] on div "林璟鈺 資生堂水光感染髮（最晚預約18:00）、時尚精剪" at bounding box center [532, 345] width 105 height 293
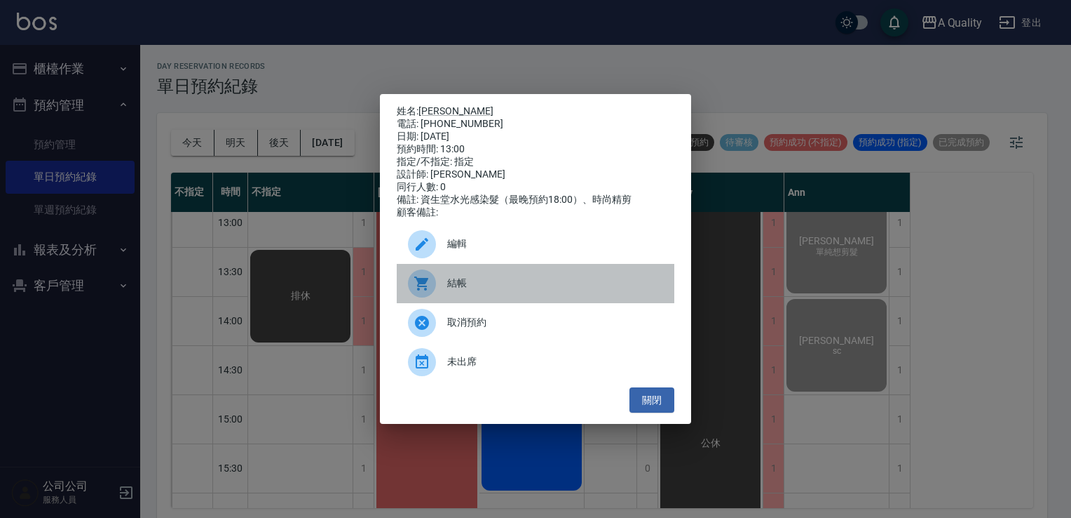
click at [543, 298] on div "結帳" at bounding box center [536, 283] width 278 height 39
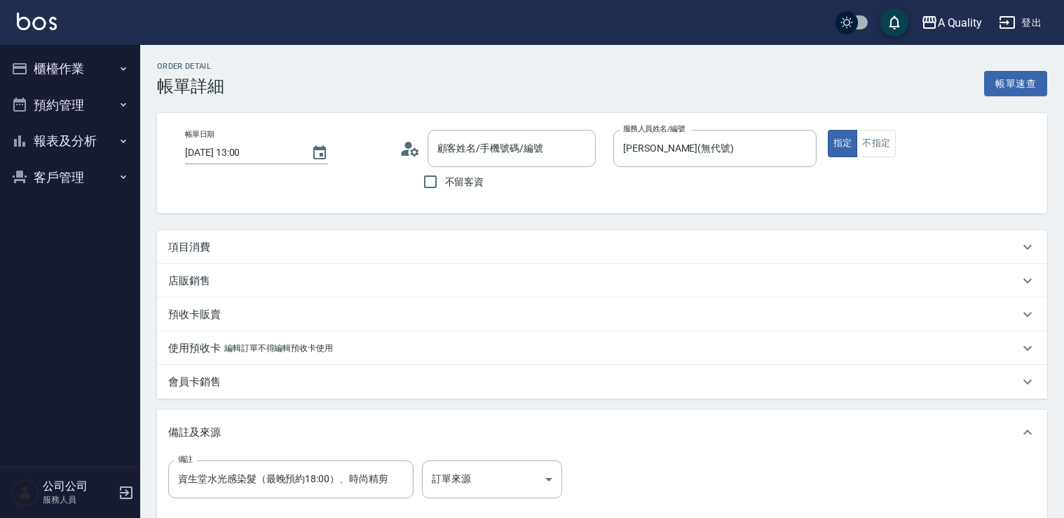
type input "林璟鈺/0921954600/000538"
click at [228, 245] on div "項目消費" at bounding box center [593, 247] width 851 height 15
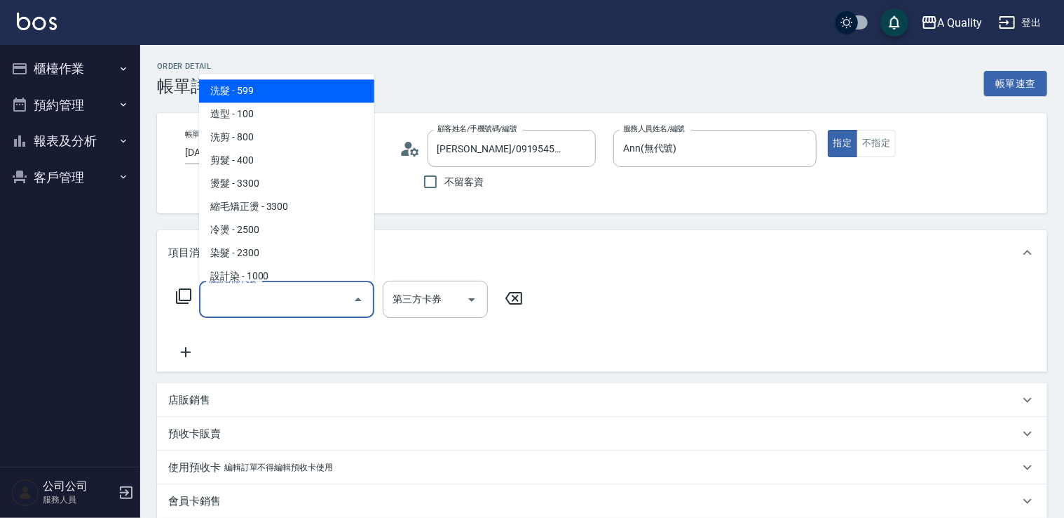
click at [244, 297] on input "服務名稱/代號" at bounding box center [276, 299] width 142 height 25
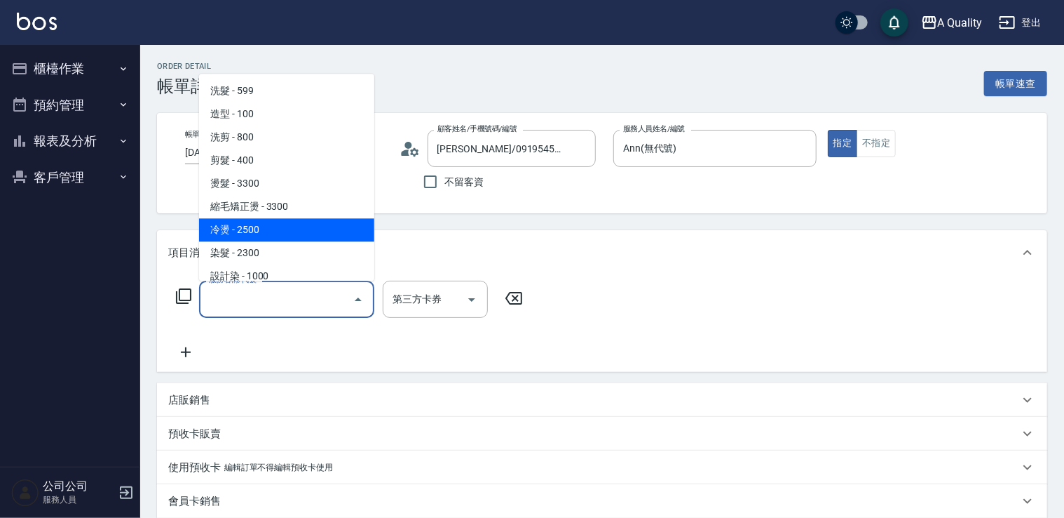
click at [234, 224] on span "冷燙 - 2500" at bounding box center [286, 229] width 175 height 23
type input "冷燙(330)"
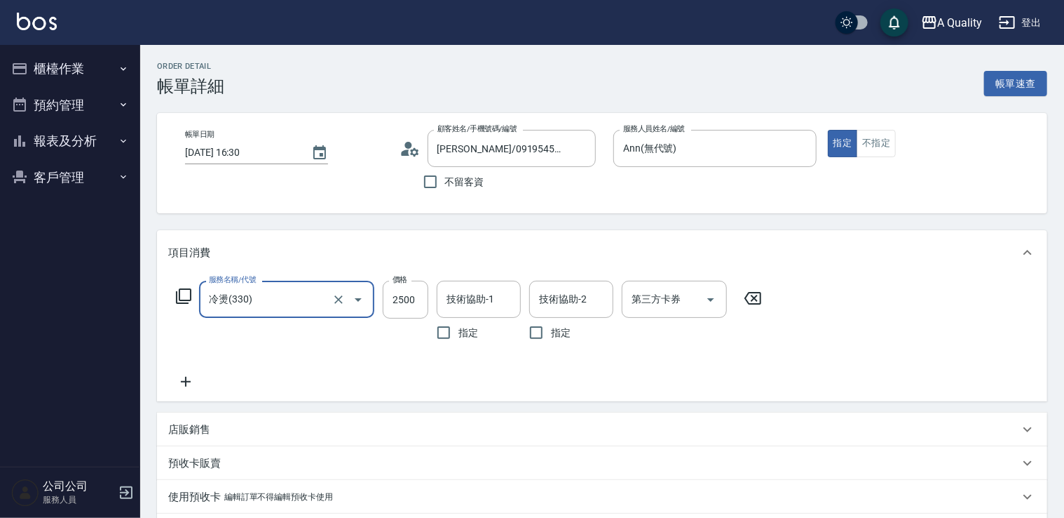
click at [374, 299] on div "服務名稱/代號 冷燙(330) 服務名稱/代號 價格 2500 價格 技術協助-1 技術協助-1 指定 技術協助-2 技術協助-2 指定 第三方卡券 第三方卡券" at bounding box center [469, 313] width 602 height 67
click at [398, 306] on input "2500" at bounding box center [406, 299] width 46 height 38
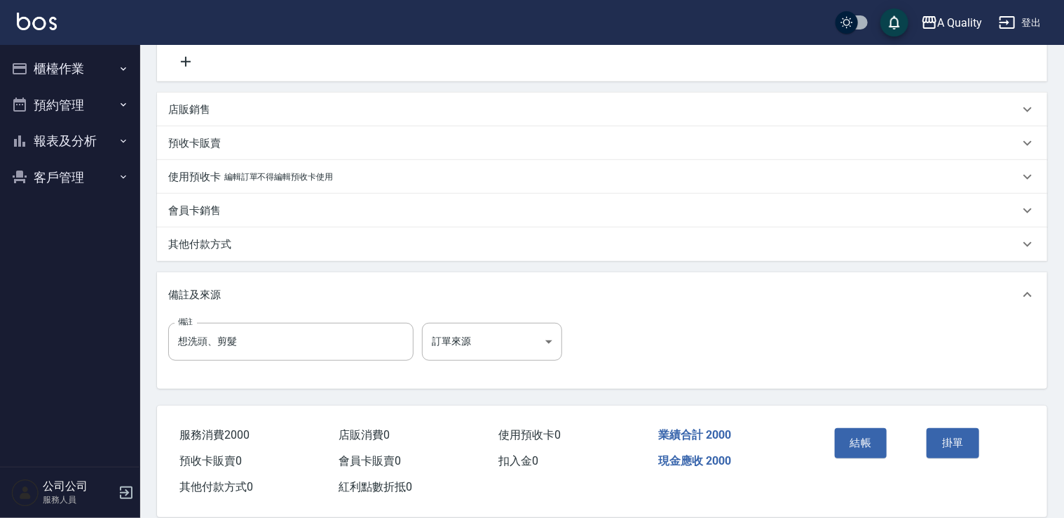
scroll to position [340, 0]
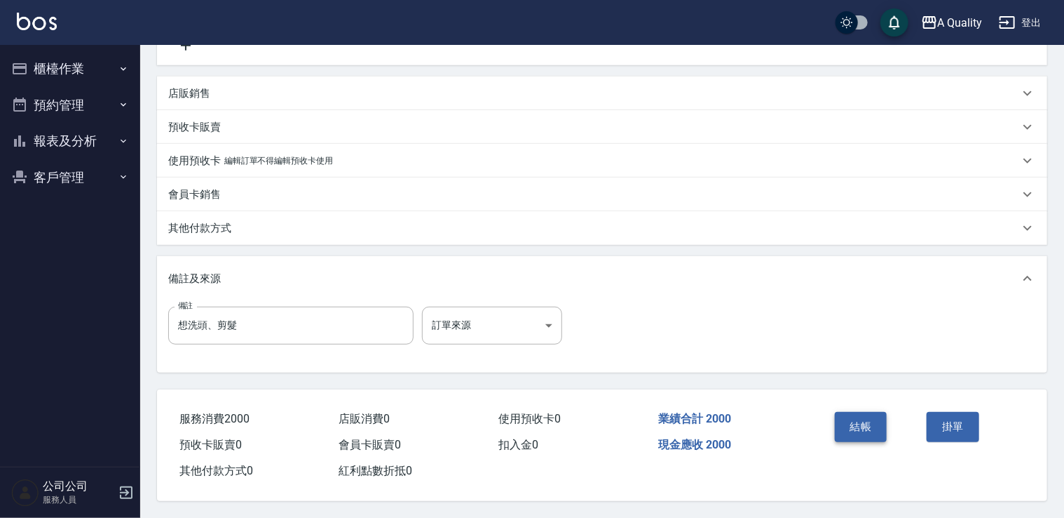
type input "2000"
click at [836, 416] on button "結帳" at bounding box center [861, 426] width 53 height 29
